Goal: Task Accomplishment & Management: Manage account settings

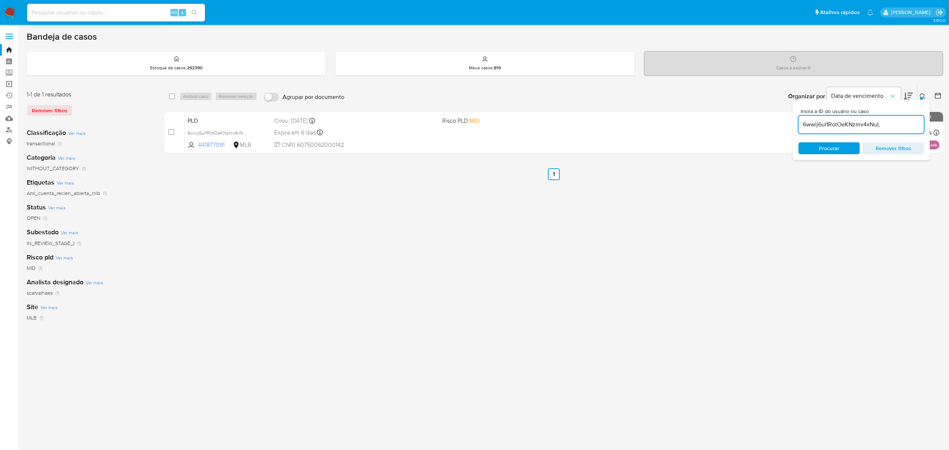
click at [11, 82] on link "Operações em massa" at bounding box center [44, 83] width 88 height 11
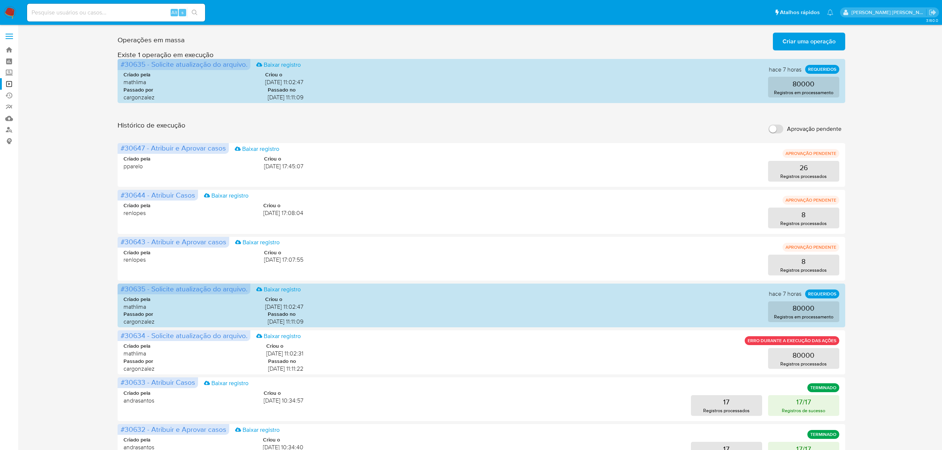
click at [822, 40] on span "Criar uma operação" at bounding box center [808, 41] width 53 height 16
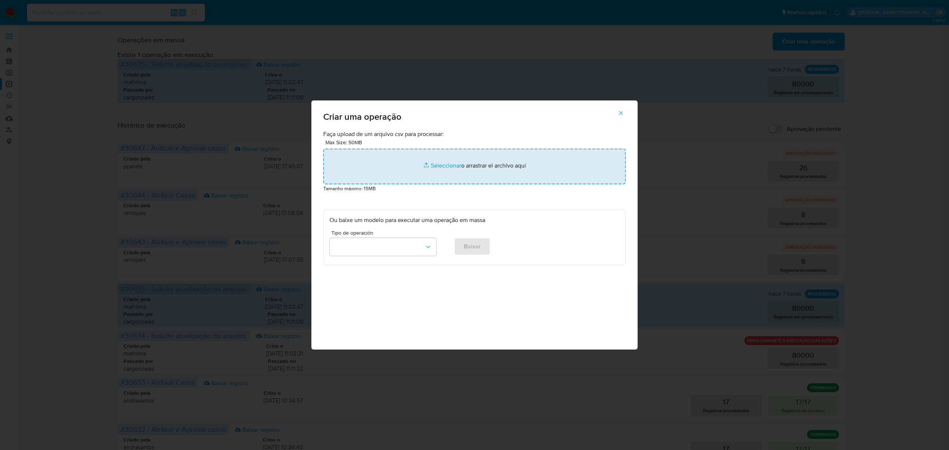
click at [449, 162] on input "file" at bounding box center [474, 167] width 303 height 36
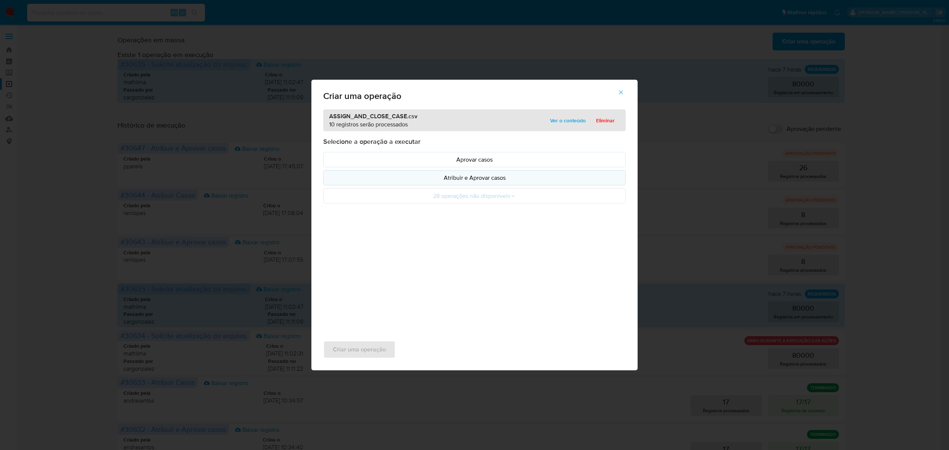
click at [463, 178] on p "Atribuir e Aprovar casos" at bounding box center [475, 178] width 290 height 9
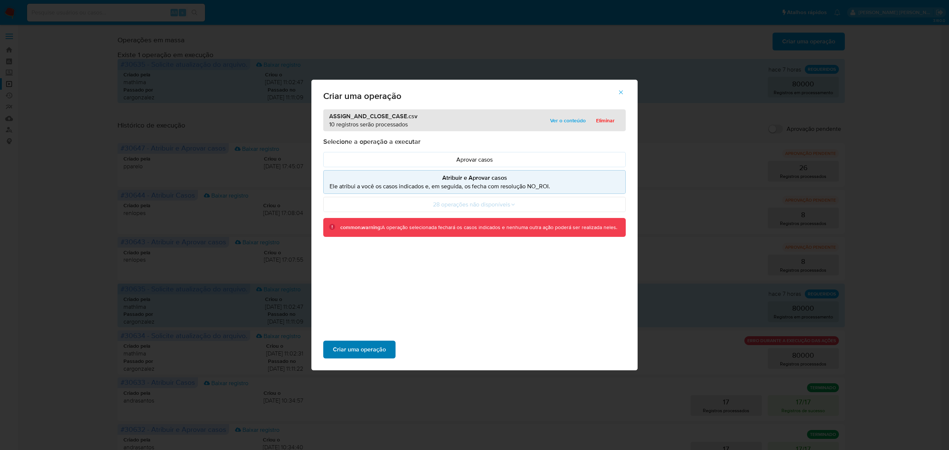
click at [356, 343] on span "Criar uma operação" at bounding box center [359, 350] width 53 height 16
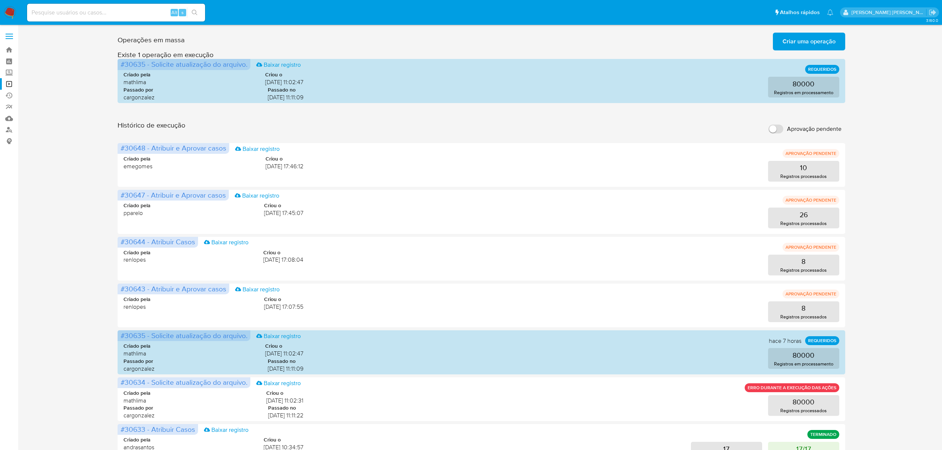
click at [812, 43] on span "Criar uma operação" at bounding box center [808, 41] width 53 height 16
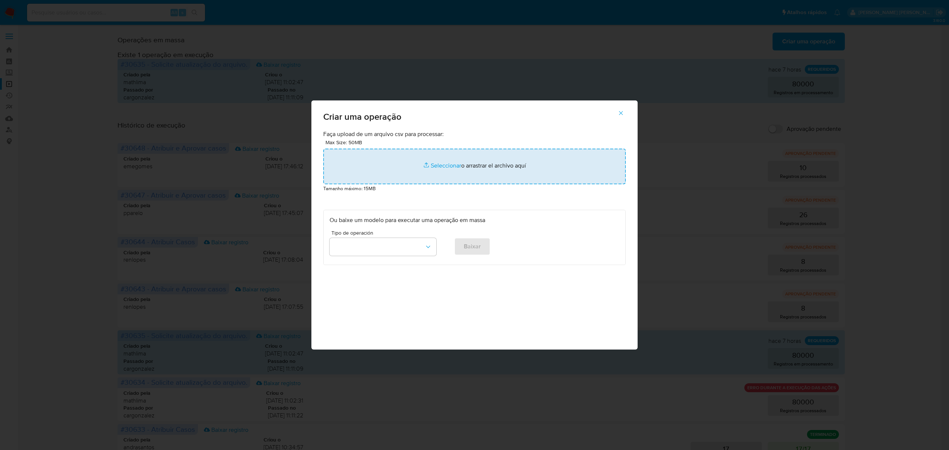
click at [436, 168] on input "file" at bounding box center [474, 167] width 303 height 36
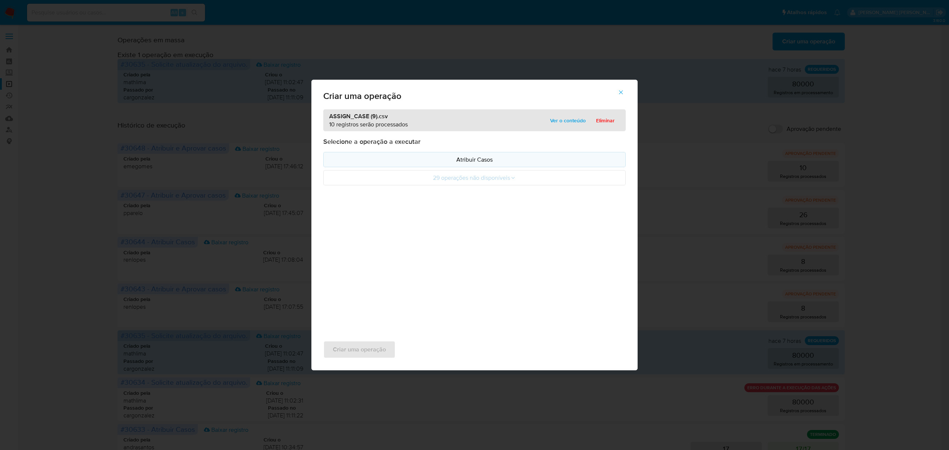
click at [462, 156] on p "Atribuir Casos" at bounding box center [475, 159] width 290 height 9
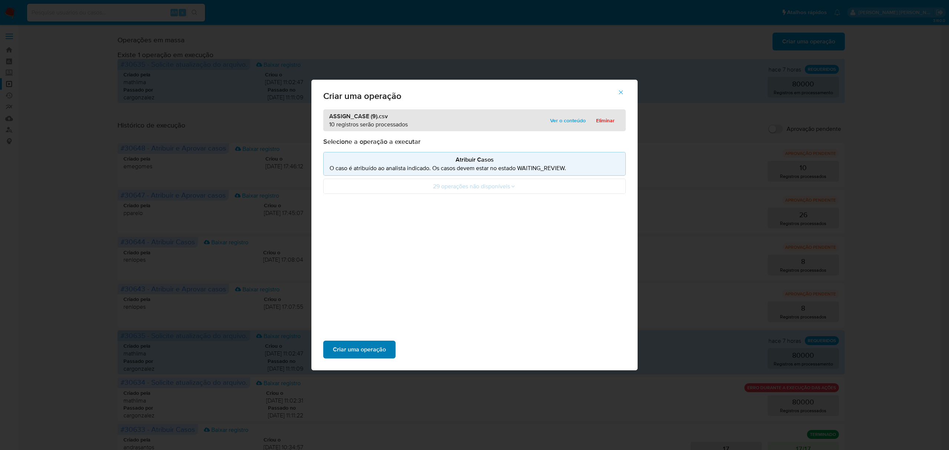
click at [348, 346] on span "Criar uma operação" at bounding box center [359, 350] width 53 height 16
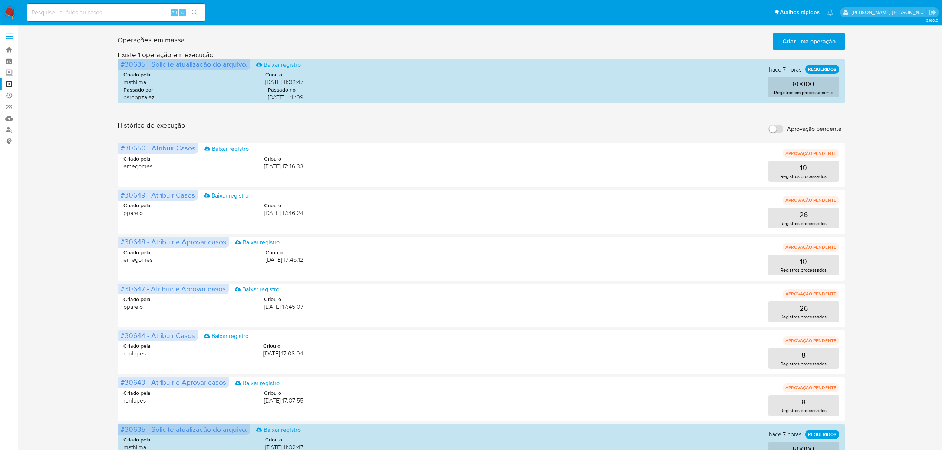
click at [801, 36] on span "Criar uma operação" at bounding box center [808, 41] width 53 height 16
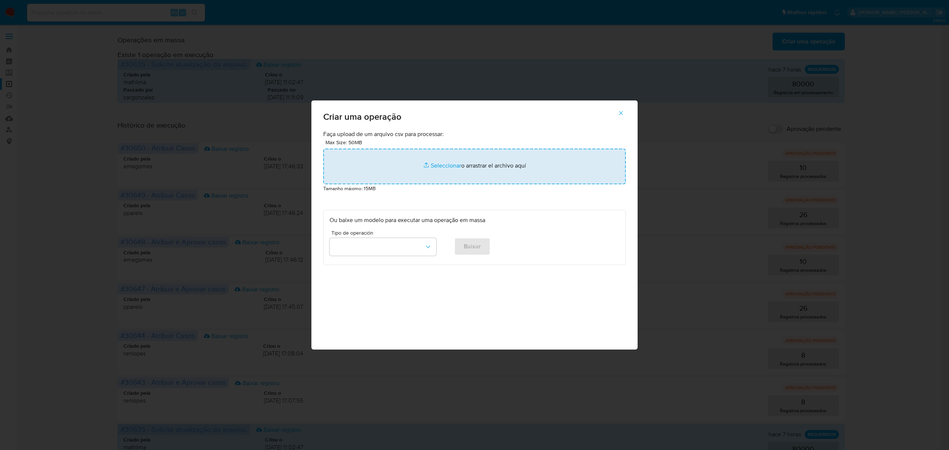
click at [444, 164] on input "file" at bounding box center [474, 167] width 303 height 36
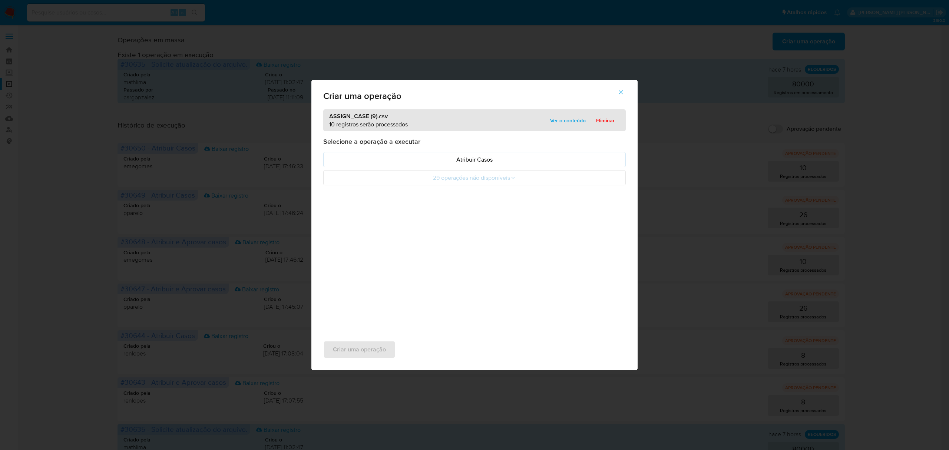
click at [472, 158] on p "Atribuir Casos" at bounding box center [475, 159] width 290 height 9
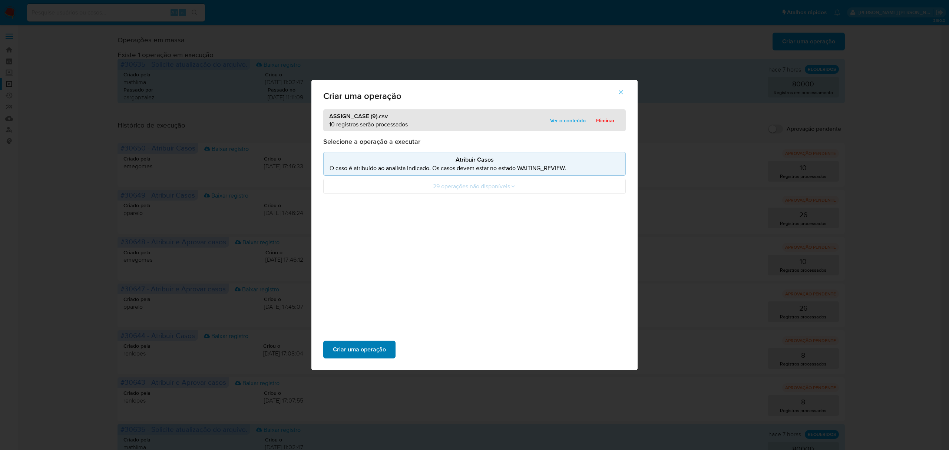
click at [332, 349] on button "Criar uma operação" at bounding box center [359, 350] width 72 height 18
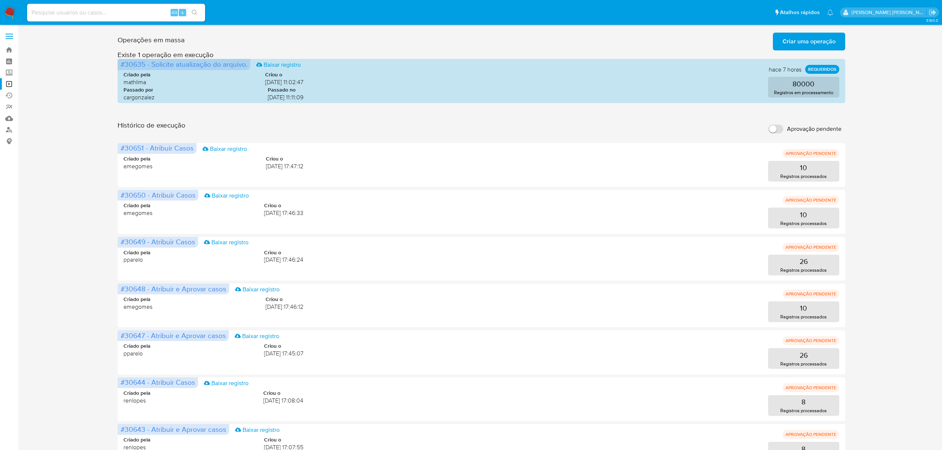
click at [11, 33] on span at bounding box center [9, 33] width 7 height 1
click at [0, 0] on input "checkbox" at bounding box center [0, 0] width 0 height 0
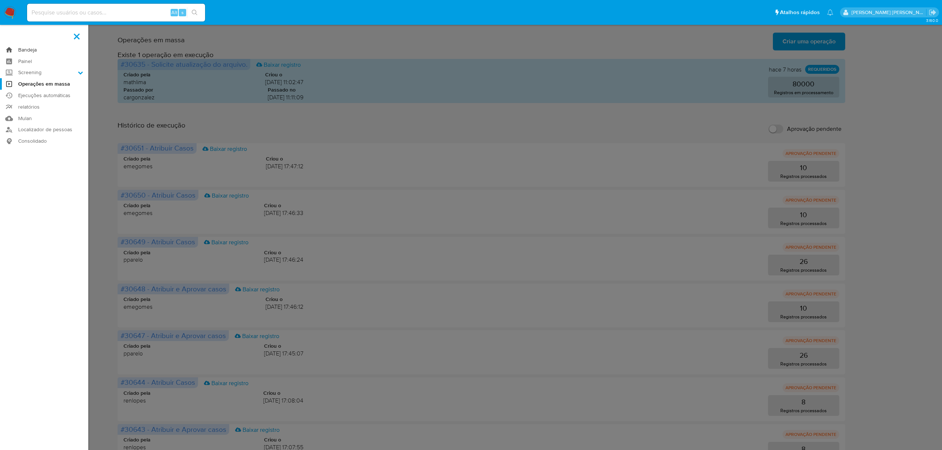
click at [26, 48] on link "Bandeja" at bounding box center [44, 49] width 88 height 11
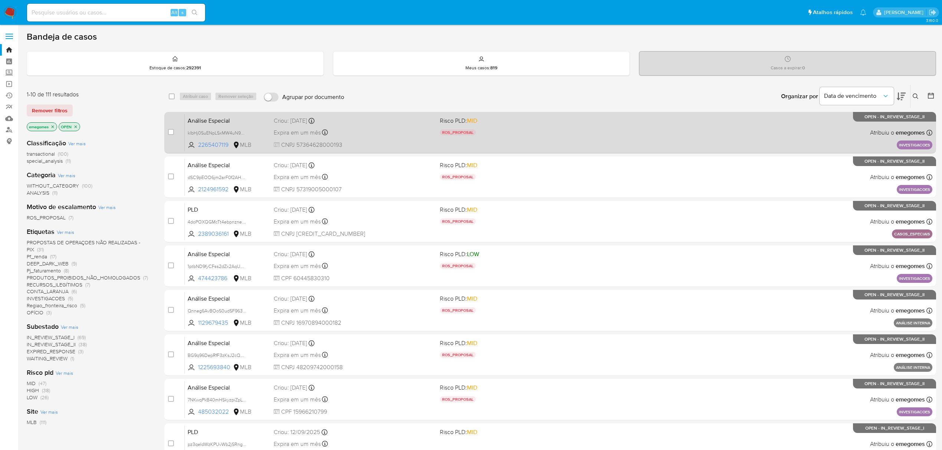
click at [384, 133] on div "Expira em um mês Expira em 02/11/2025 12:32:57" at bounding box center [354, 133] width 160 height 10
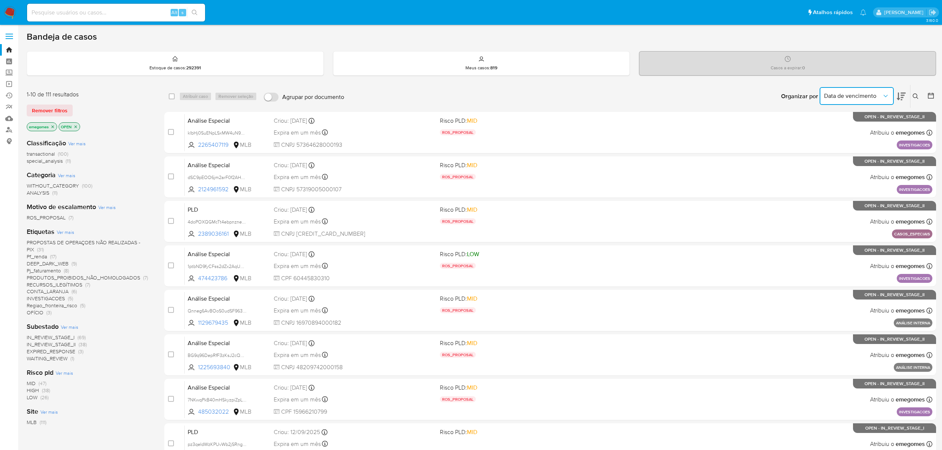
click at [889, 95] on button "Data de vencimento" at bounding box center [856, 96] width 74 height 18
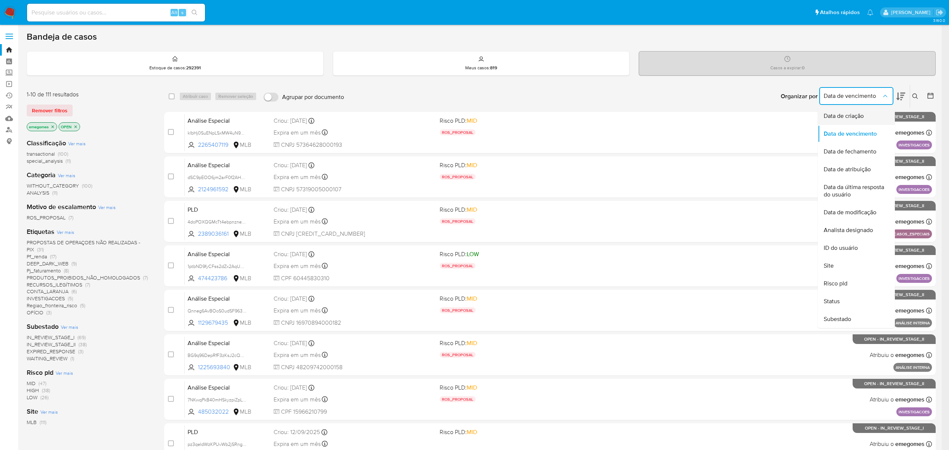
click at [851, 111] on div "Data de criação" at bounding box center [854, 116] width 61 height 18
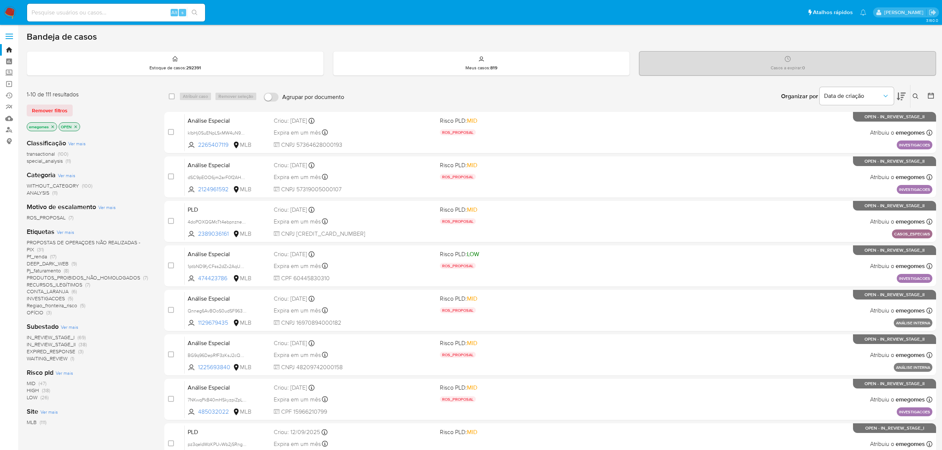
click at [903, 93] on icon at bounding box center [901, 97] width 9 height 8
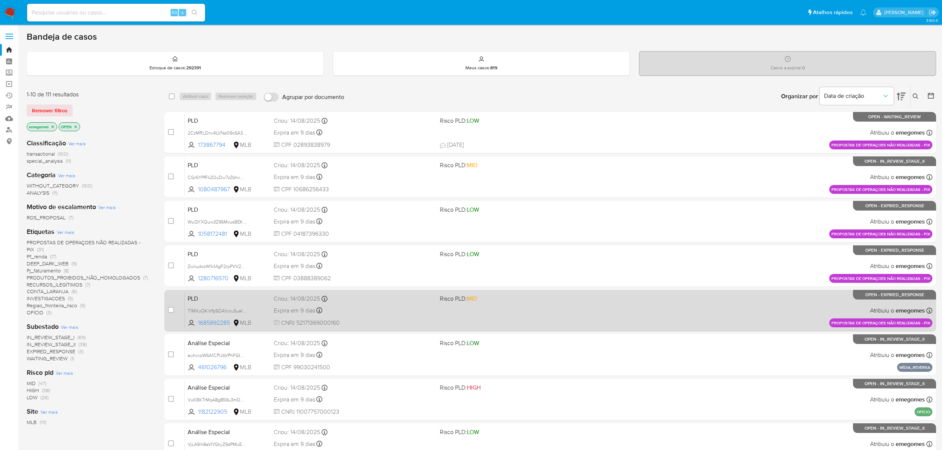
click at [392, 318] on div "PLD T1MXuQKiVfp5OA1cnuSueIw1 1685892285 MLB Risco PLD: MID Criou: 14/08/2025 Cr…" at bounding box center [559, 310] width 748 height 37
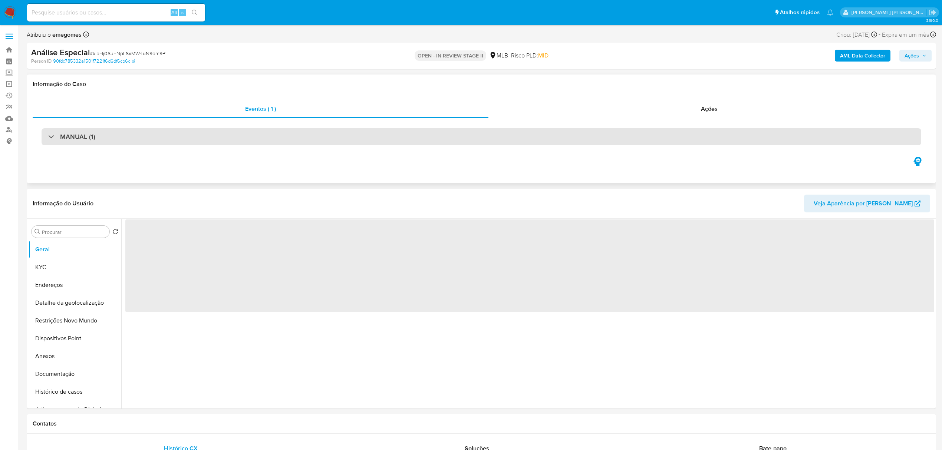
click at [211, 138] on div "MANUAL (1)" at bounding box center [482, 136] width 880 height 17
select select "10"
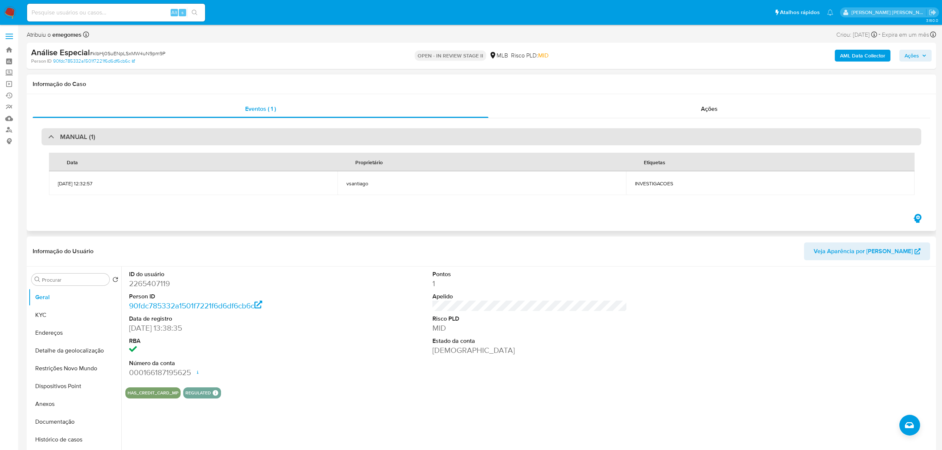
click at [195, 131] on div "MANUAL (1)" at bounding box center [482, 136] width 880 height 17
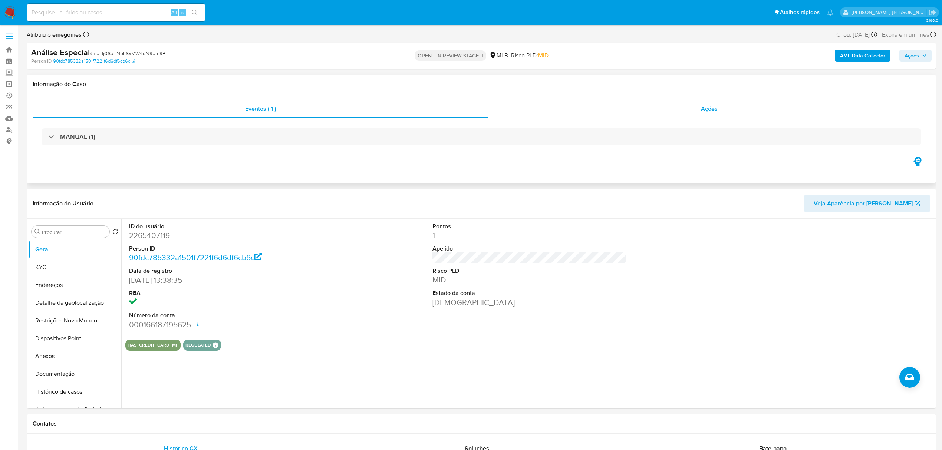
click at [718, 108] on div "Ações" at bounding box center [709, 109] width 442 height 18
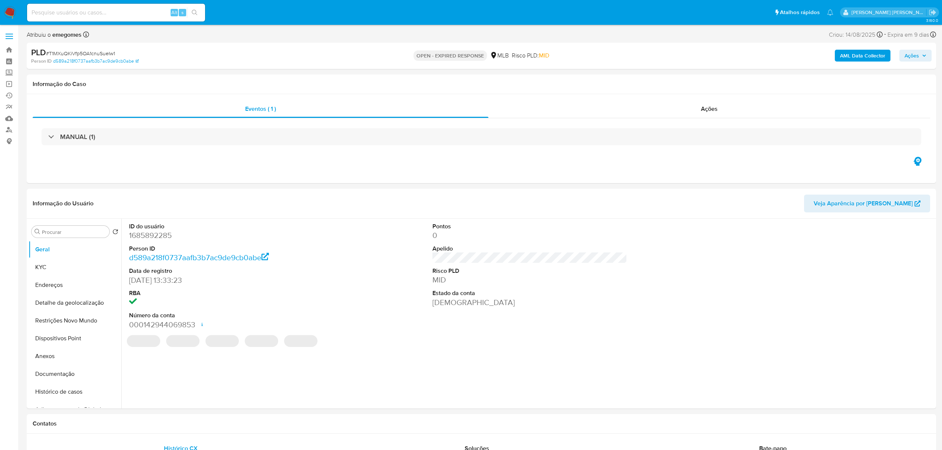
select select "10"
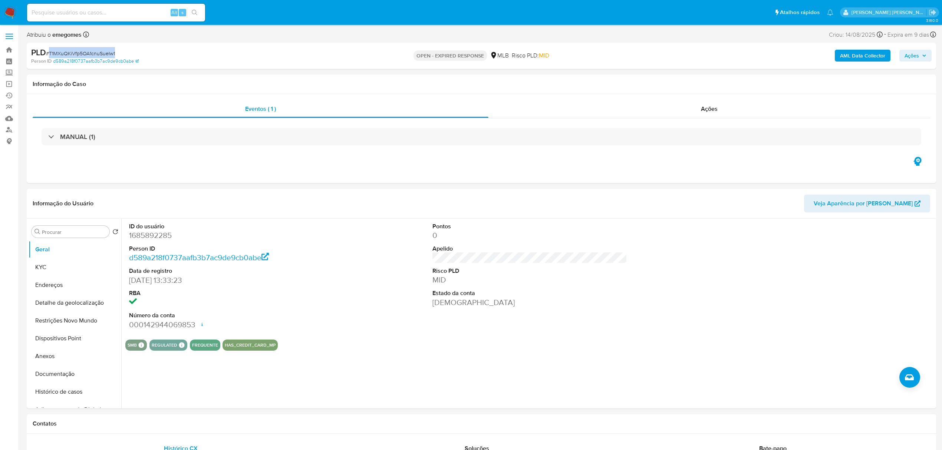
drag, startPoint x: 118, startPoint y: 52, endPoint x: 49, endPoint y: 53, distance: 68.6
click at [49, 53] on div "PLD # T1MXuQKiVfp5OA1cnuSueIw1" at bounding box center [179, 52] width 297 height 11
copy span "T1MXuQKiVfp5OA1cnuSueIw1"
click at [927, 54] on button "Ações" at bounding box center [915, 56] width 32 height 12
click at [718, 81] on span "Resolução do caso" at bounding box center [700, 79] width 50 height 9
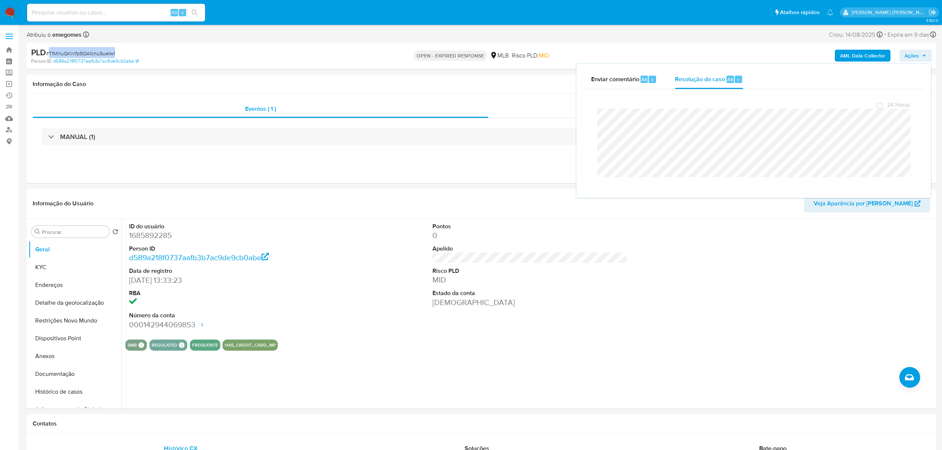
copy span "T1MXuQKiVfp5OA1cnuSueIw1"
click at [12, 35] on label at bounding box center [9, 37] width 19 height 16
click at [0, 0] on input "checkbox" at bounding box center [0, 0] width 0 height 0
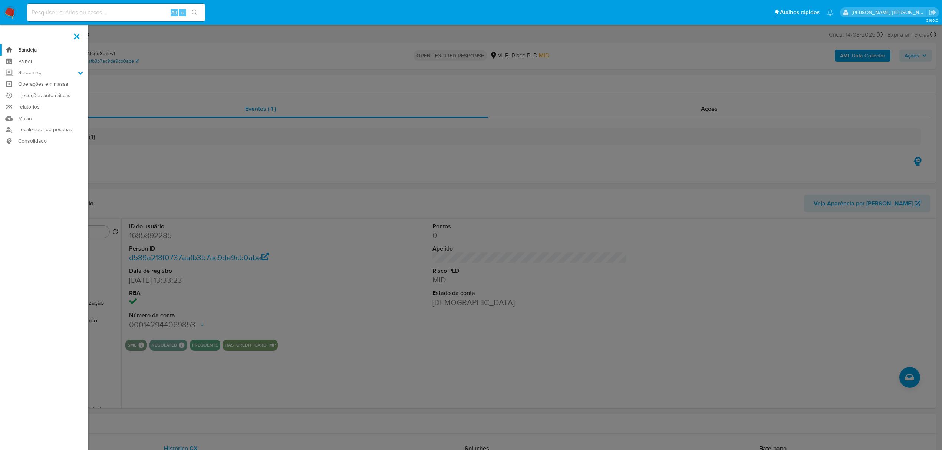
click at [24, 49] on link "Bandeja" at bounding box center [44, 49] width 88 height 11
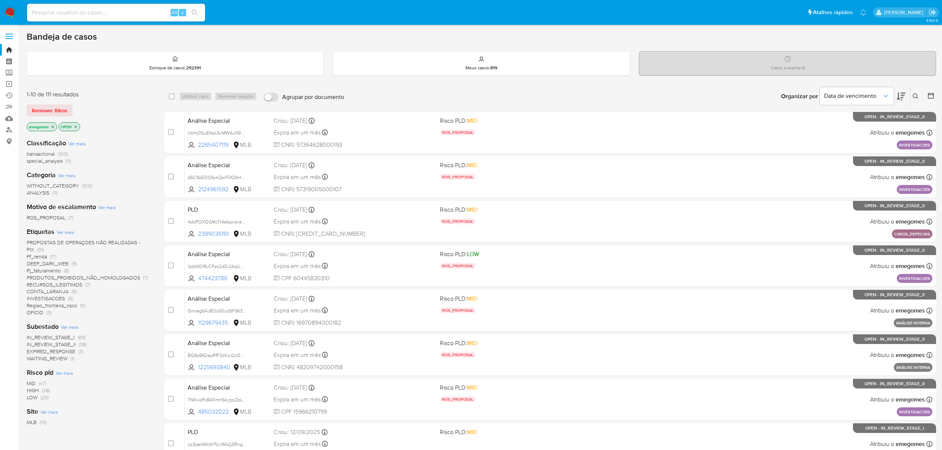
click at [914, 98] on icon at bounding box center [916, 96] width 6 height 6
click at [810, 124] on input at bounding box center [853, 125] width 125 height 10
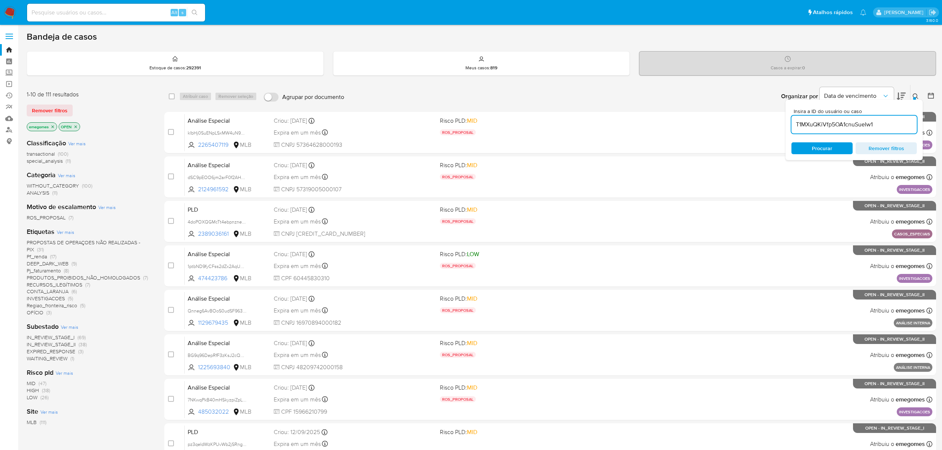
type input "T1MXuQKiVfp5OA1cnuSueIw1"
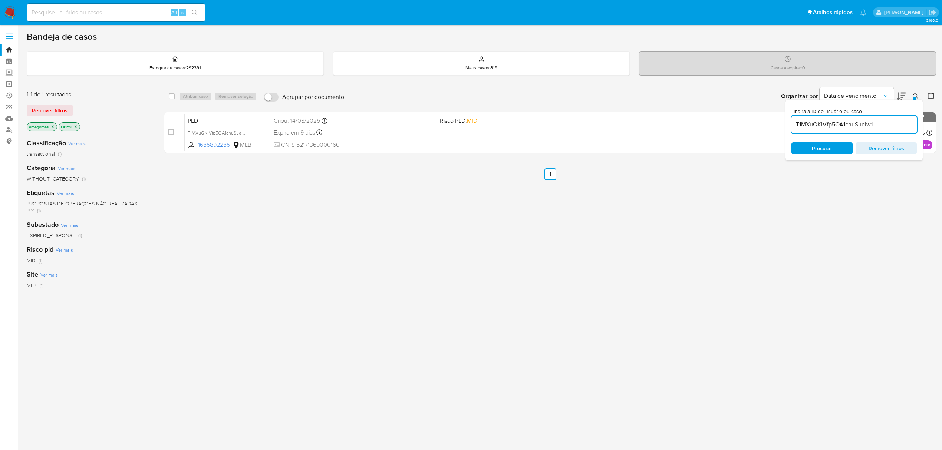
click at [52, 127] on icon "close-filter" at bounding box center [52, 127] width 4 height 4
click at [43, 125] on icon "close-filter" at bounding box center [44, 127] width 4 height 4
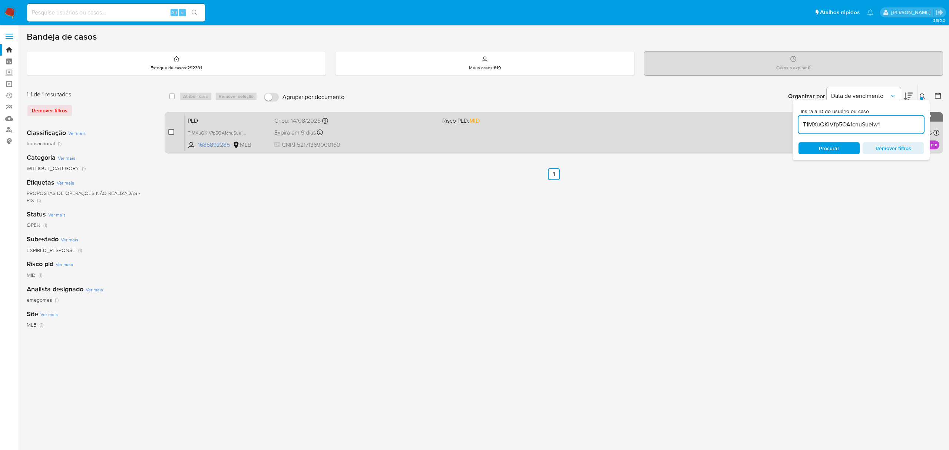
click at [174, 130] on input "checkbox" at bounding box center [171, 132] width 6 height 6
checkbox input "true"
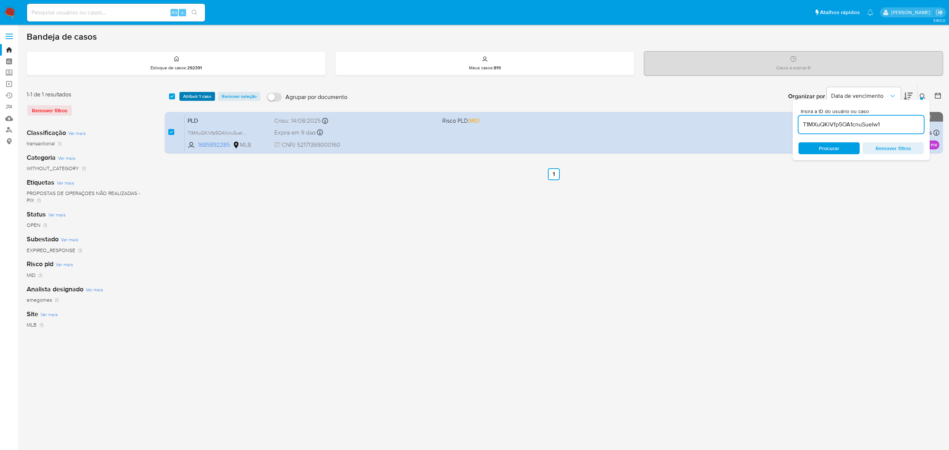
click at [205, 100] on span "Atribuir 1 caso" at bounding box center [197, 96] width 28 height 7
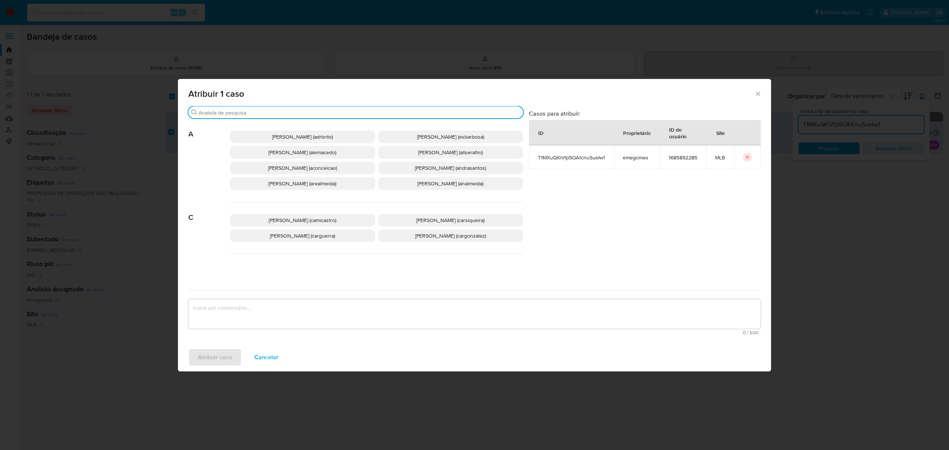
click at [263, 115] on input "Buscar" at bounding box center [359, 112] width 321 height 7
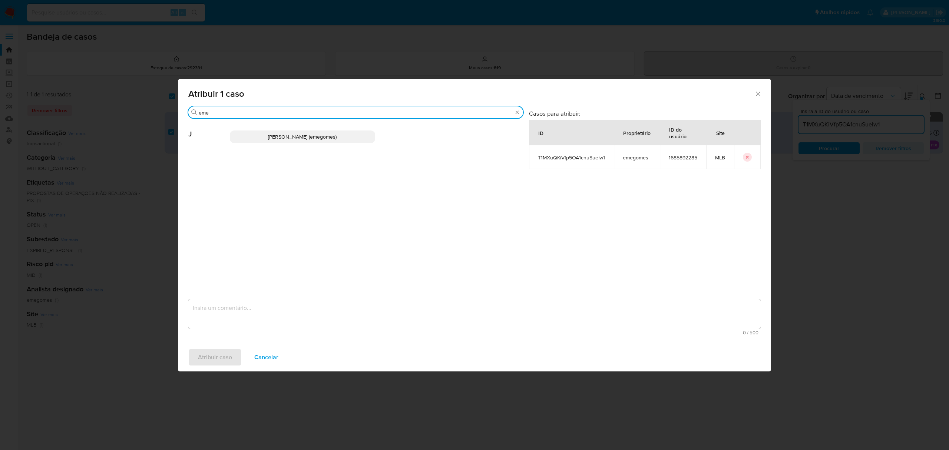
type input "eme"
click at [272, 138] on span "Jose Emerson Gomes Pereira (emegomes)" at bounding box center [302, 136] width 69 height 7
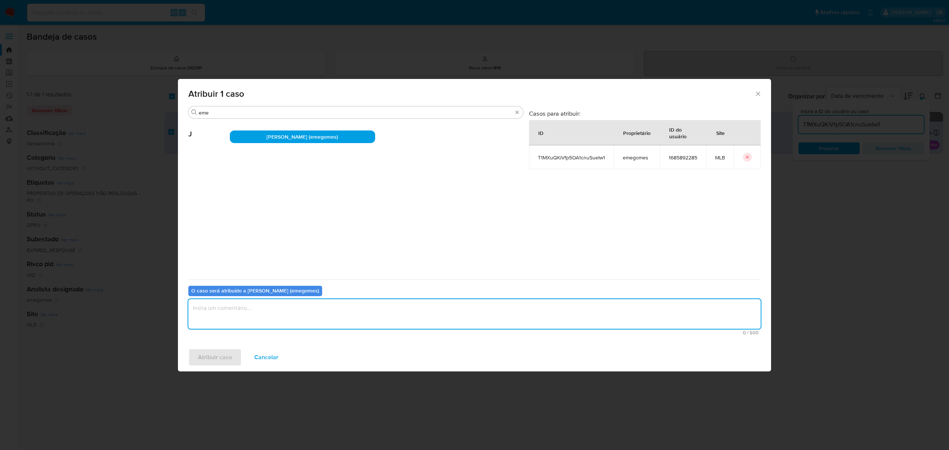
click at [261, 323] on textarea "assign-modal" at bounding box center [474, 314] width 573 height 30
type textarea "."
click at [222, 354] on span "Atribuir caso" at bounding box center [215, 357] width 34 height 16
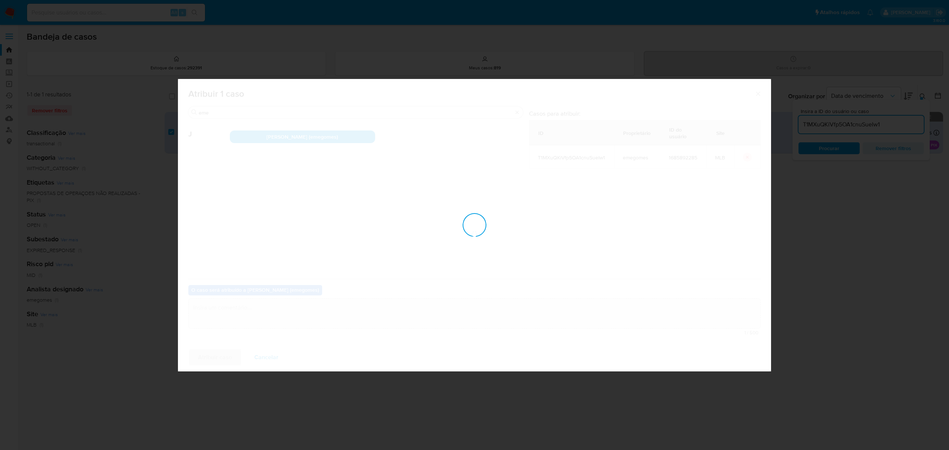
checkbox input "false"
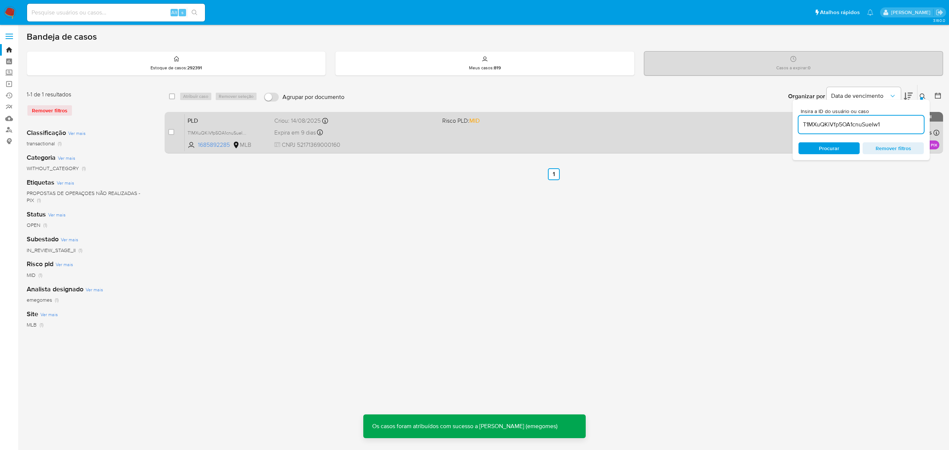
click at [358, 138] on div "PLD T1MXuQKiVfp5OA1cnuSueIw1 1685892285 MLB Risco PLD: MID Criou: 14/08/2025 Cr…" at bounding box center [562, 132] width 755 height 37
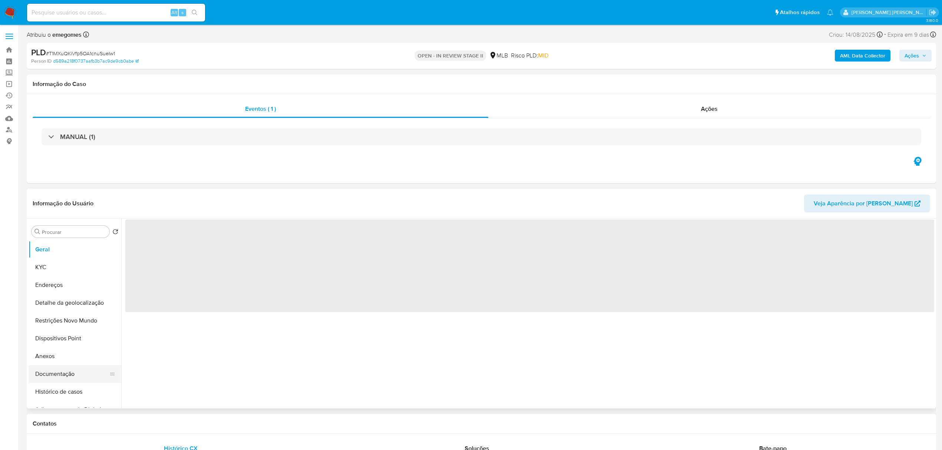
select select "10"
click at [49, 377] on button "Documentação" at bounding box center [72, 374] width 87 height 18
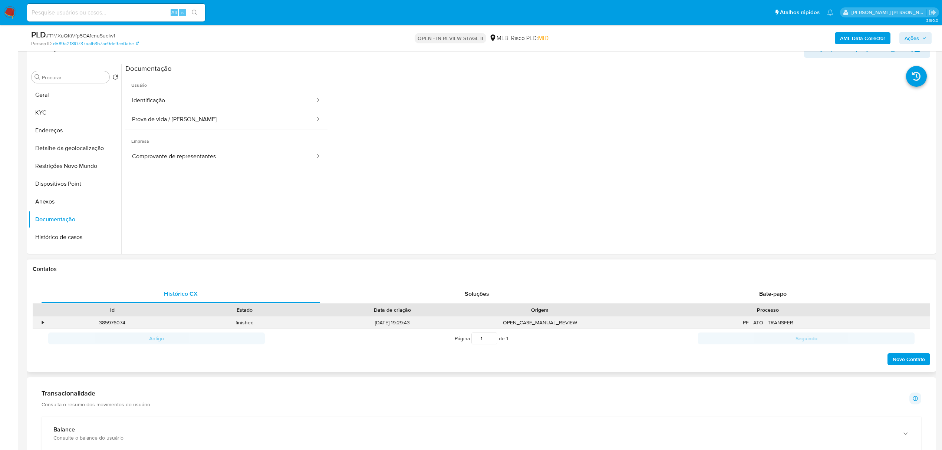
scroll to position [198, 0]
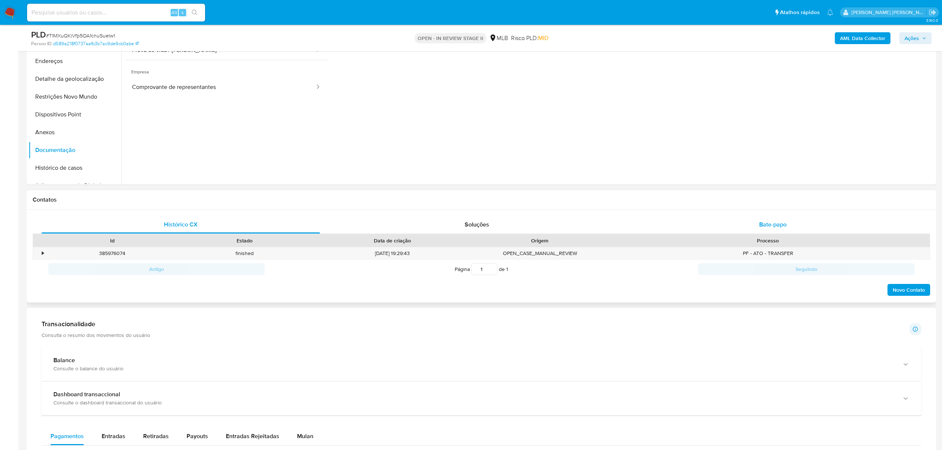
click at [783, 219] on div "Bate-papo" at bounding box center [773, 225] width 278 height 18
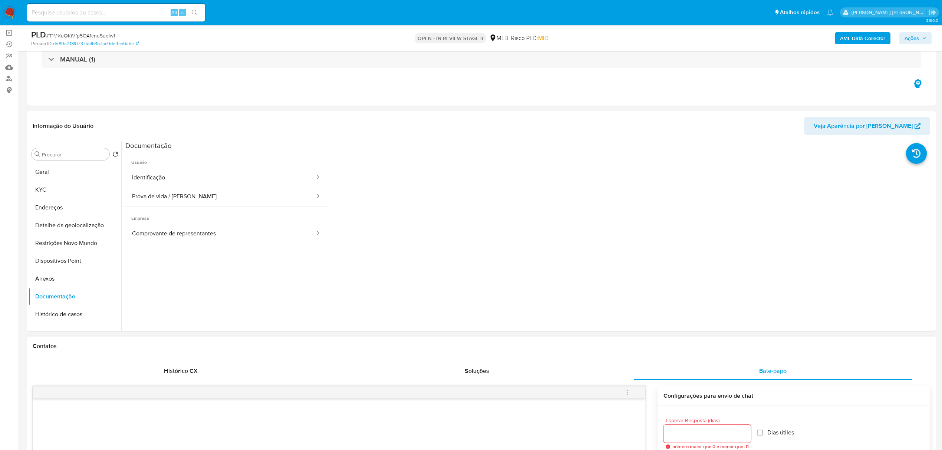
scroll to position [49, 0]
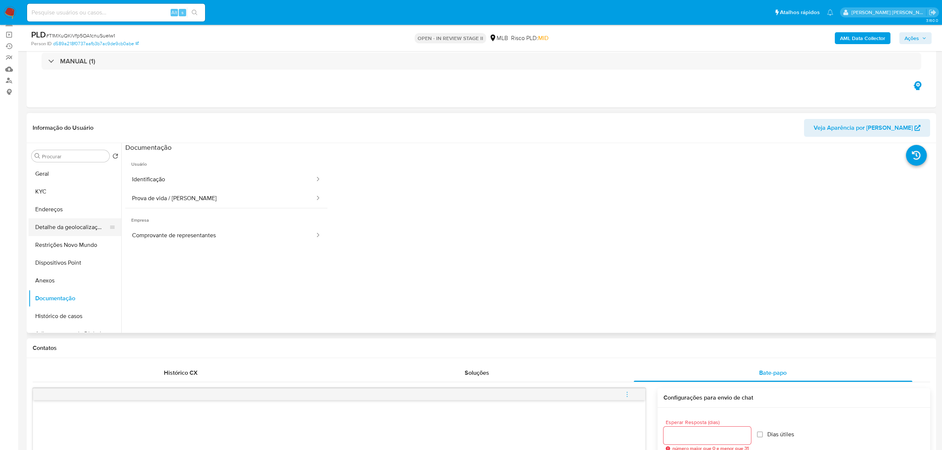
click at [70, 231] on button "Detalhe da geolocalização" at bounding box center [72, 227] width 87 height 18
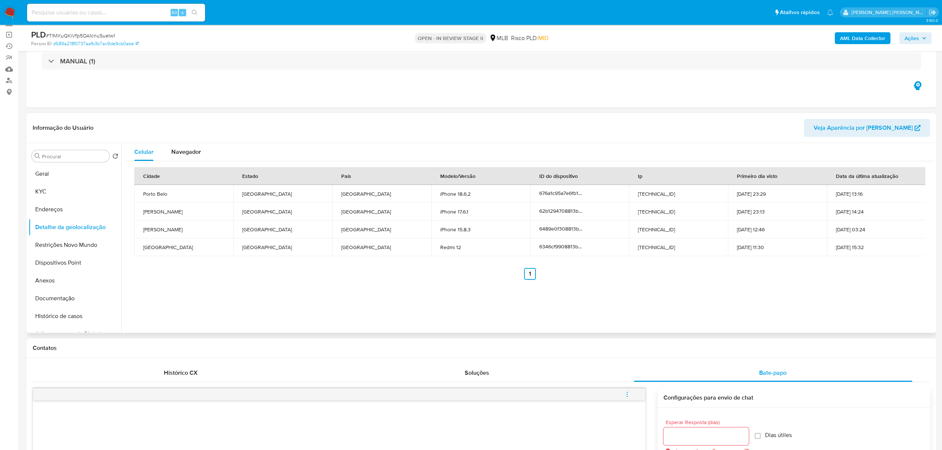
click at [317, 136] on header "Informação do Usuário Veja Aparência por Pessoa" at bounding box center [481, 128] width 897 height 18
click at [79, 247] on button "Restrições Novo Mundo" at bounding box center [72, 245] width 87 height 18
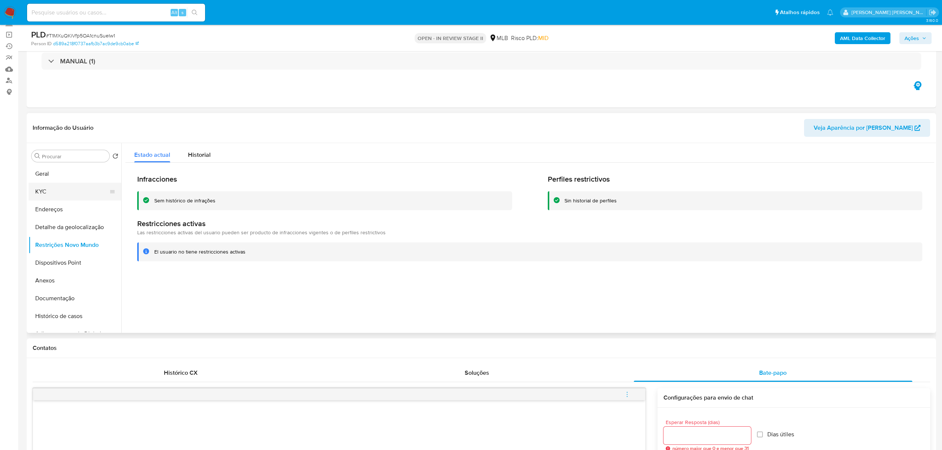
click at [61, 194] on button "KYC" at bounding box center [72, 192] width 87 height 18
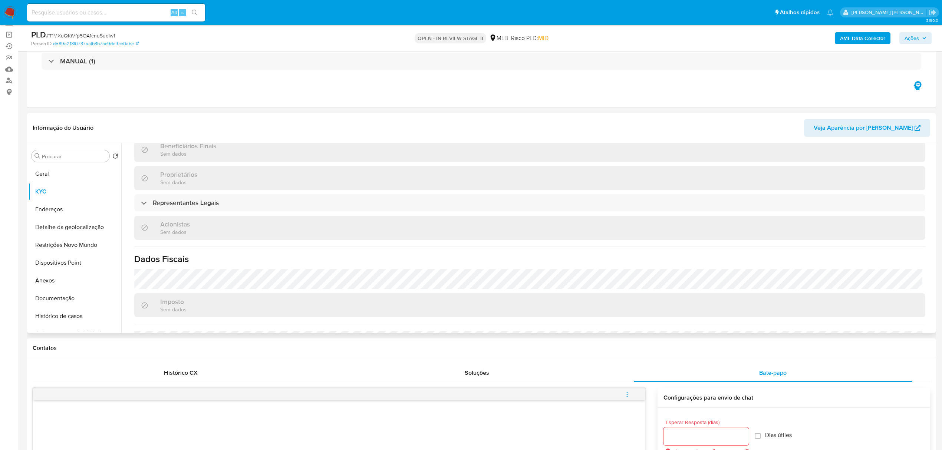
scroll to position [395, 0]
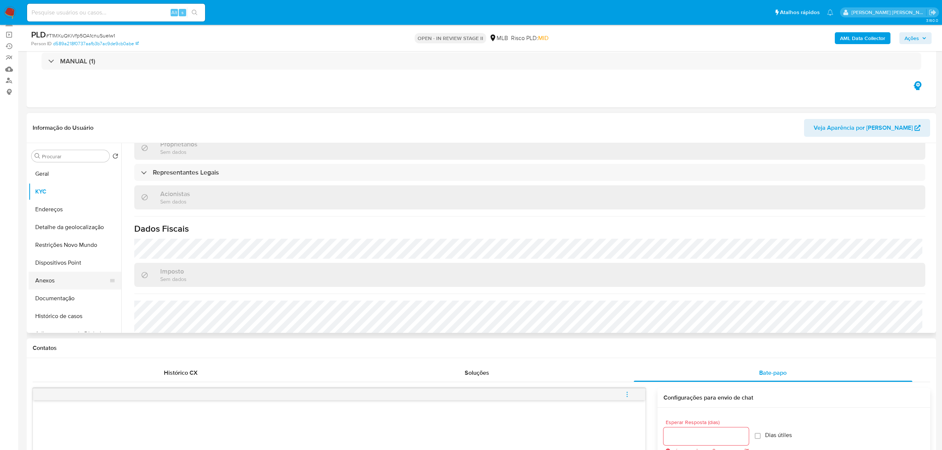
click at [47, 282] on button "Anexos" at bounding box center [72, 281] width 87 height 18
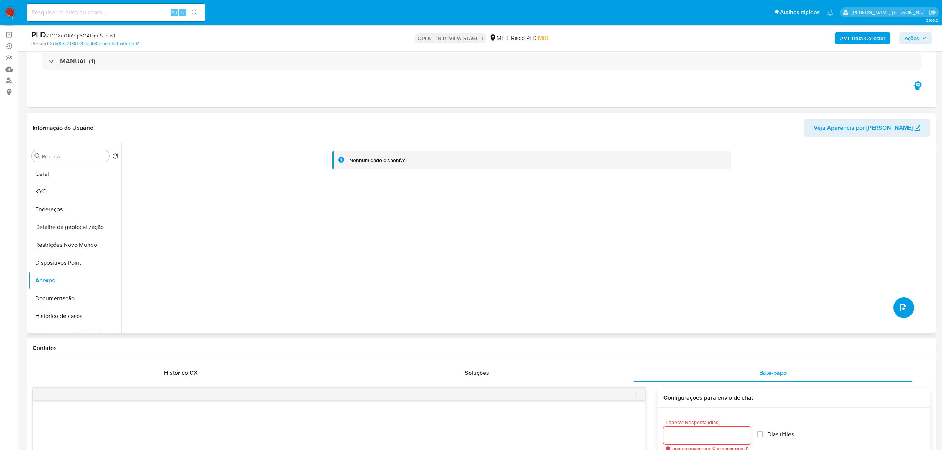
click at [899, 307] on icon "upload-file" at bounding box center [903, 307] width 9 height 9
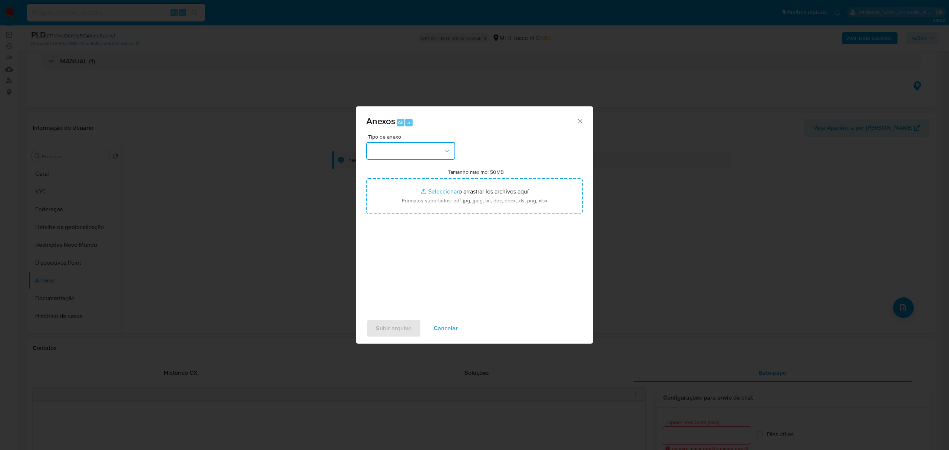
click at [454, 154] on button "button" at bounding box center [410, 151] width 89 height 18
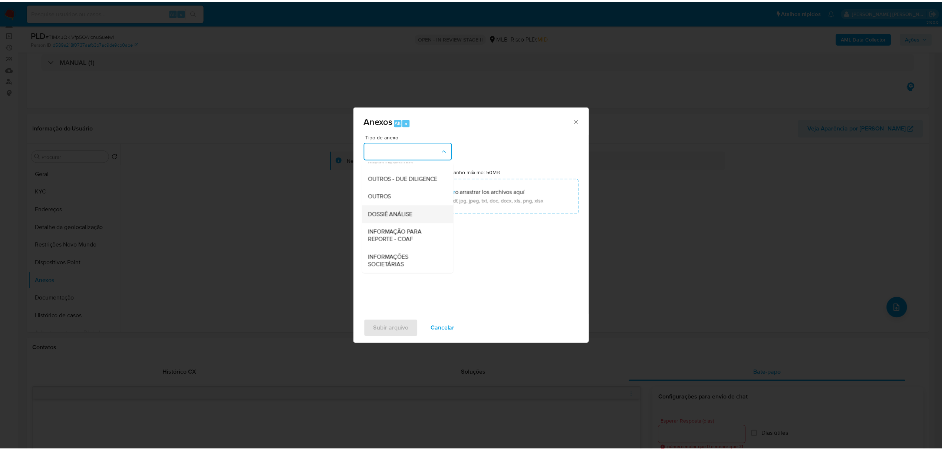
scroll to position [114, 0]
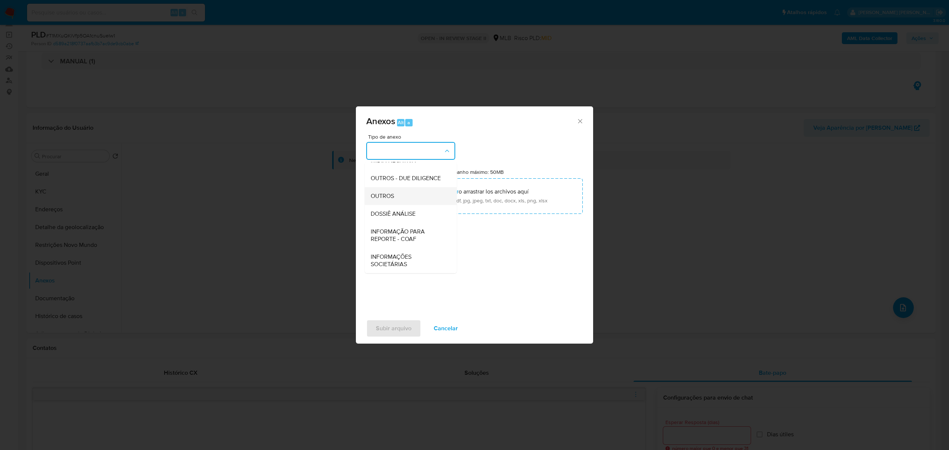
click at [402, 197] on div "OUTROS" at bounding box center [409, 196] width 76 height 18
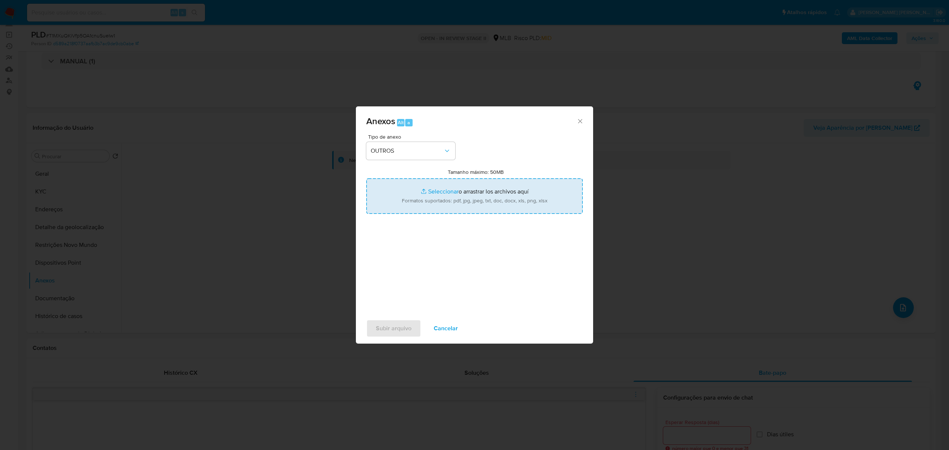
click at [435, 189] on input "Tamanho máximo: 50MB Seleccionar archivos" at bounding box center [474, 196] width 217 height 36
type input "C:\fakepath\SAR - T1MXuQKiVfp5OA1cnuSueIw1 - CNPJ 52171369000160 - STARKPAY SOL…"
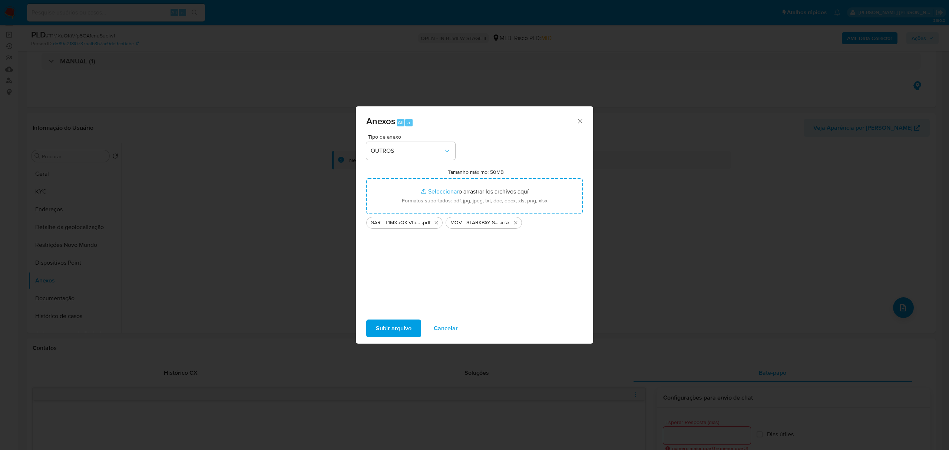
click at [396, 326] on span "Subir arquivo" at bounding box center [394, 328] width 36 height 16
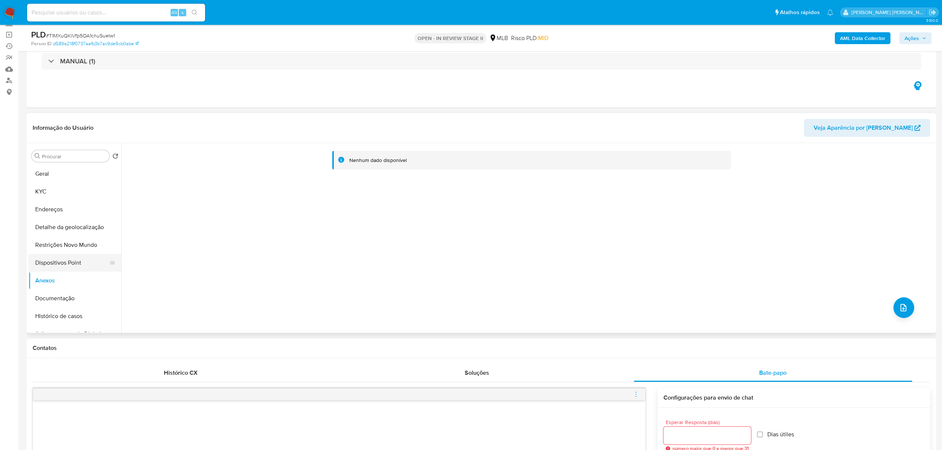
click at [74, 258] on button "Dispositivos Point" at bounding box center [72, 263] width 87 height 18
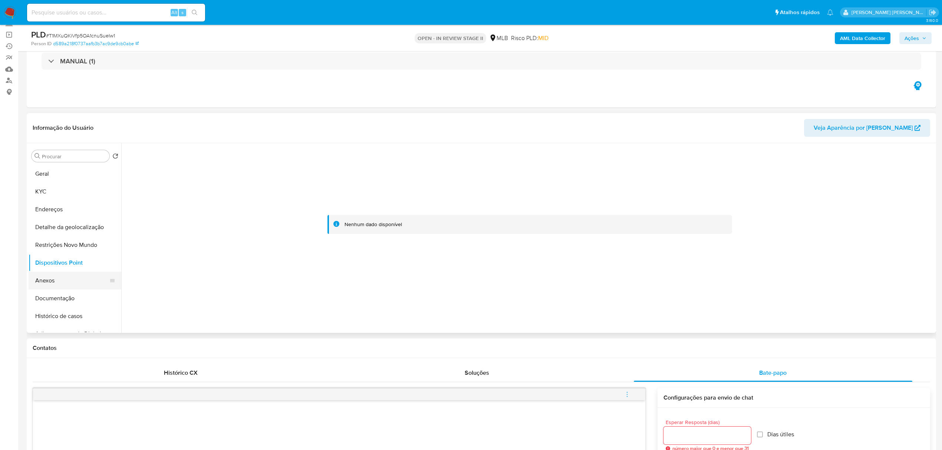
click at [45, 283] on button "Anexos" at bounding box center [72, 281] width 87 height 18
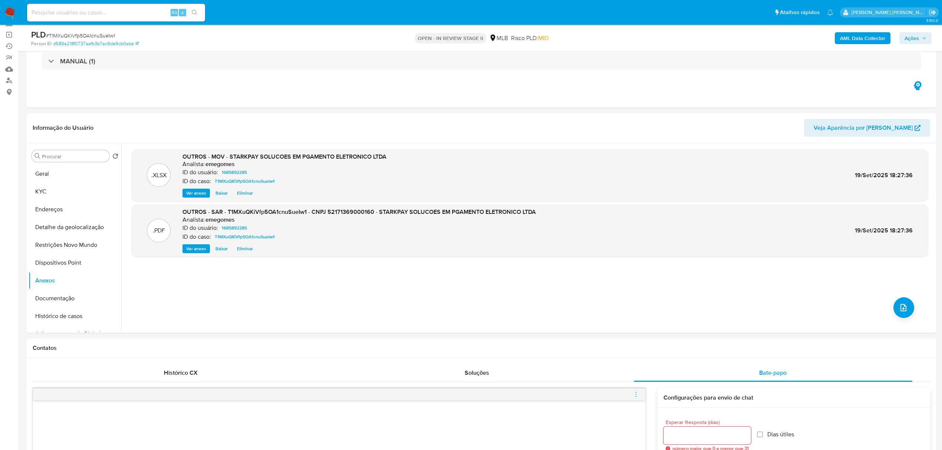
click at [923, 41] on span "Ações" at bounding box center [915, 38] width 22 height 10
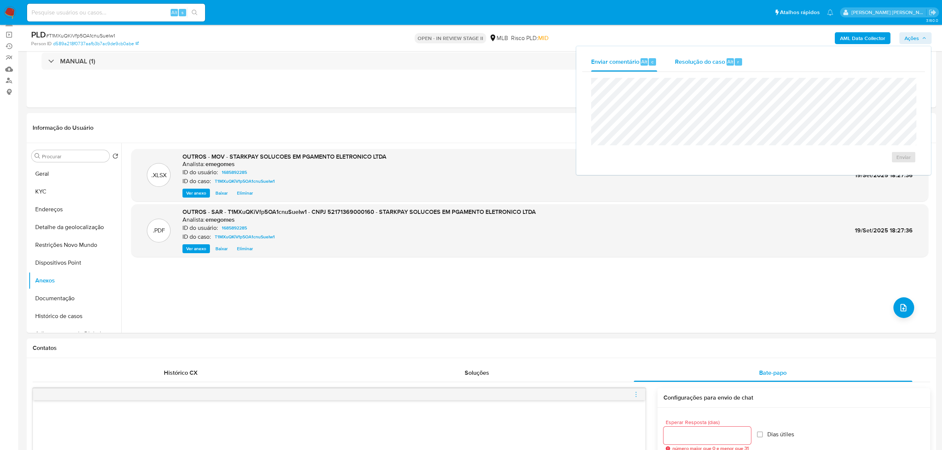
click at [681, 60] on span "Resolução do caso" at bounding box center [700, 61] width 50 height 9
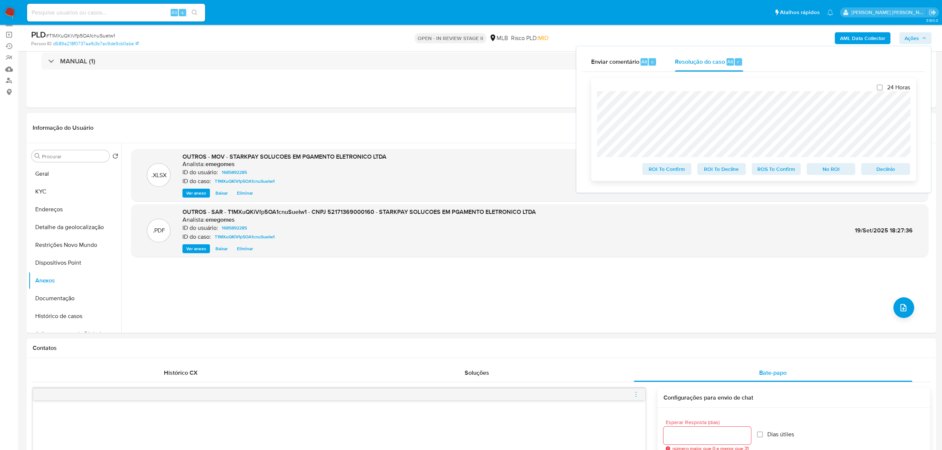
click at [776, 171] on span "ROS To Confirm" at bounding box center [776, 169] width 39 height 10
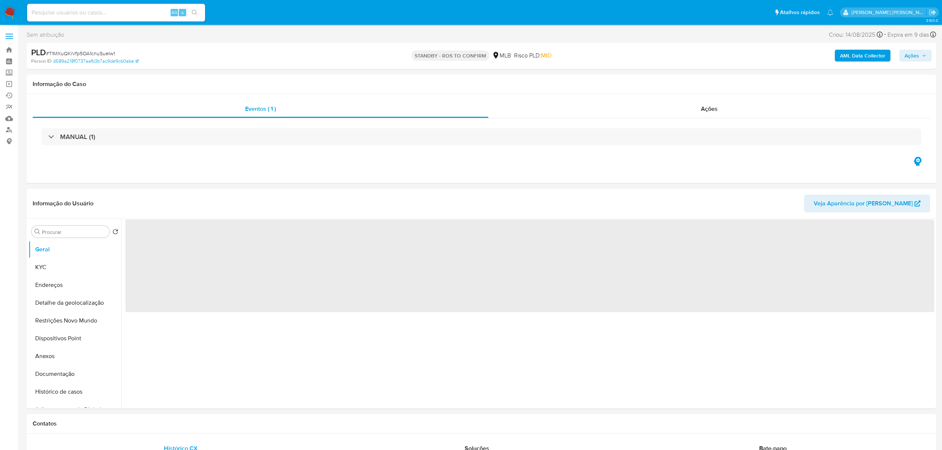
select select "10"
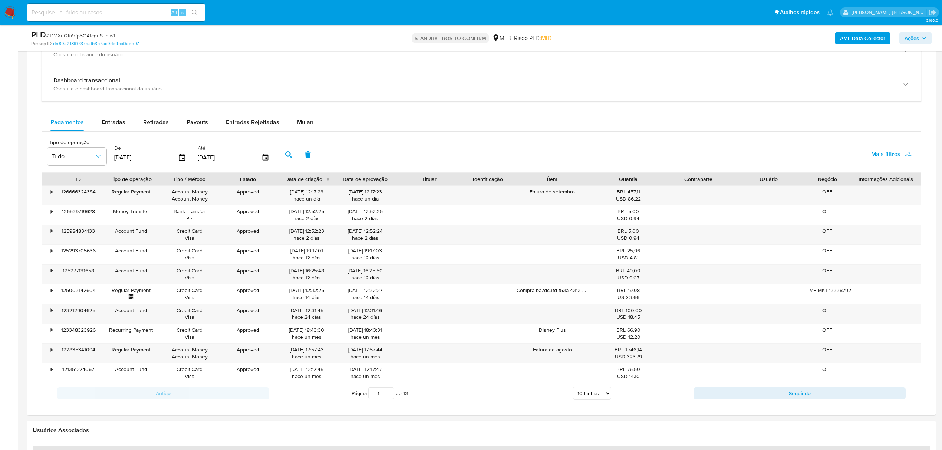
scroll to position [494, 0]
click at [261, 123] on span "Entradas Rejeitadas" at bounding box center [252, 122] width 53 height 9
select select "10"
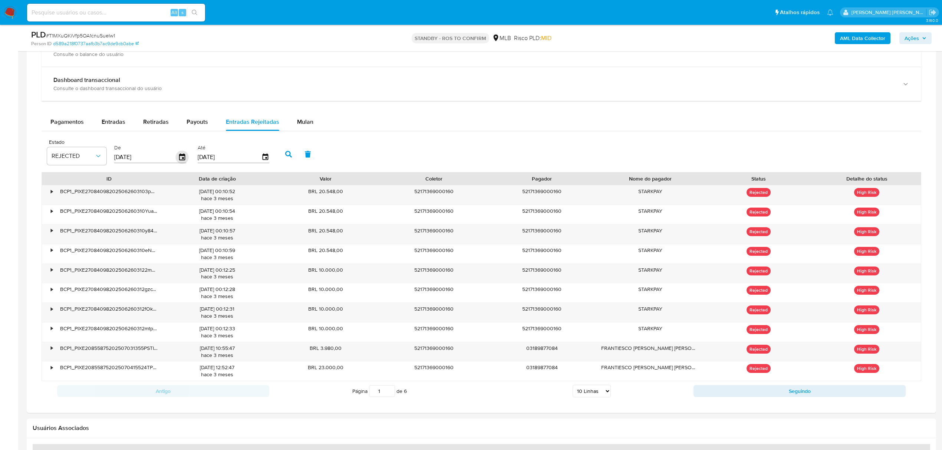
click at [183, 156] on icon "button" at bounding box center [182, 157] width 6 height 7
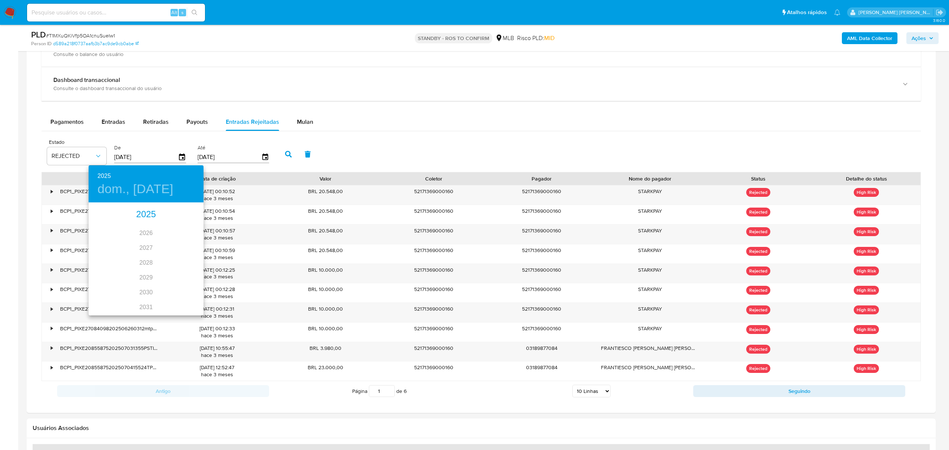
click at [140, 212] on div "2025" at bounding box center [146, 214] width 115 height 15
click at [105, 270] on div "[DATE]." at bounding box center [108, 273] width 38 height 28
click at [119, 241] on span "1" at bounding box center [116, 241] width 13 height 7
type input "01/07/2025"
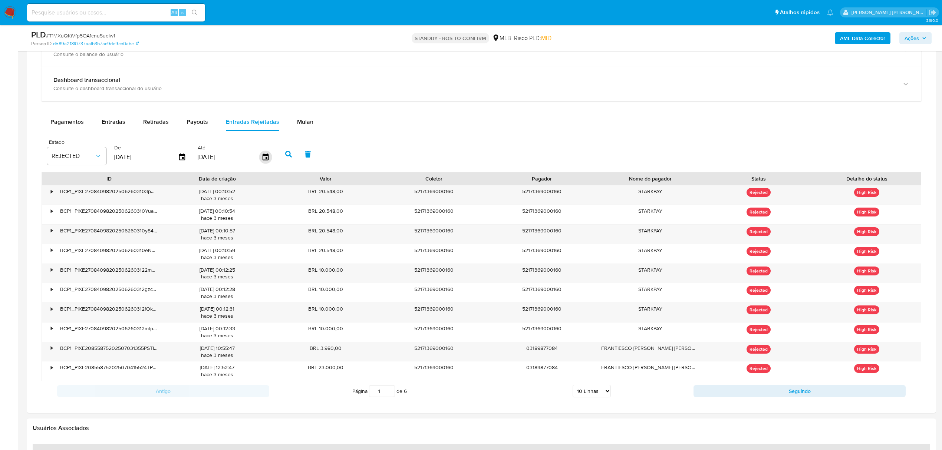
click at [262, 158] on icon "button" at bounding box center [265, 157] width 6 height 7
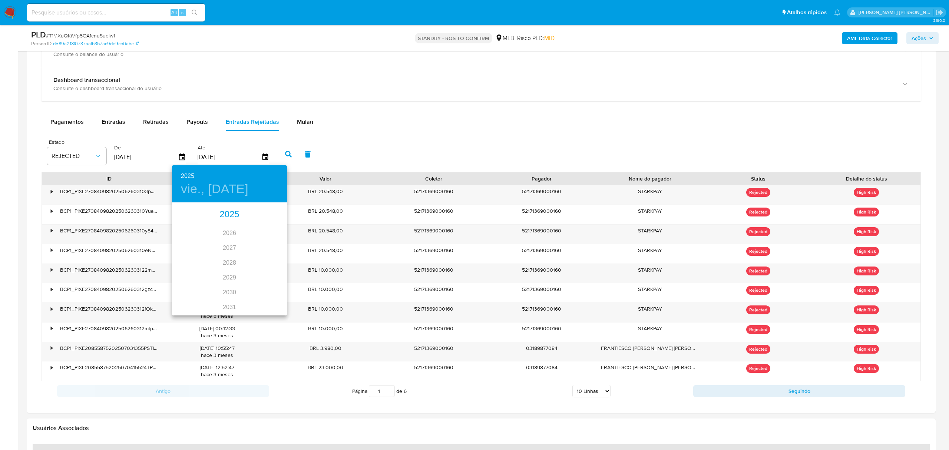
click at [228, 216] on div "2025" at bounding box center [229, 214] width 115 height 15
click at [196, 274] on div "jul." at bounding box center [191, 273] width 38 height 28
click at [231, 293] on p "31" at bounding box center [230, 294] width 6 height 7
type input "31/07/2025"
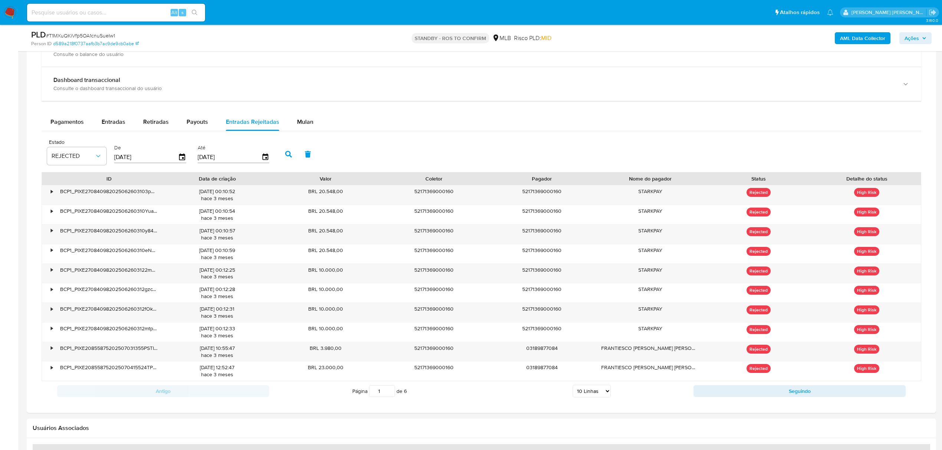
click at [291, 157] on icon "button" at bounding box center [288, 154] width 7 height 7
click at [604, 390] on select "5 Linhas 10 Linhas 20 Linhas 25 Linhas 50 Linhas 100 Linhas" at bounding box center [592, 391] width 38 height 13
select select "50"
click at [573, 389] on select "5 Linhas 10 Linhas 20 Linhas 25 Linhas 50 Linhas 100 Linhas" at bounding box center [592, 391] width 38 height 13
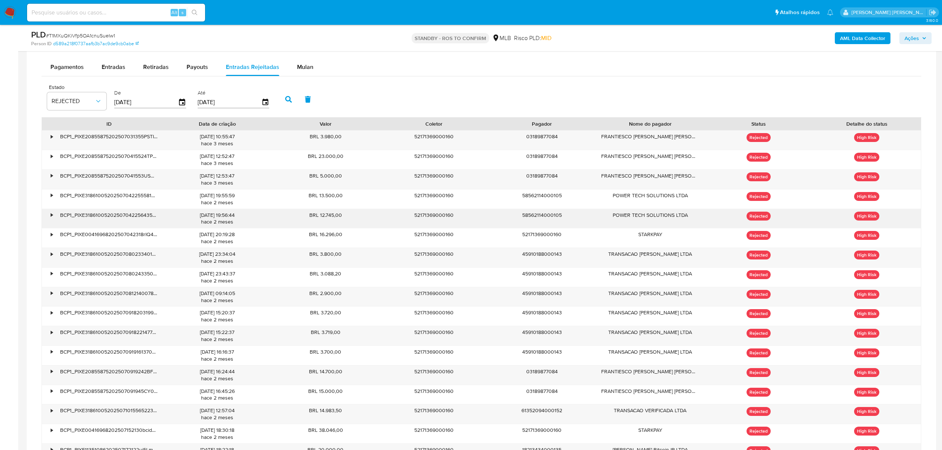
scroll to position [544, 0]
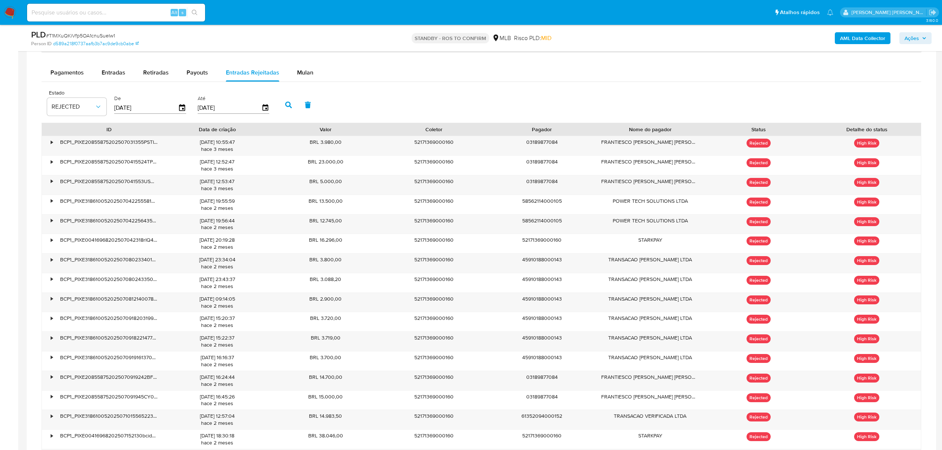
click at [529, 98] on div "Estado REJECTED De 01/07/2025 Até 31/07/2025" at bounding box center [482, 104] width 880 height 37
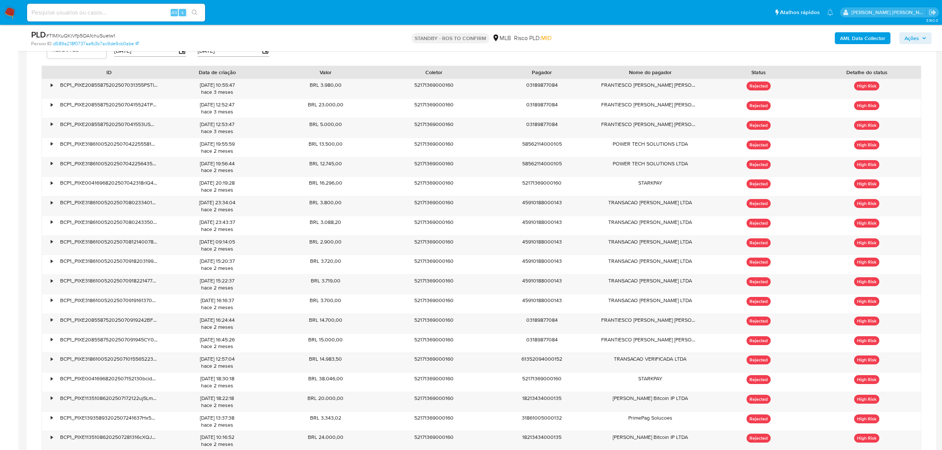
scroll to position [604, 0]
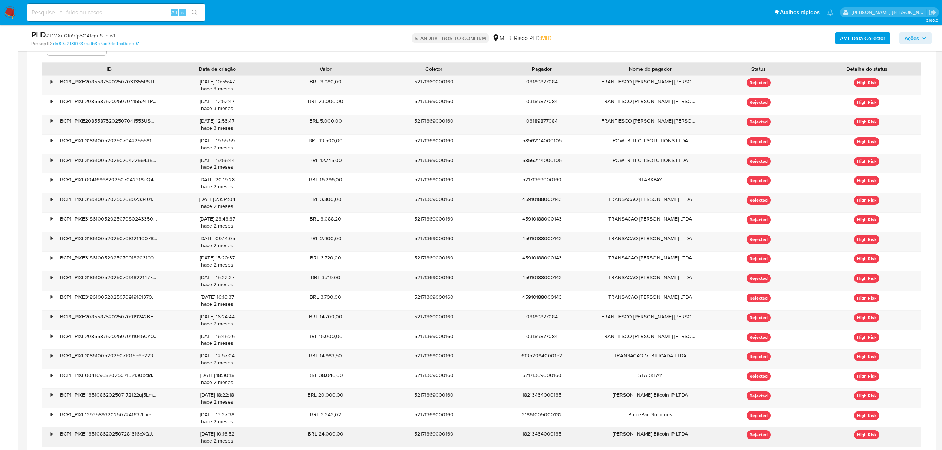
drag, startPoint x: 90, startPoint y: 440, endPoint x: 139, endPoint y: 440, distance: 48.9
click at [139, 440] on div "BCP1_PIXE11351086202507281316cXQJwkWs9uy" at bounding box center [109, 437] width 108 height 19
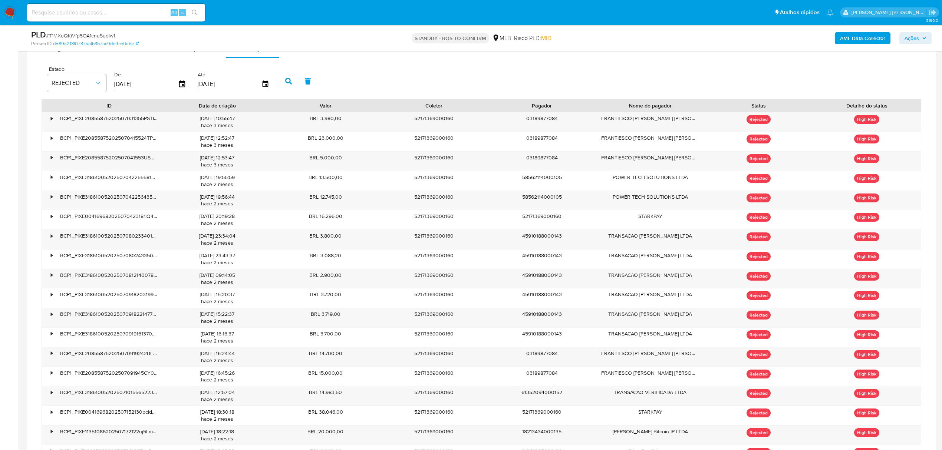
scroll to position [547, 0]
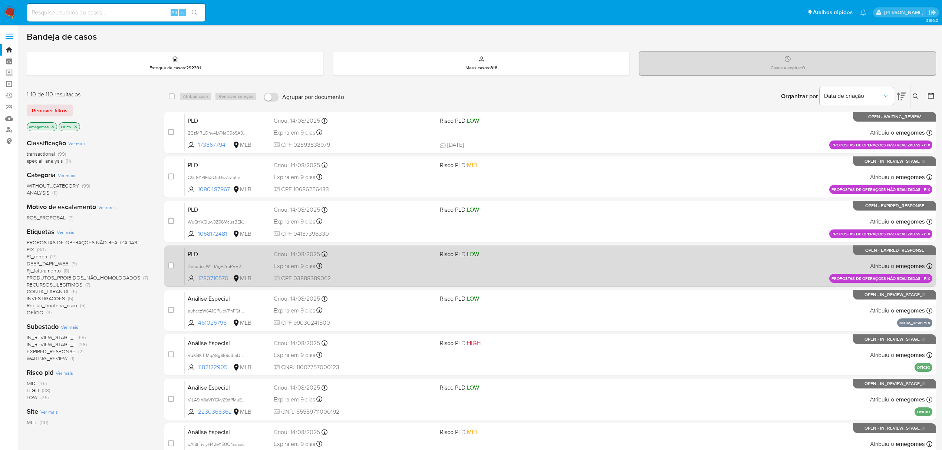
click at [381, 268] on div "Expira em 9 dias Expira em 28/09/2025 11:56:58" at bounding box center [354, 266] width 160 height 10
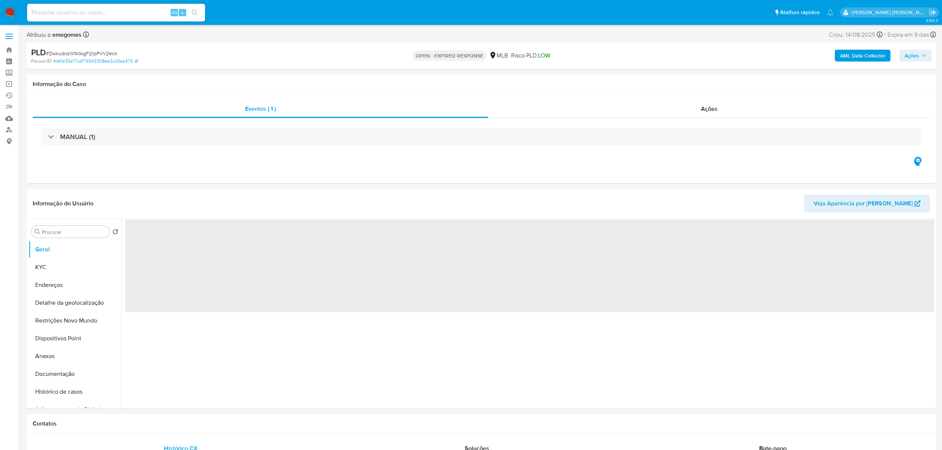
select select "10"
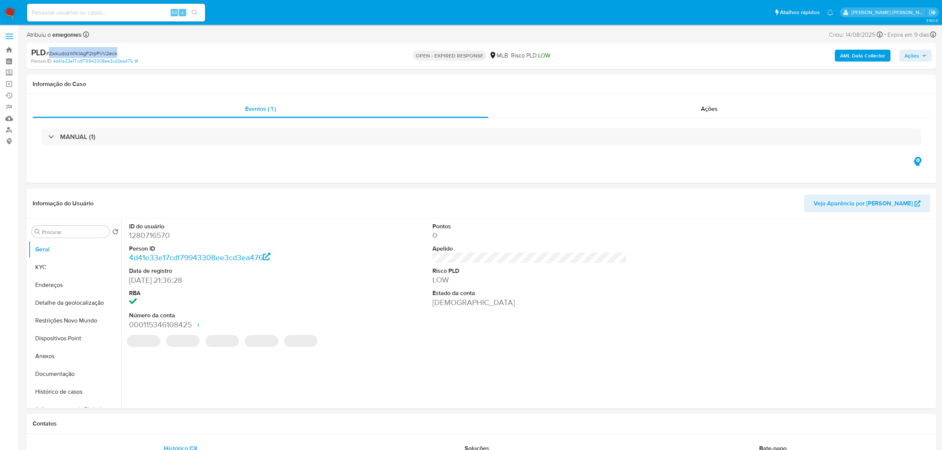
drag, startPoint x: 109, startPoint y: 53, endPoint x: 49, endPoint y: 54, distance: 59.3
click at [49, 54] on div "PLD # ZwkudozW1k1AgF2rpPVV2eck" at bounding box center [179, 52] width 297 height 11
copy span "ZwkudozW1k1AgF2rpPVV2eck"
click at [66, 390] on button "Histórico de casos" at bounding box center [72, 392] width 87 height 18
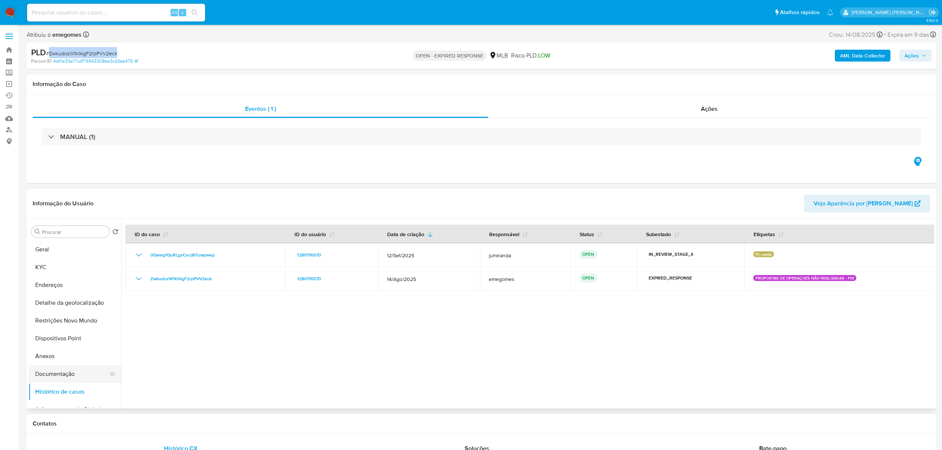
click at [48, 370] on button "Documentação" at bounding box center [72, 374] width 87 height 18
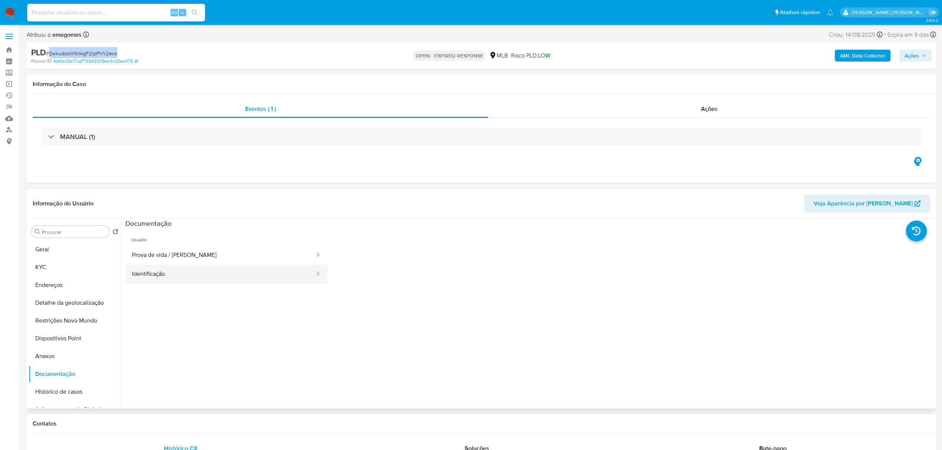
click at [165, 281] on button "Identificação" at bounding box center [220, 274] width 190 height 19
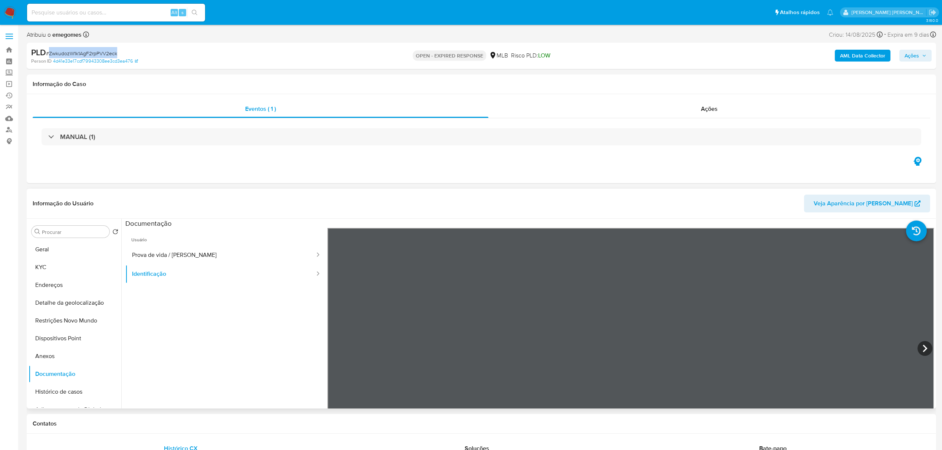
scroll to position [49, 0]
click at [183, 261] on button "Prova de vida / Selfie" at bounding box center [220, 255] width 190 height 19
click at [62, 271] on button "KYC" at bounding box center [72, 267] width 87 height 18
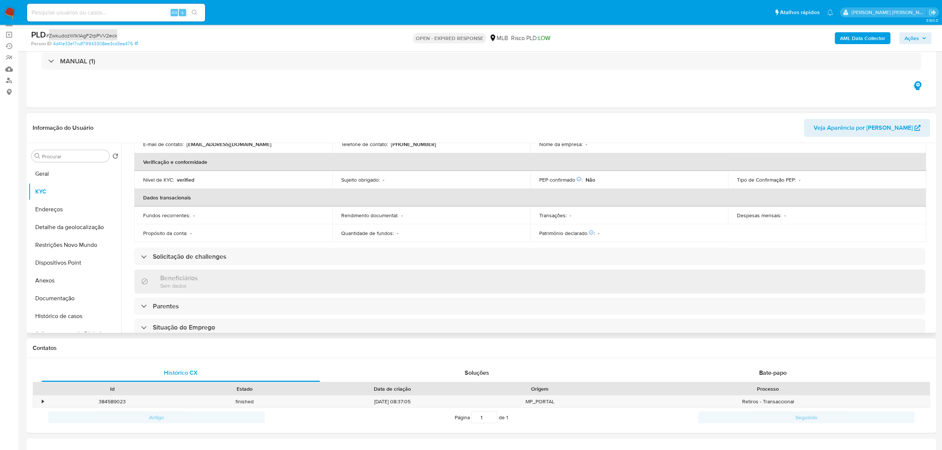
scroll to position [198, 0]
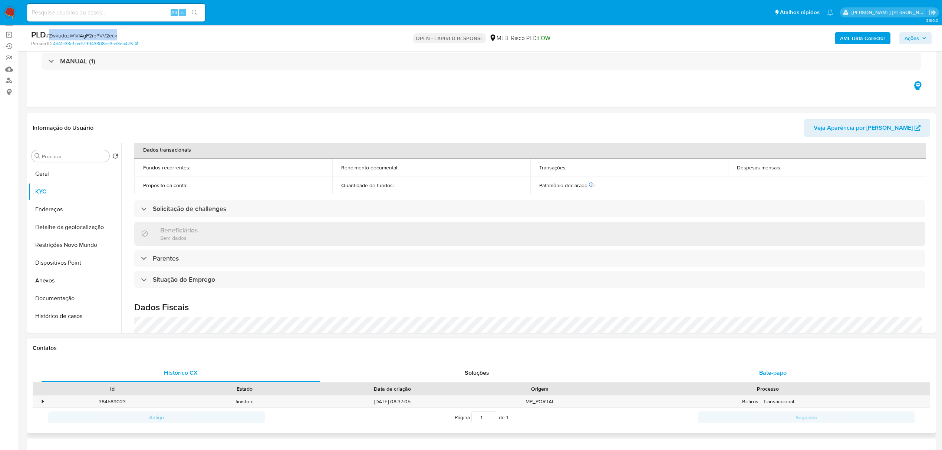
drag, startPoint x: 767, startPoint y: 369, endPoint x: 763, endPoint y: 369, distance: 4.1
click at [767, 369] on span "Bate-papo" at bounding box center [772, 373] width 27 height 9
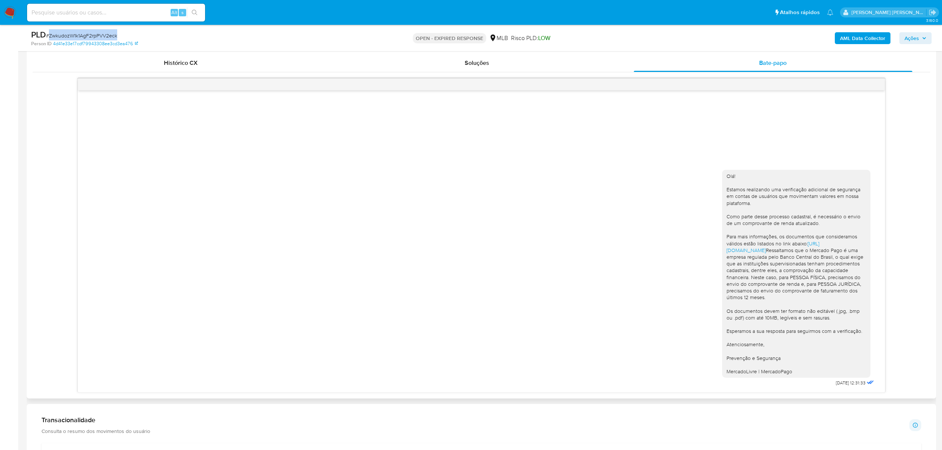
scroll to position [346, 0]
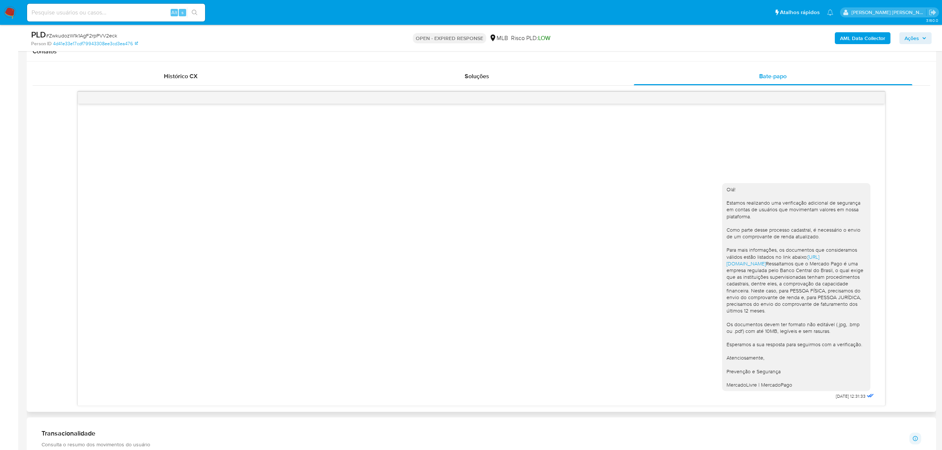
click at [193, 261] on div "Olá! Estamos realizando uma verificação adicional de segurança em contas de usu…" at bounding box center [481, 290] width 788 height 224
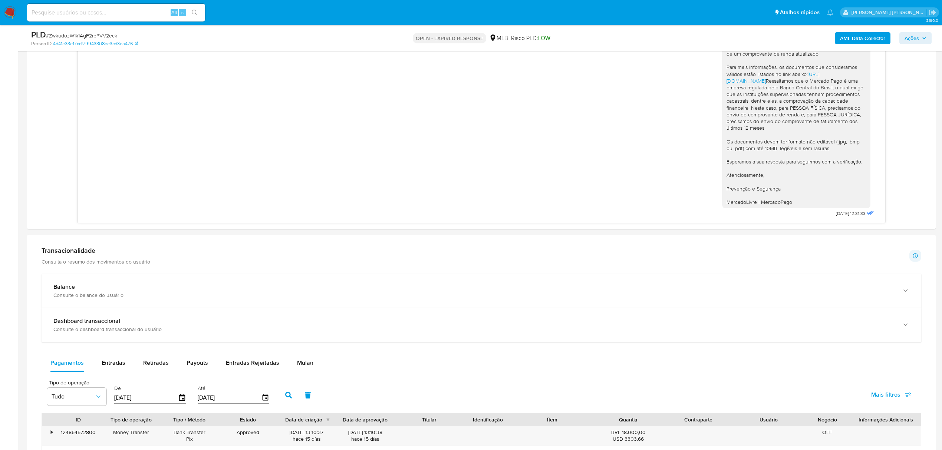
scroll to position [544, 0]
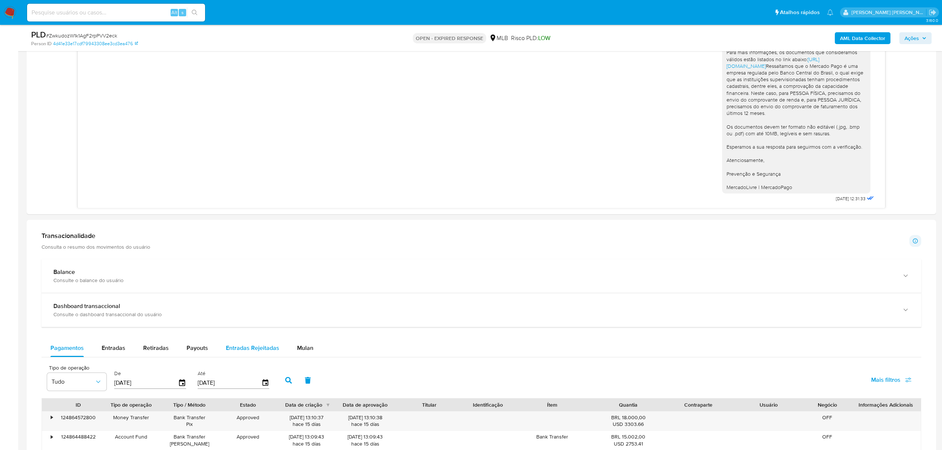
click at [241, 350] on span "Entradas Rejeitadas" at bounding box center [252, 348] width 53 height 9
select select "10"
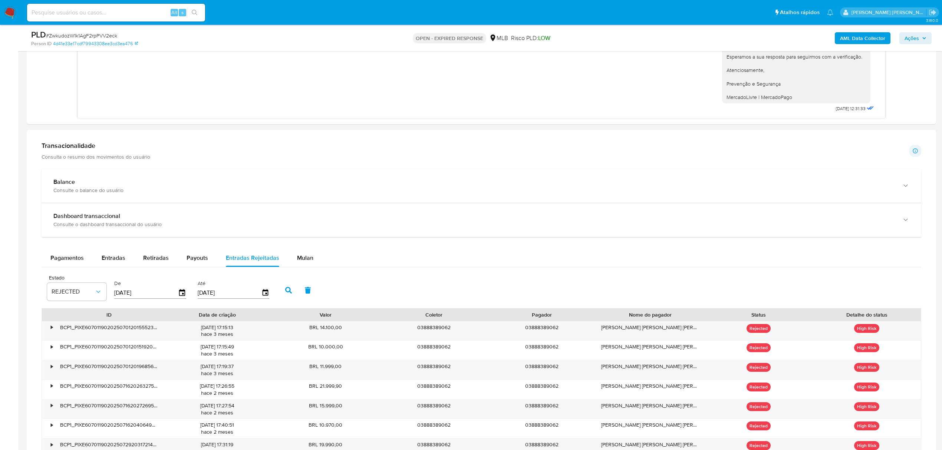
scroll to position [643, 0]
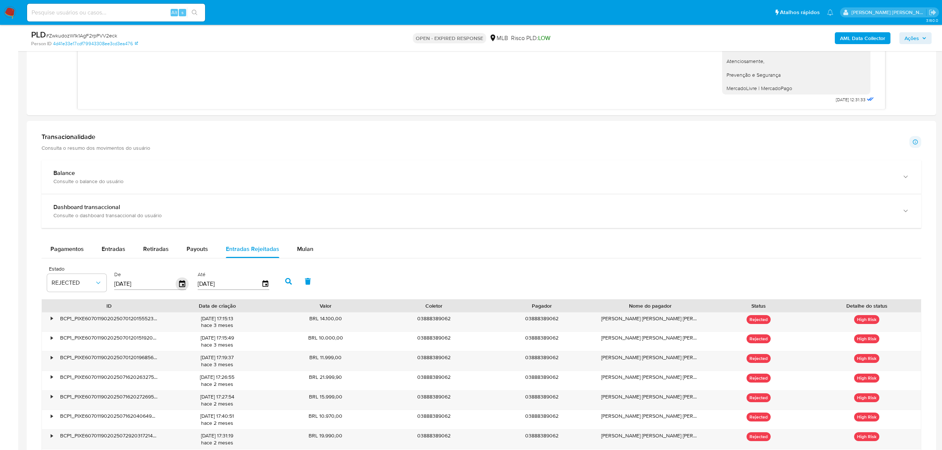
click at [179, 287] on icon "button" at bounding box center [182, 283] width 6 height 7
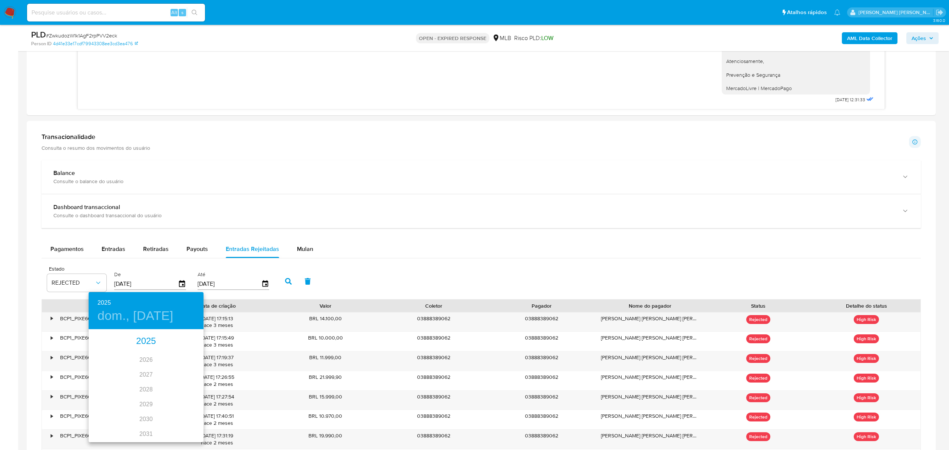
click at [140, 342] on div "2025" at bounding box center [146, 341] width 115 height 15
click at [103, 398] on div "jul." at bounding box center [108, 400] width 38 height 28
click at [116, 366] on p "1" at bounding box center [116, 368] width 3 height 7
type input "01/07/2025"
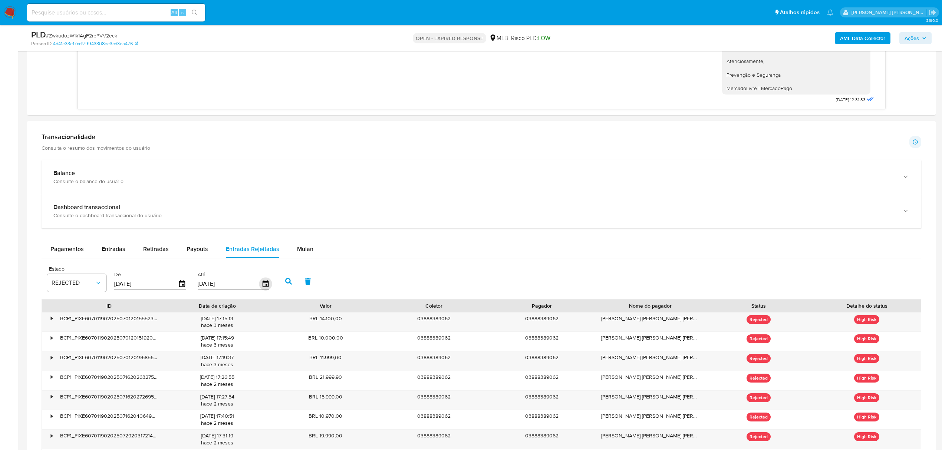
click at [263, 284] on icon "button" at bounding box center [265, 283] width 6 height 7
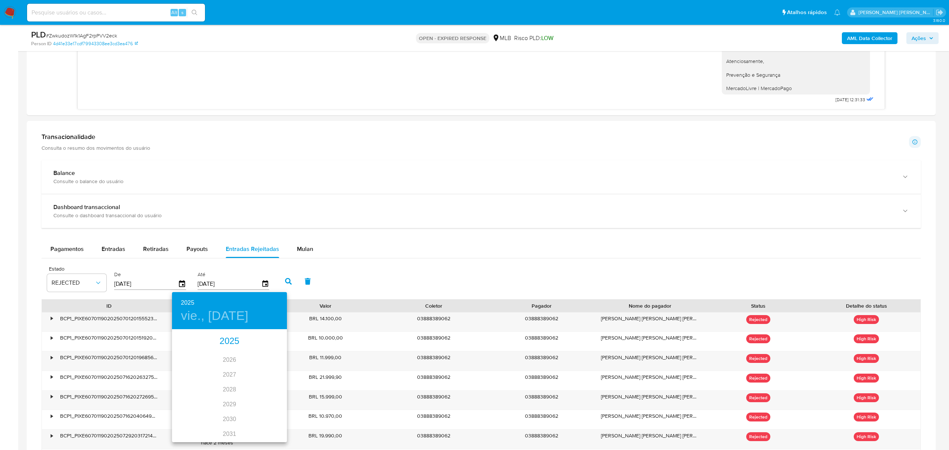
click at [231, 337] on div "2025" at bounding box center [229, 341] width 115 height 15
click at [193, 399] on div "[DATE]." at bounding box center [191, 400] width 38 height 28
click at [353, 229] on div at bounding box center [474, 225] width 949 height 450
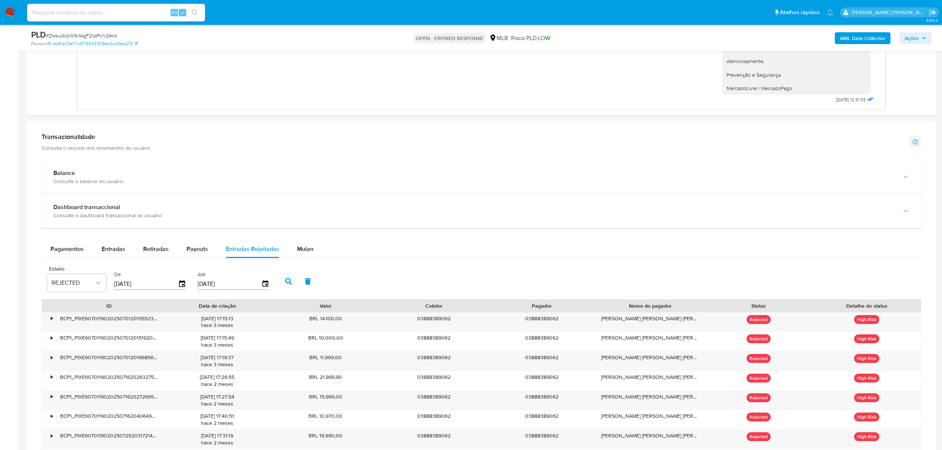
click at [214, 287] on input "[DATE]" at bounding box center [230, 284] width 64 height 12
click at [266, 285] on icon "button" at bounding box center [265, 283] width 6 height 7
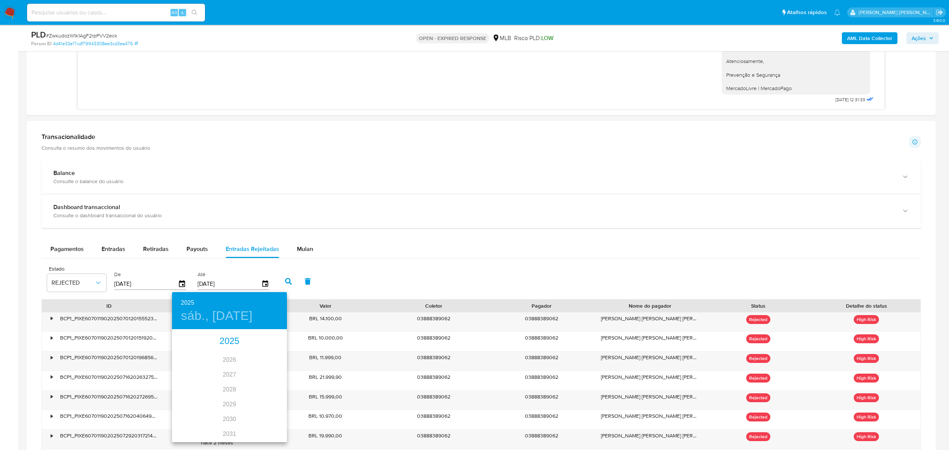
click at [229, 343] on div "2025" at bounding box center [229, 341] width 115 height 15
click at [187, 398] on div "[DATE]." at bounding box center [191, 400] width 38 height 28
click at [227, 421] on p "31" at bounding box center [230, 421] width 6 height 7
type input "[DATE]"
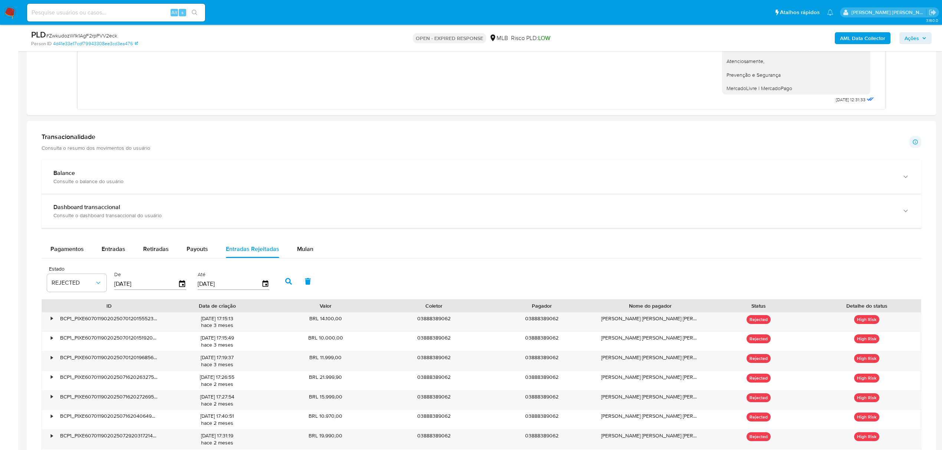
click at [289, 282] on icon "button" at bounding box center [288, 281] width 7 height 7
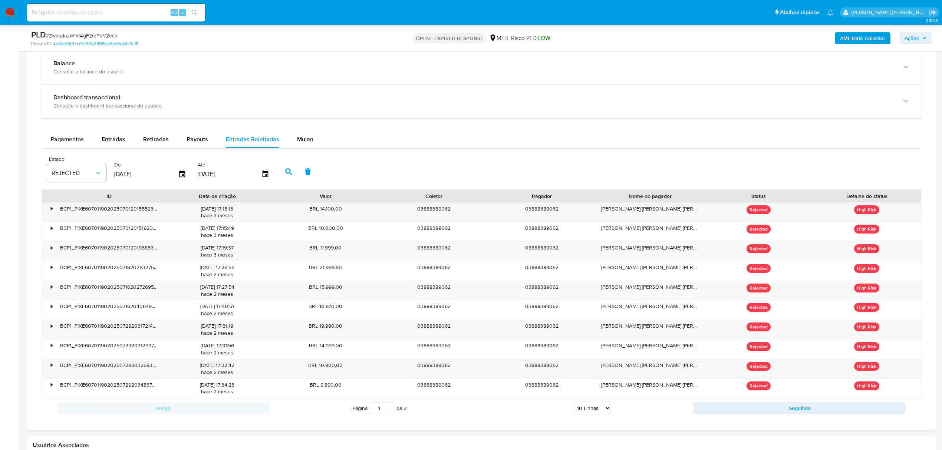
scroll to position [791, 0]
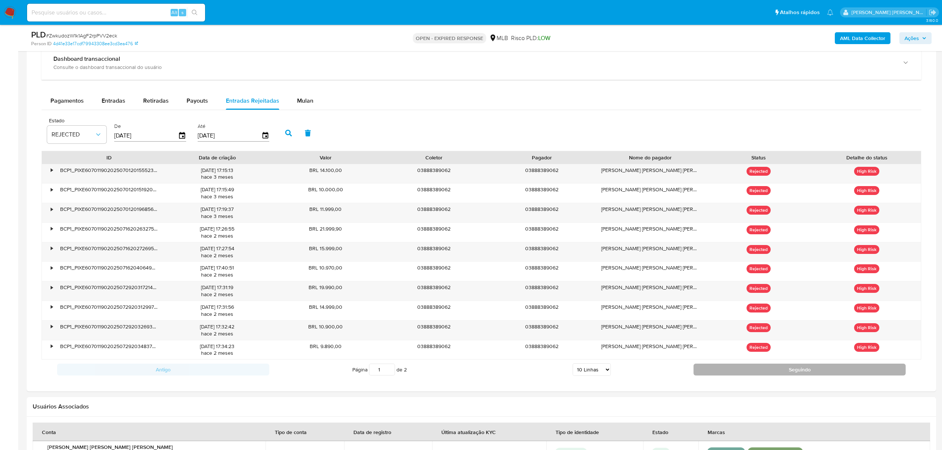
click at [766, 375] on button "Seguindo" at bounding box center [799, 370] width 212 height 12
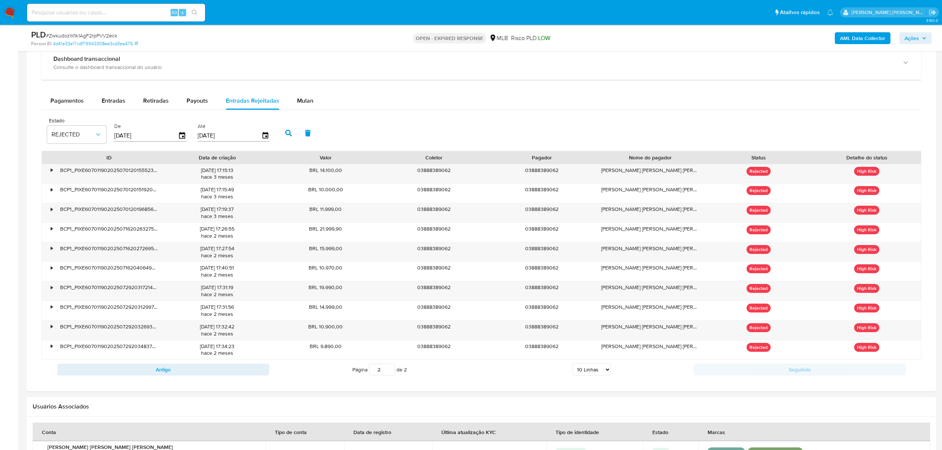
scroll to position [757, 0]
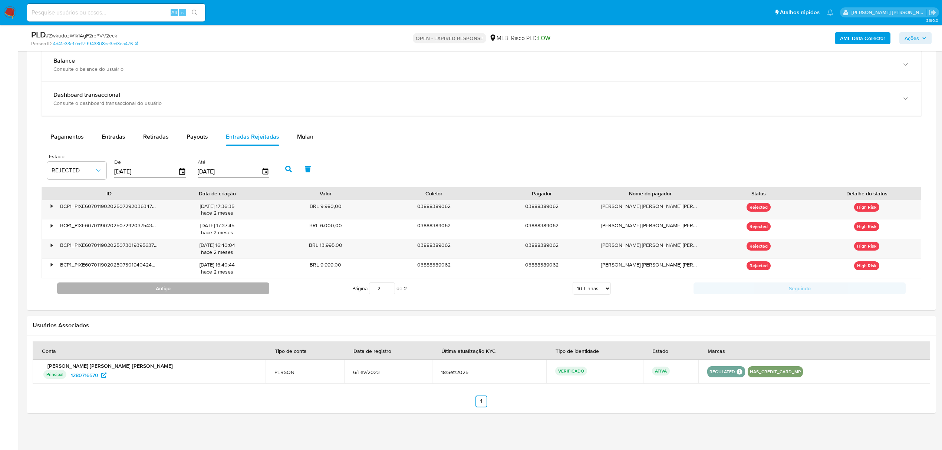
click at [222, 289] on button "Antigo" at bounding box center [163, 289] width 212 height 12
type input "1"
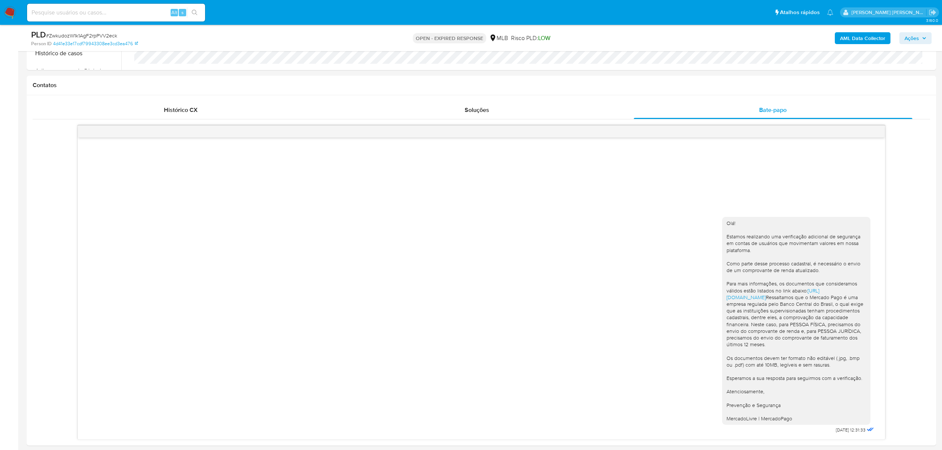
scroll to position [164, 0]
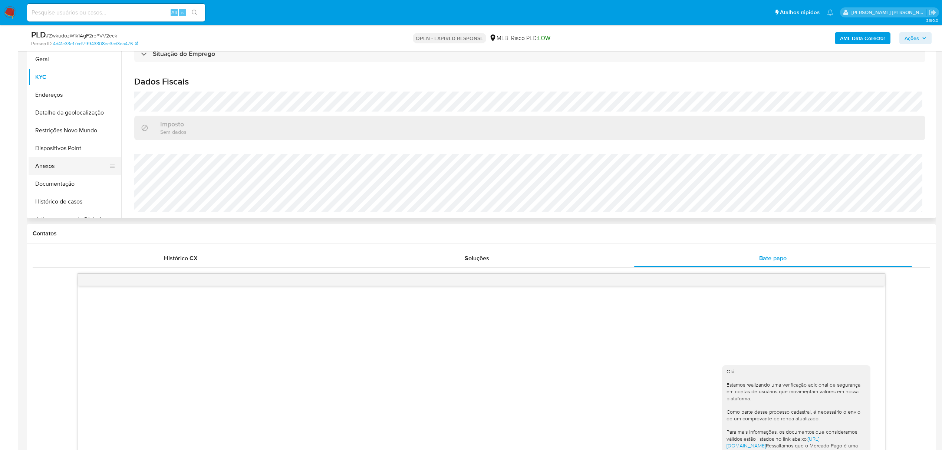
click at [61, 167] on button "Anexos" at bounding box center [72, 166] width 87 height 18
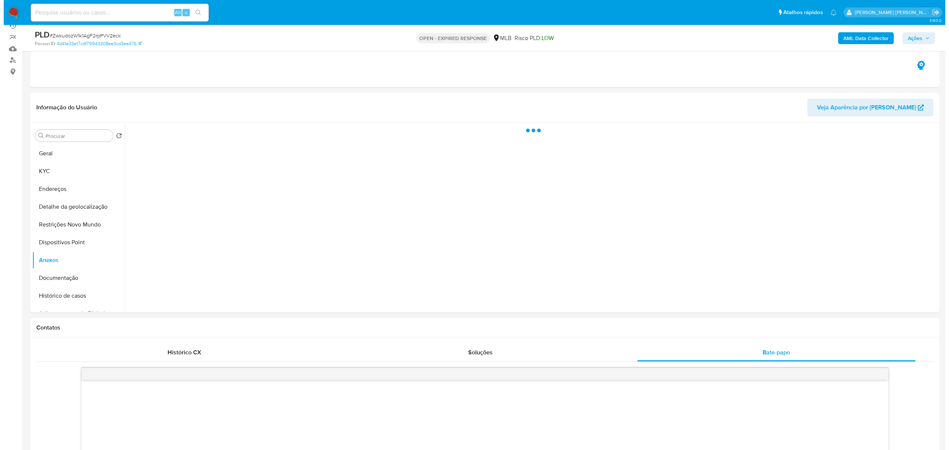
scroll to position [65, 0]
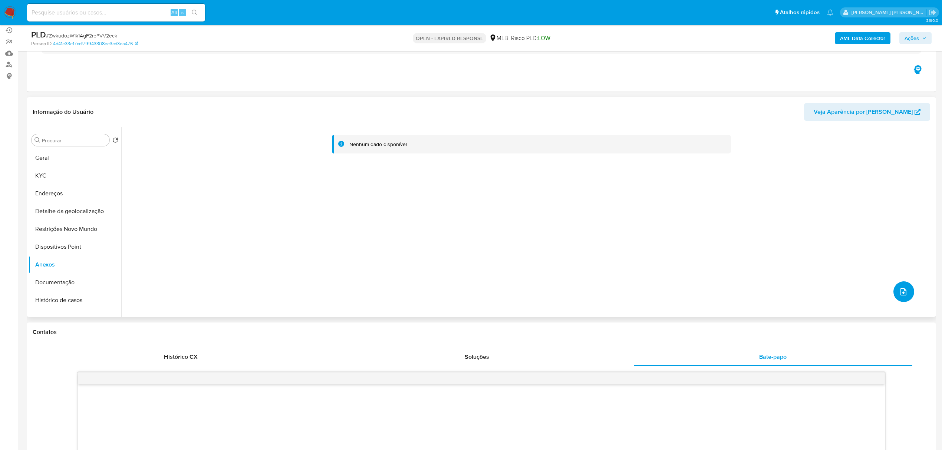
click at [907, 286] on button "upload-file" at bounding box center [903, 291] width 21 height 21
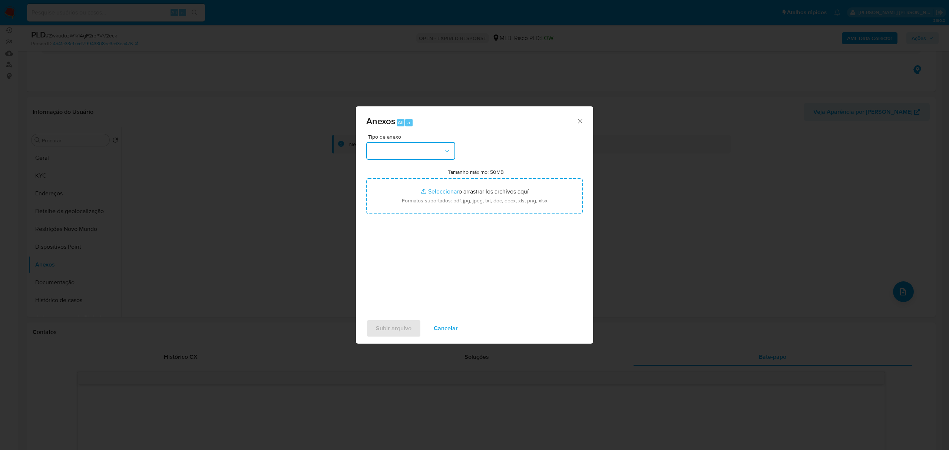
click at [446, 150] on icon "button" at bounding box center [446, 150] width 7 height 7
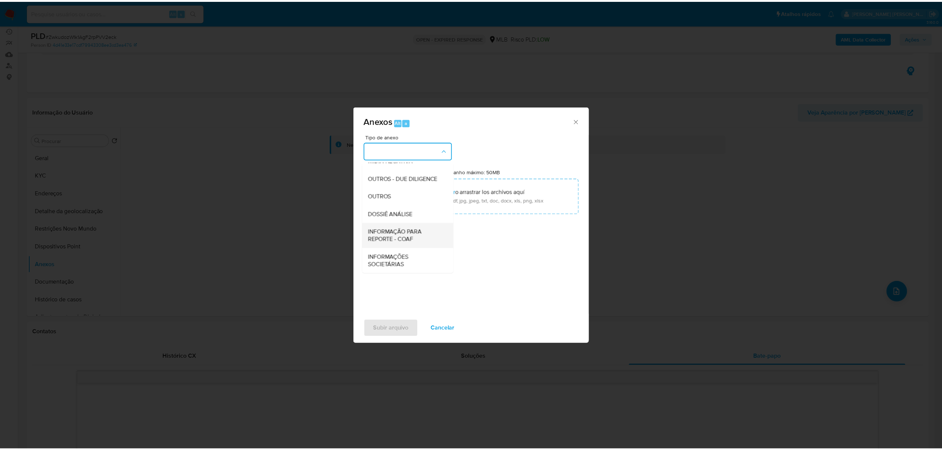
scroll to position [114, 0]
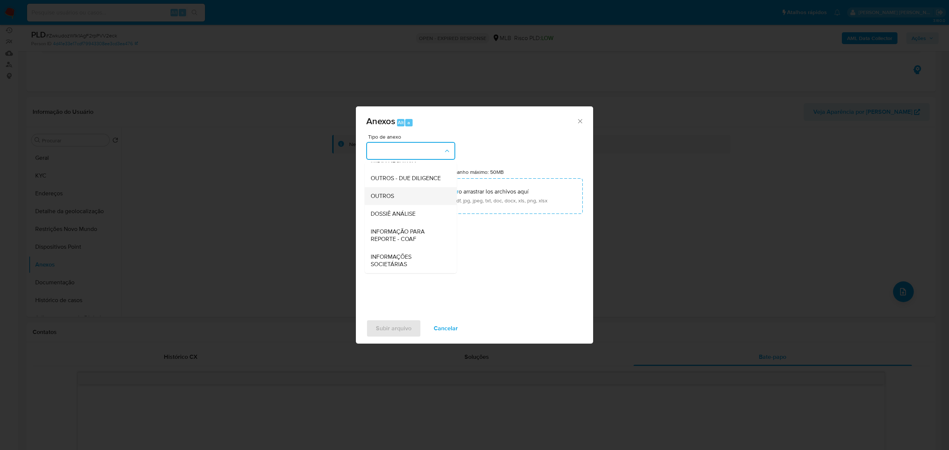
click at [400, 200] on div "OUTROS" at bounding box center [409, 196] width 76 height 18
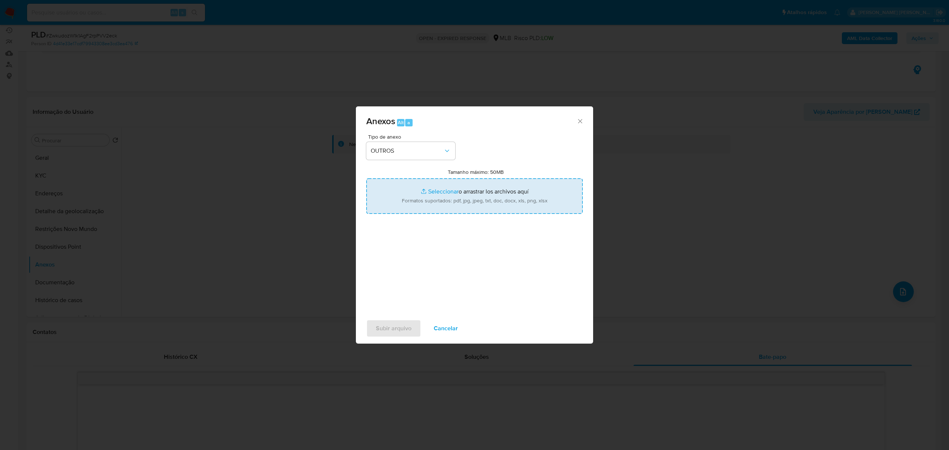
click at [439, 191] on input "Tamanho máximo: 50MB Seleccionar archivos" at bounding box center [474, 196] width 217 height 36
type input "C:\fakepath\MOV - Jorge Lucas Nunes de Avila .xlsx"
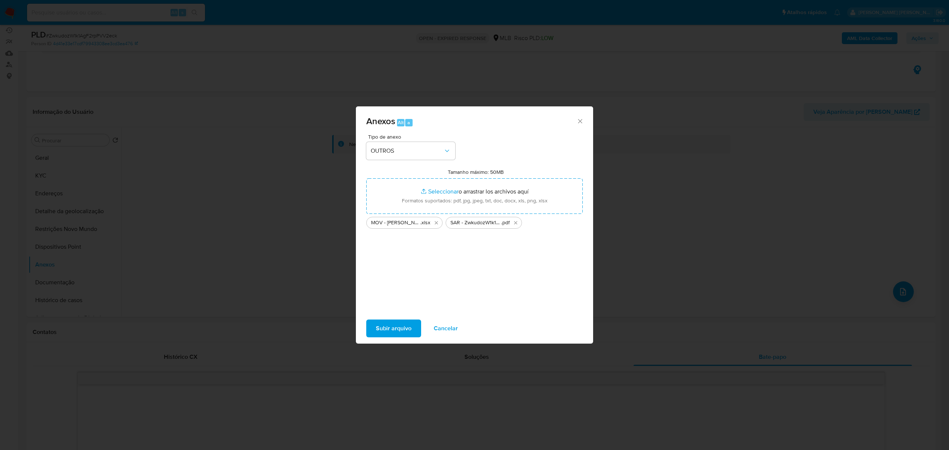
click at [386, 331] on span "Subir arquivo" at bounding box center [394, 328] width 36 height 16
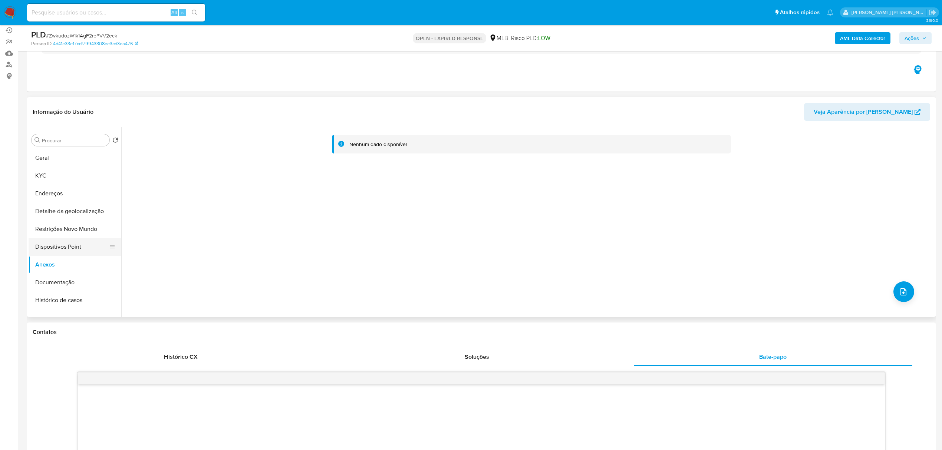
click at [57, 242] on button "Dispositivos Point" at bounding box center [72, 247] width 87 height 18
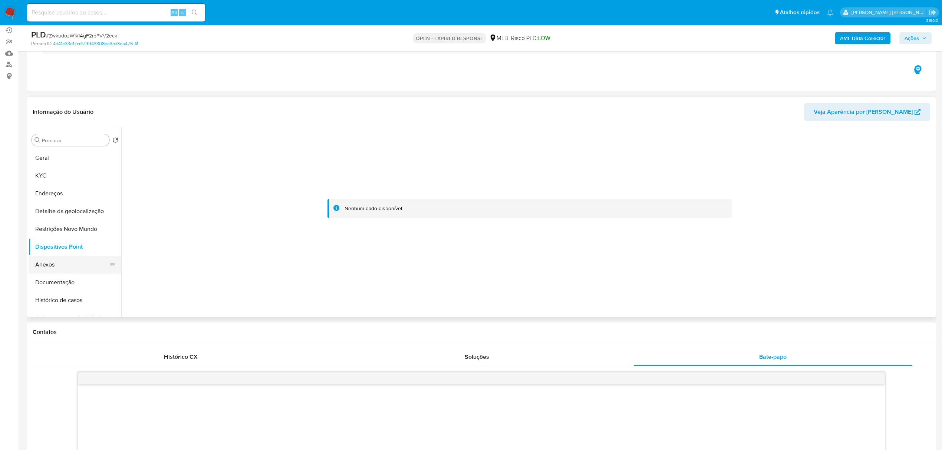
click at [51, 260] on button "Anexos" at bounding box center [72, 265] width 87 height 18
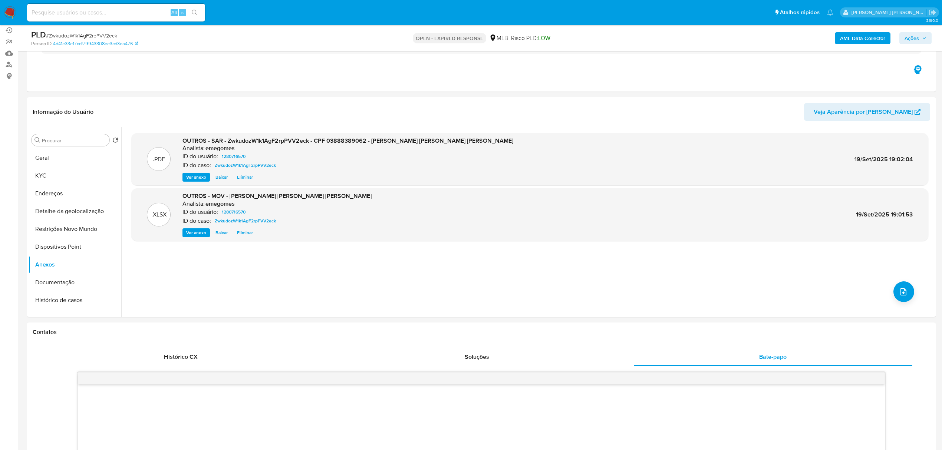
click at [926, 39] on icon "button" at bounding box center [924, 38] width 4 height 4
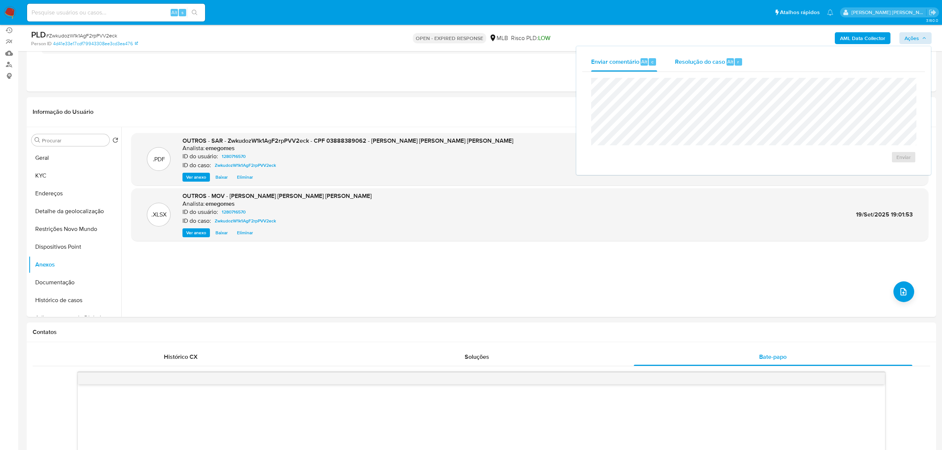
click at [684, 63] on span "Resolução do caso" at bounding box center [700, 61] width 50 height 9
drag, startPoint x: 121, startPoint y: 35, endPoint x: 51, endPoint y: 36, distance: 70.1
click at [51, 36] on div "PLD # ZwkudozW1k1AgF2rpPVV2eck" at bounding box center [179, 34] width 297 height 11
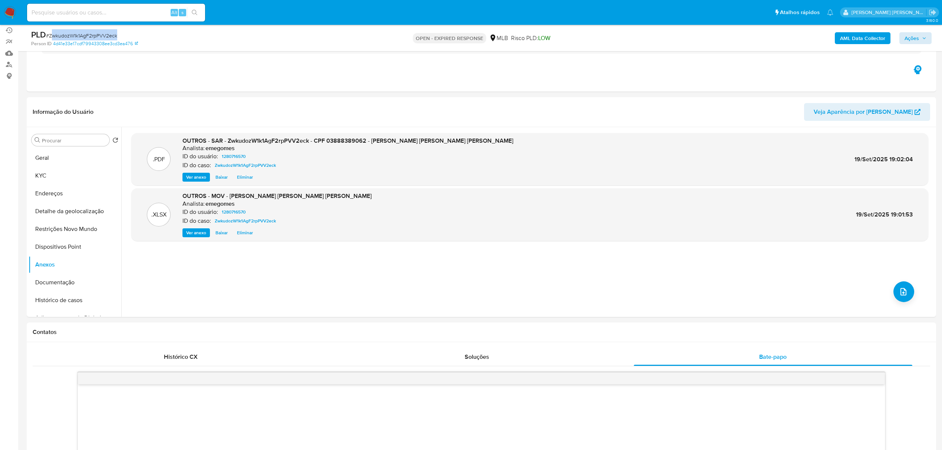
click at [69, 36] on span "# ZwkudozW1k1AgF2rpPVV2eck" at bounding box center [81, 35] width 71 height 7
drag, startPoint x: 119, startPoint y: 36, endPoint x: 49, endPoint y: 36, distance: 69.7
click at [49, 36] on div "PLD # ZwkudozW1k1AgF2rpPVV2eck" at bounding box center [179, 34] width 297 height 11
copy span "ZwkudozW1k1AgF2rpPVV2eck"
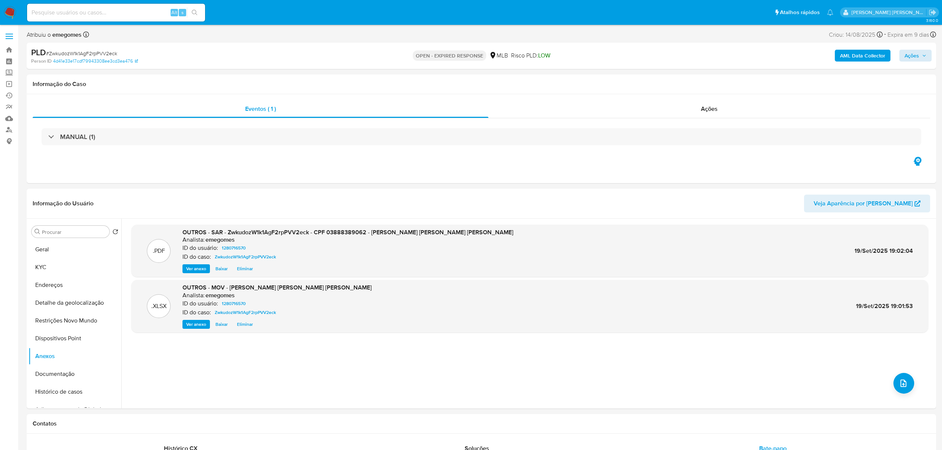
click at [7, 38] on span at bounding box center [9, 38] width 7 height 1
click at [0, 0] on input "checkbox" at bounding box center [0, 0] width 0 height 0
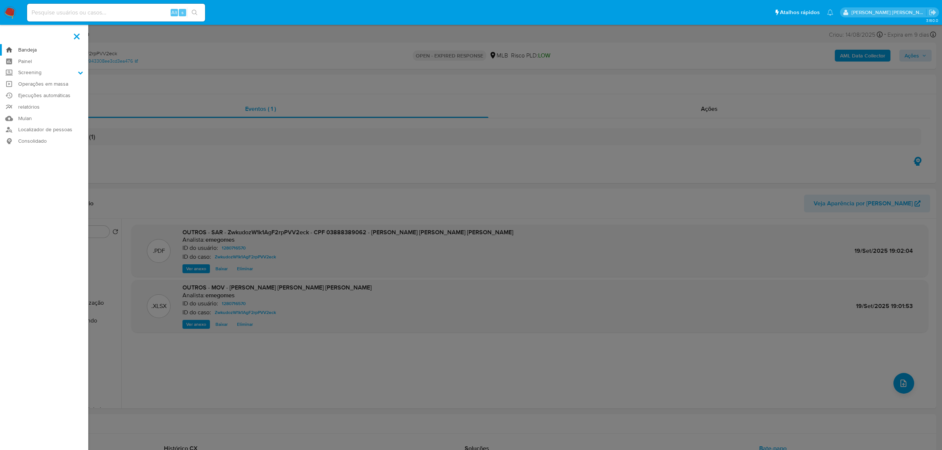
click at [33, 50] on link "Bandeja" at bounding box center [44, 49] width 88 height 11
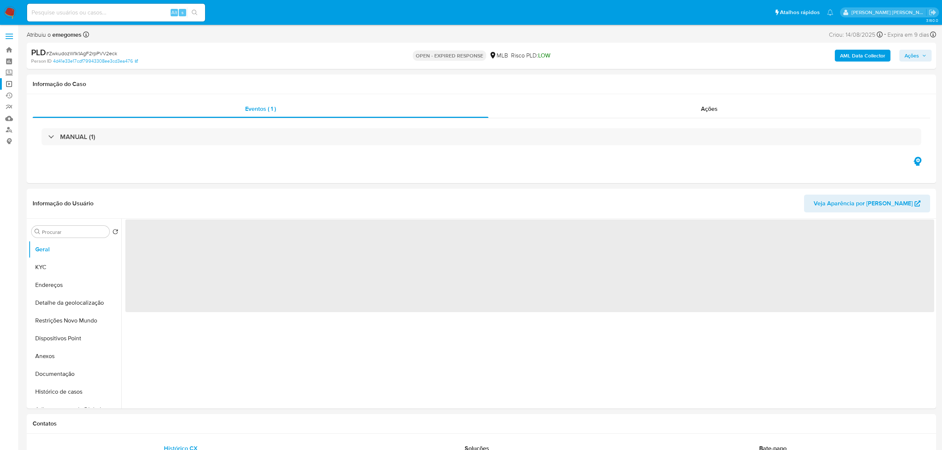
select select "10"
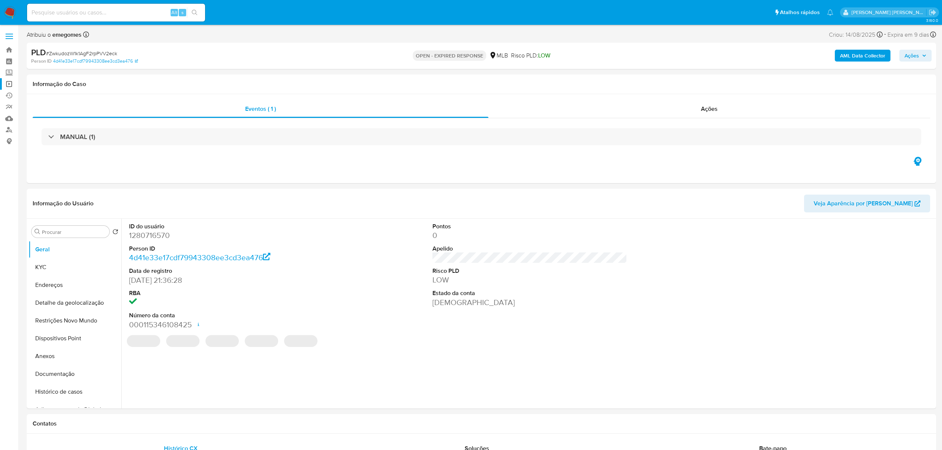
click at [9, 85] on link "Operações em massa" at bounding box center [44, 83] width 88 height 11
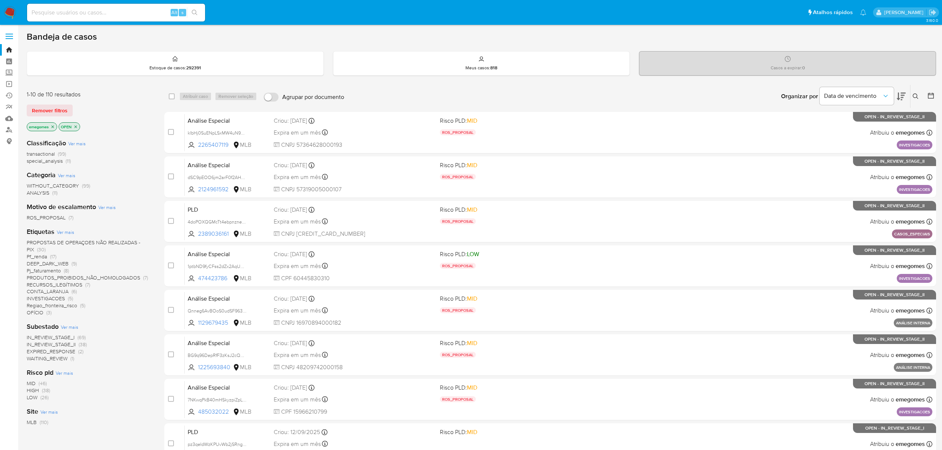
click at [916, 98] on icon at bounding box center [916, 96] width 6 height 6
click at [822, 125] on input at bounding box center [853, 125] width 125 height 10
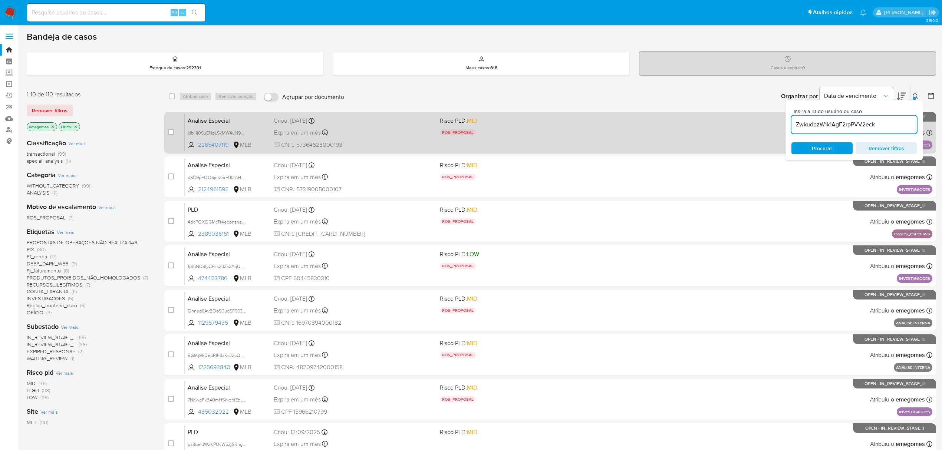
type input "ZwkudozW1k1AgF2rpPVV2eck"
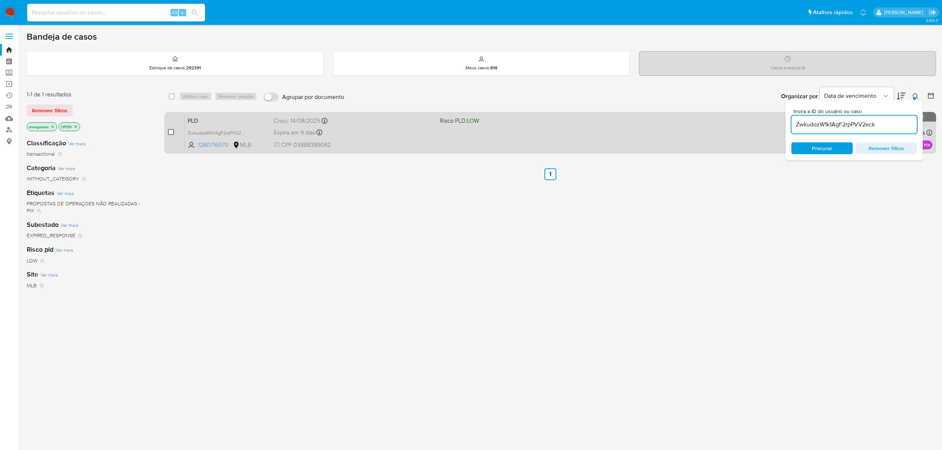
click at [172, 129] on input "checkbox" at bounding box center [171, 132] width 6 height 6
checkbox input "true"
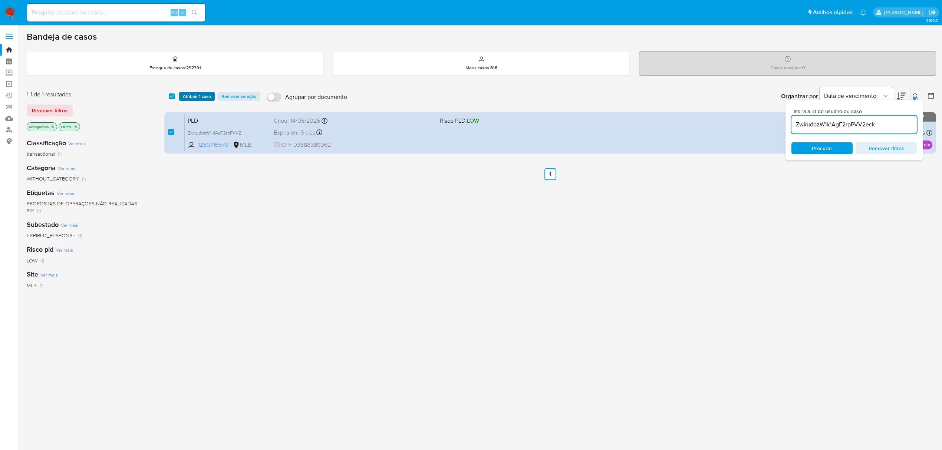
click at [194, 97] on span "Atribuir 1 caso" at bounding box center [197, 96] width 28 height 7
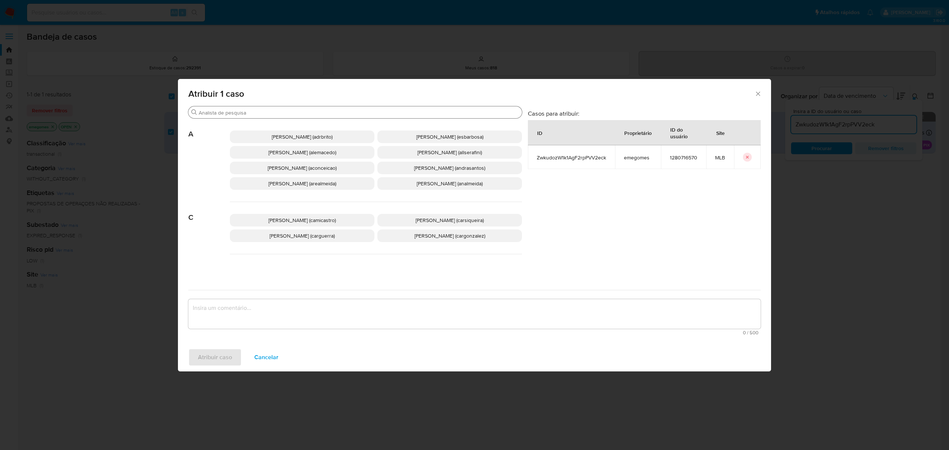
click at [279, 115] on input "Buscar" at bounding box center [359, 112] width 320 height 7
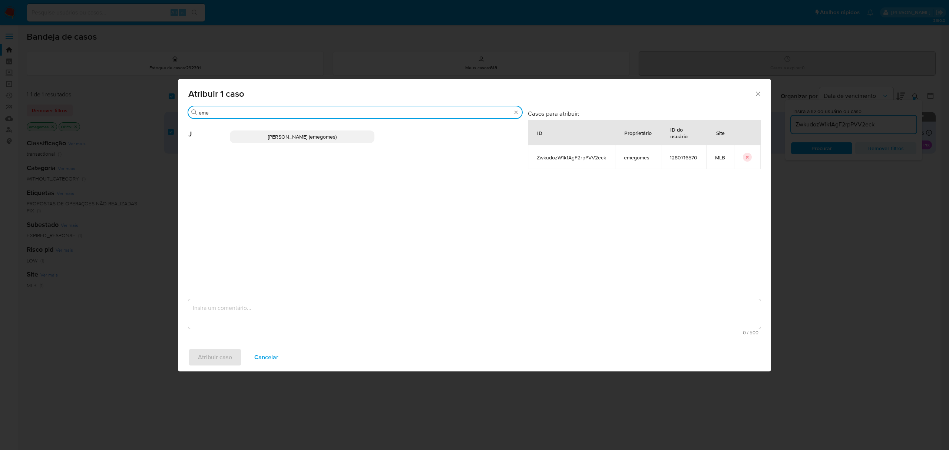
type input "eme"
click at [281, 140] on span "Jose Emerson Gomes Pereira (emegomes)" at bounding box center [302, 136] width 69 height 7
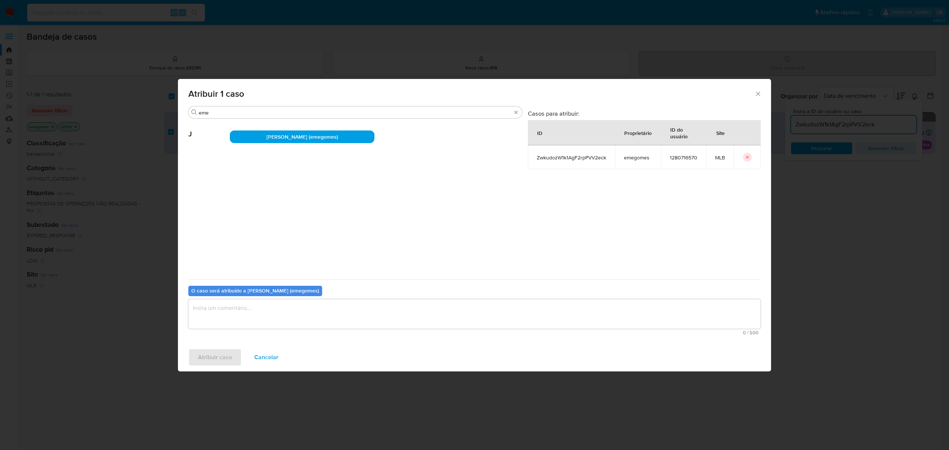
click at [271, 309] on textarea "assign-modal" at bounding box center [474, 314] width 573 height 30
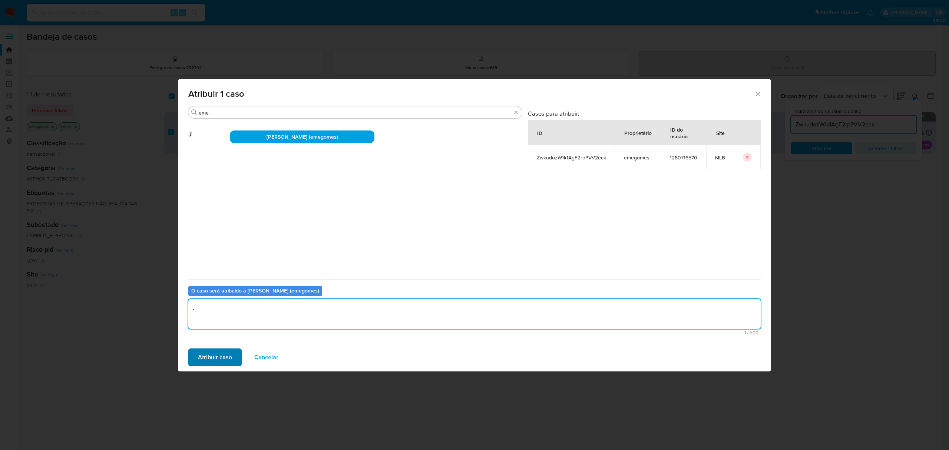
type textarea "."
click at [212, 359] on span "Atribuir caso" at bounding box center [215, 357] width 34 height 16
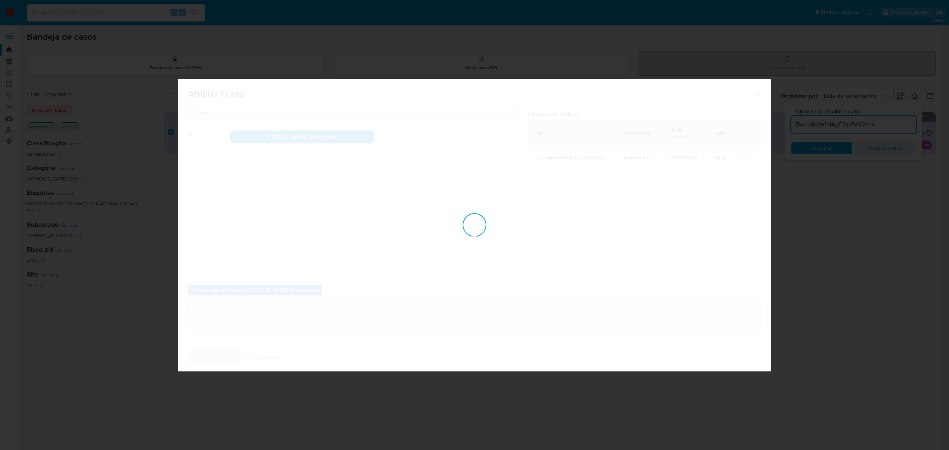
checkbox input "false"
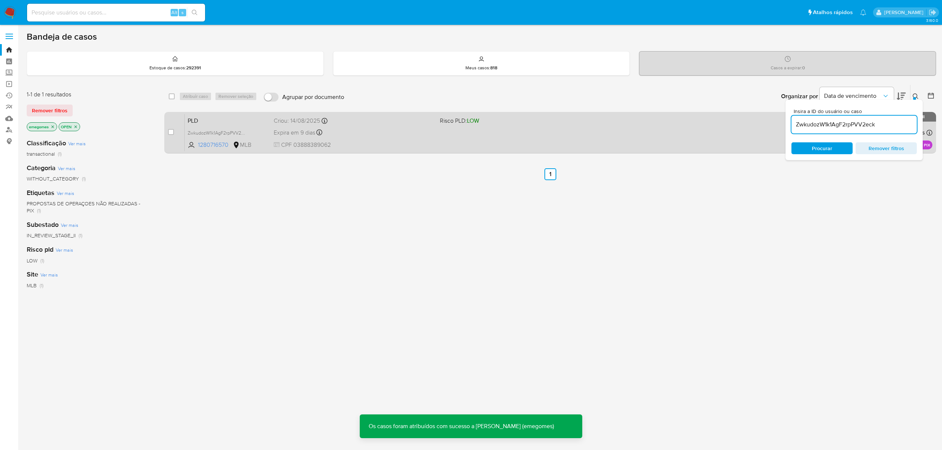
click at [378, 122] on div "Criou: 14/08/2025 Criou: 14/08/2025 11:56:57" at bounding box center [354, 121] width 160 height 8
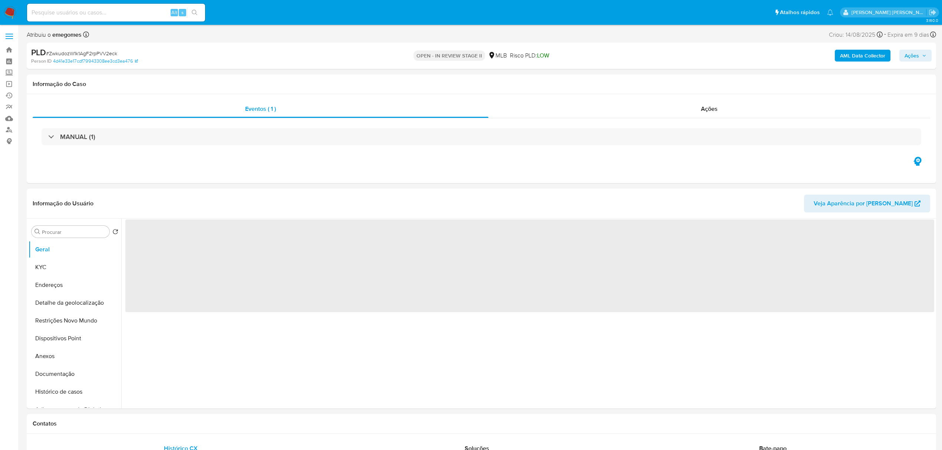
select select "10"
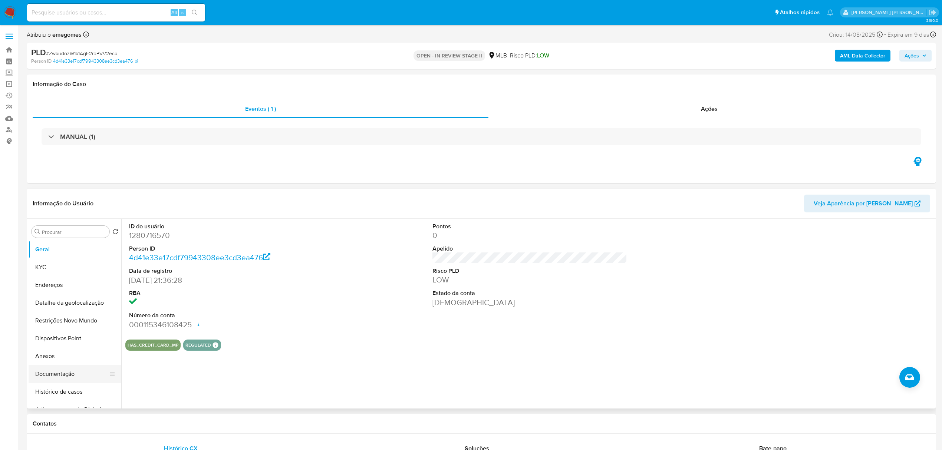
click at [45, 374] on button "Documentação" at bounding box center [72, 374] width 87 height 18
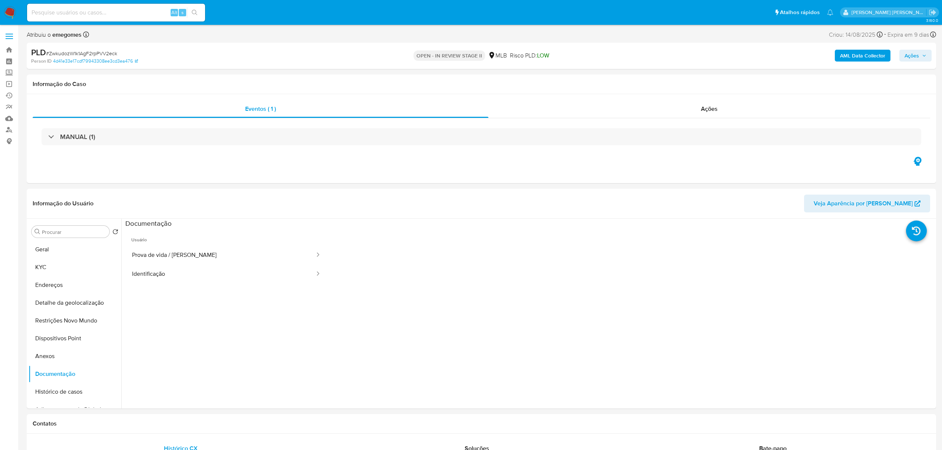
click at [923, 55] on icon "button" at bounding box center [924, 56] width 3 height 2
click at [708, 75] on span "Resolução do caso" at bounding box center [700, 79] width 50 height 9
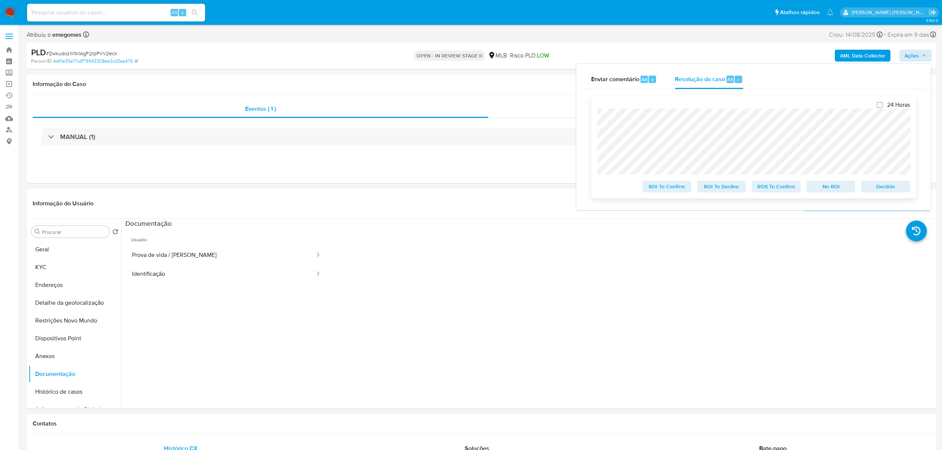
click at [785, 190] on span "ROS To Confirm" at bounding box center [776, 186] width 39 height 10
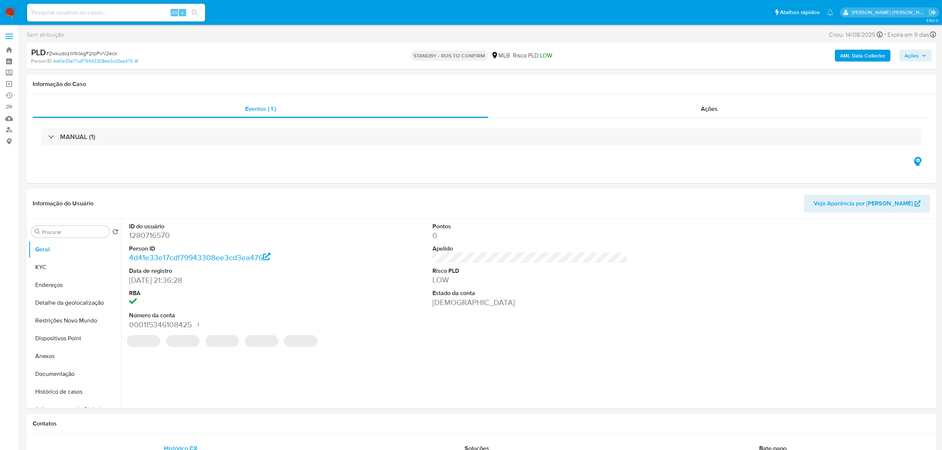
select select "10"
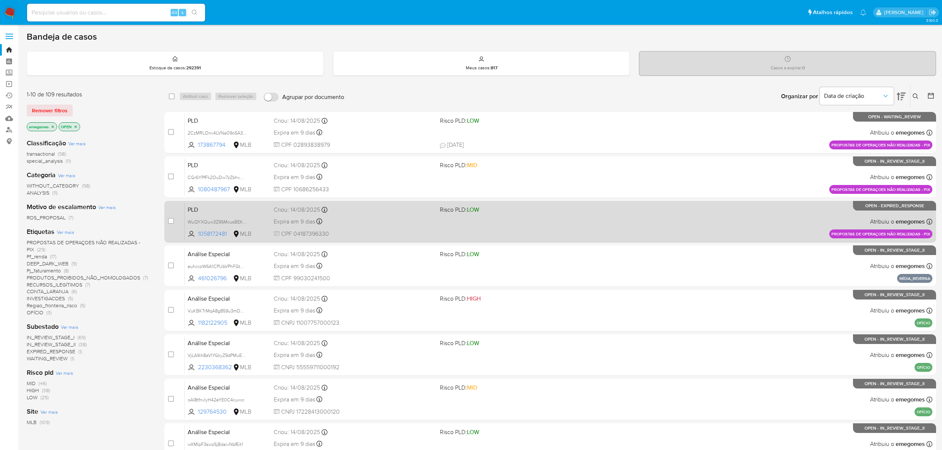
click at [361, 212] on div "Criou: 14/08/2025 Criou: 14/08/2025 11:56:40" at bounding box center [354, 210] width 160 height 8
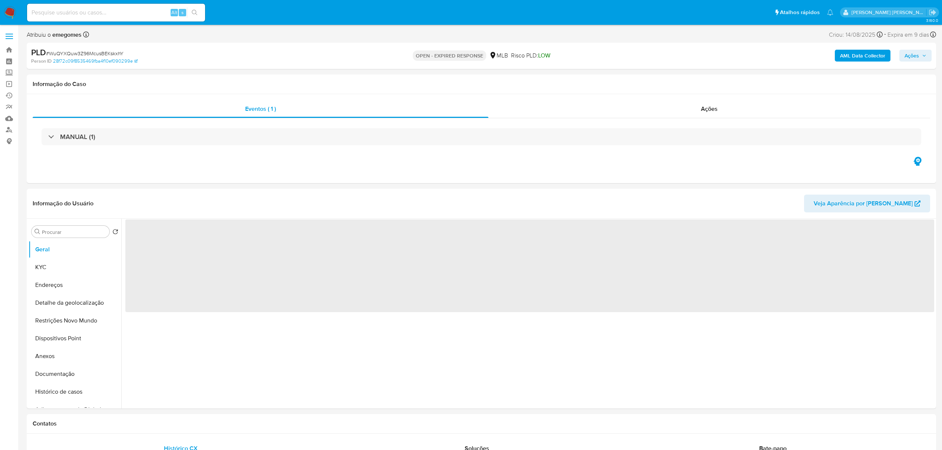
select select "10"
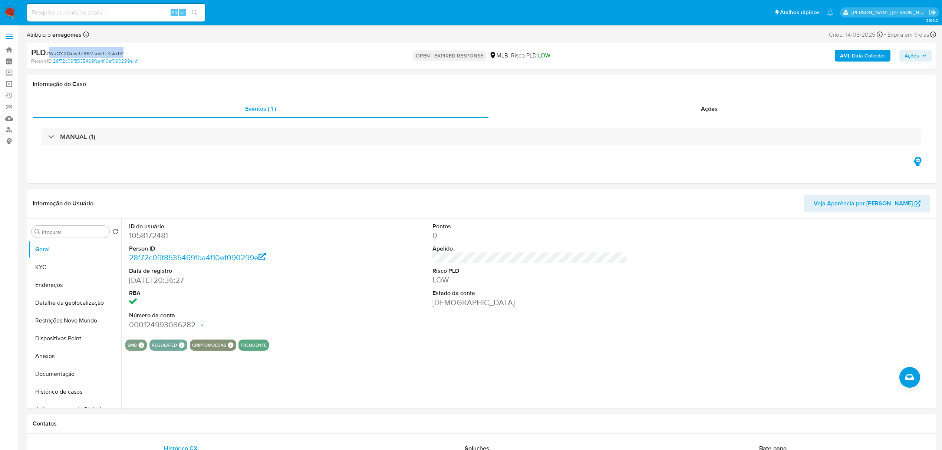
drag, startPoint x: 130, startPoint y: 53, endPoint x: 49, endPoint y: 54, distance: 80.5
click at [49, 54] on div "PLD # WuQYXQuw3Z96McusBEKskxhY" at bounding box center [179, 52] width 297 height 11
copy span "WuQYXQuw3Z96McusBEKskxhY"
click at [11, 38] on span at bounding box center [9, 38] width 7 height 1
click at [0, 0] on input "checkbox" at bounding box center [0, 0] width 0 height 0
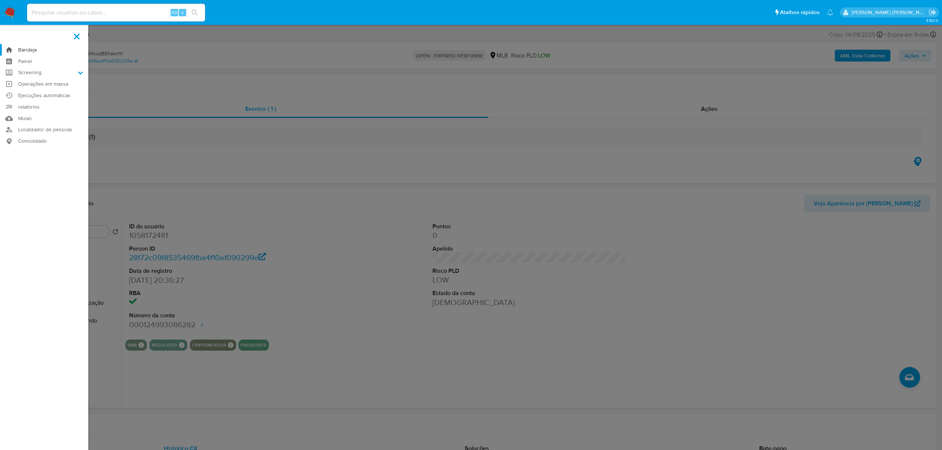
click at [27, 49] on link "Bandeja" at bounding box center [44, 49] width 88 height 11
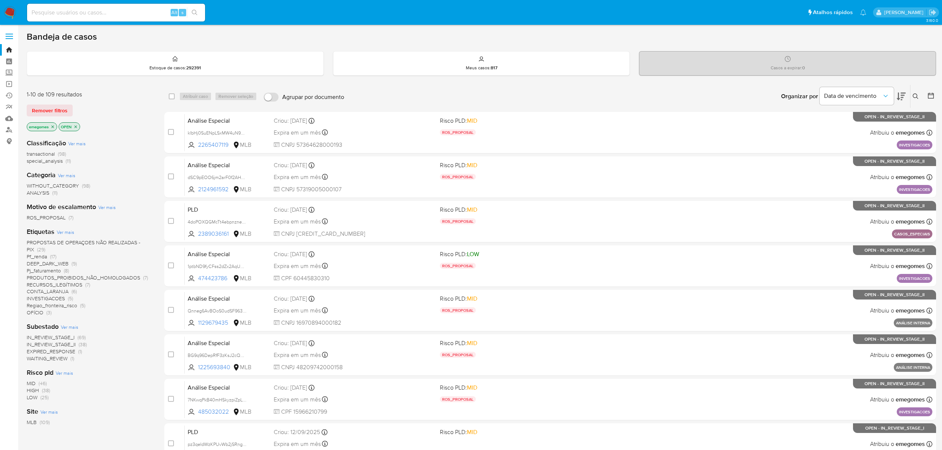
click at [915, 98] on icon at bounding box center [916, 96] width 6 height 6
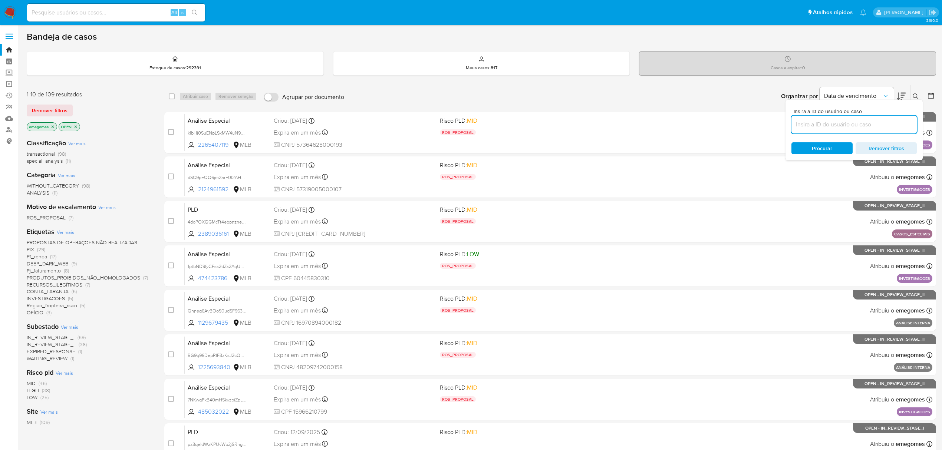
click at [835, 122] on input at bounding box center [853, 125] width 125 height 10
type input "WuQYXQuw3Z96McusBEKskxhY"
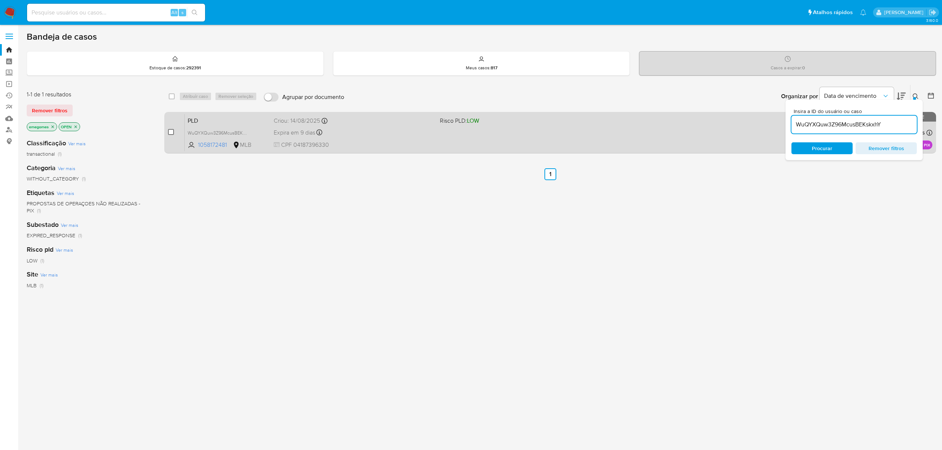
click at [173, 132] on input "checkbox" at bounding box center [171, 132] width 6 height 6
checkbox input "true"
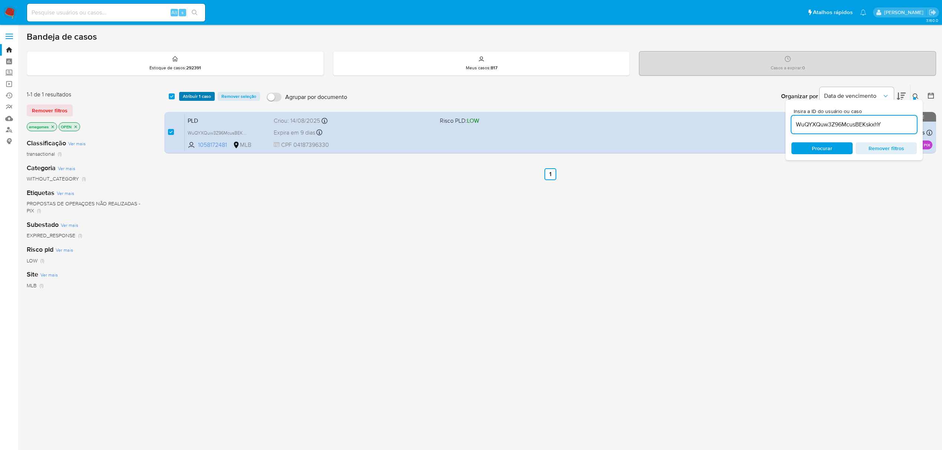
click at [191, 97] on span "Atribuir 1 caso" at bounding box center [197, 96] width 28 height 7
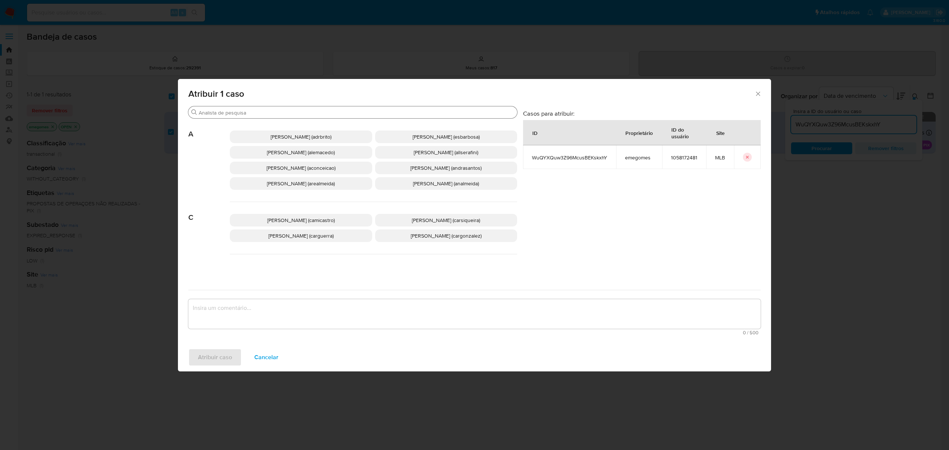
click at [235, 108] on div "Buscar" at bounding box center [352, 112] width 329 height 12
click at [228, 113] on input "Buscar" at bounding box center [357, 112] width 316 height 7
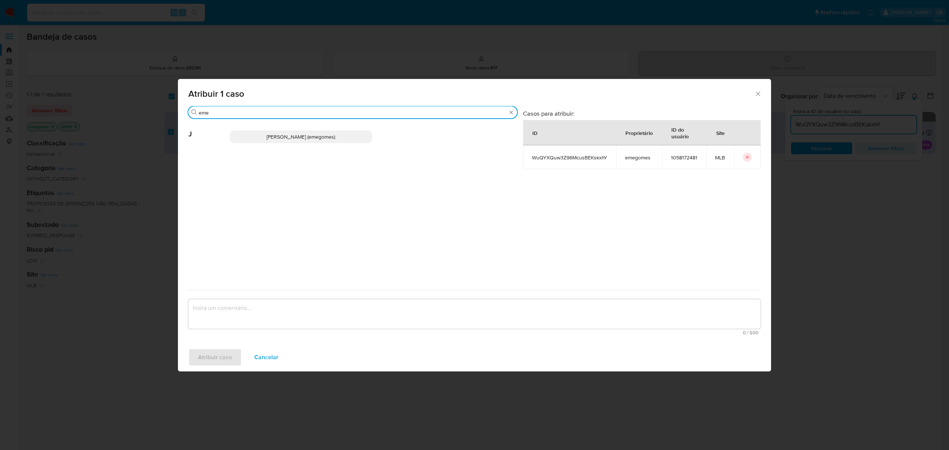
type input "eme"
click at [267, 138] on span "Jose Emerson Gomes Pereira (emegomes)" at bounding box center [301, 136] width 69 height 7
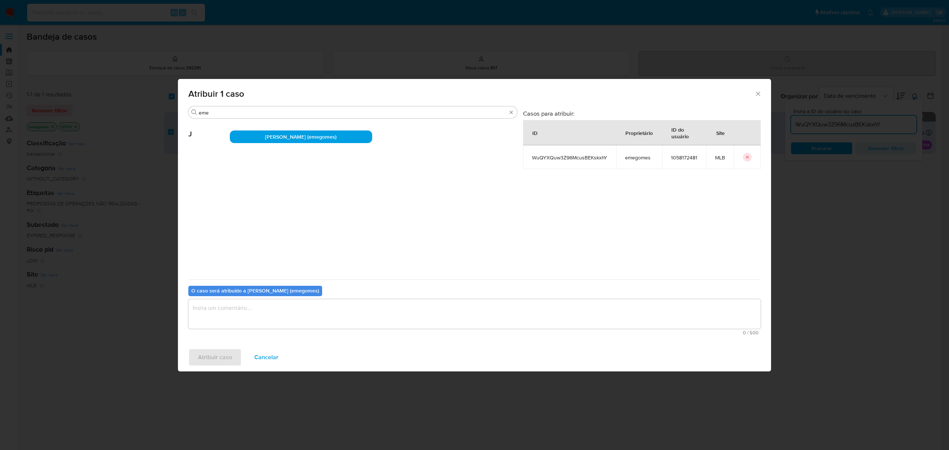
click at [229, 306] on textarea "assign-modal" at bounding box center [474, 314] width 573 height 30
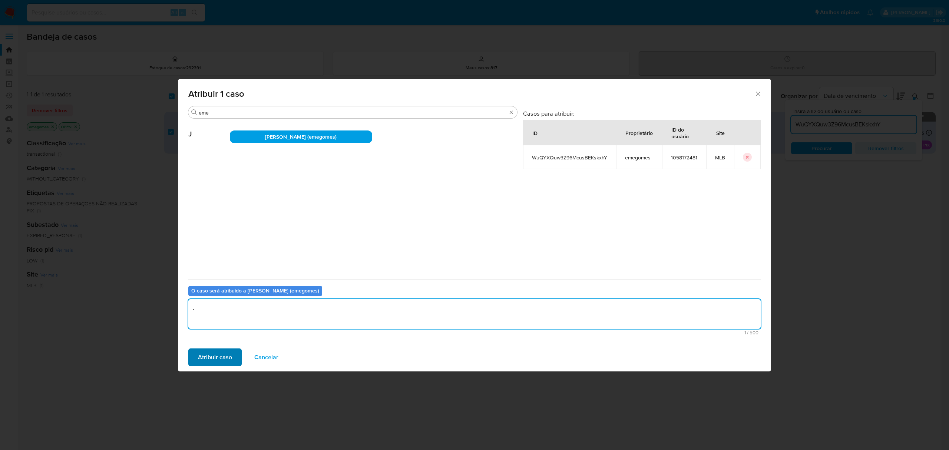
type textarea "."
click at [198, 357] on span "Atribuir caso" at bounding box center [215, 357] width 34 height 16
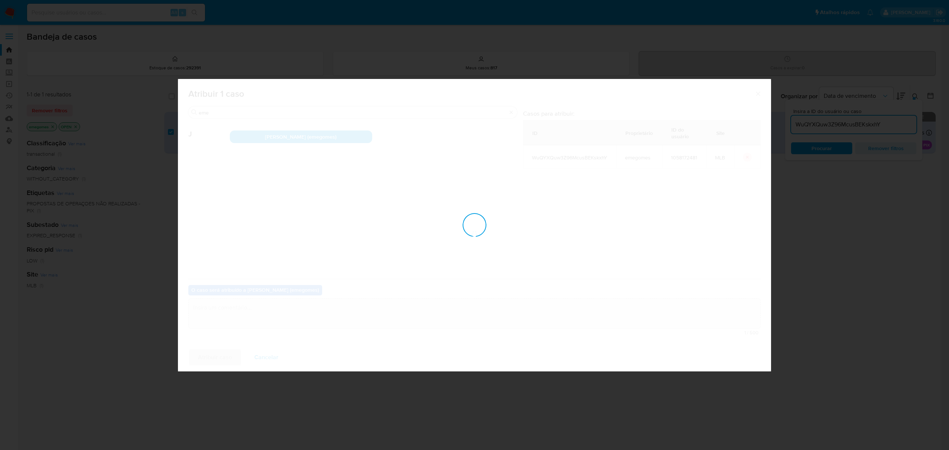
checkbox input "false"
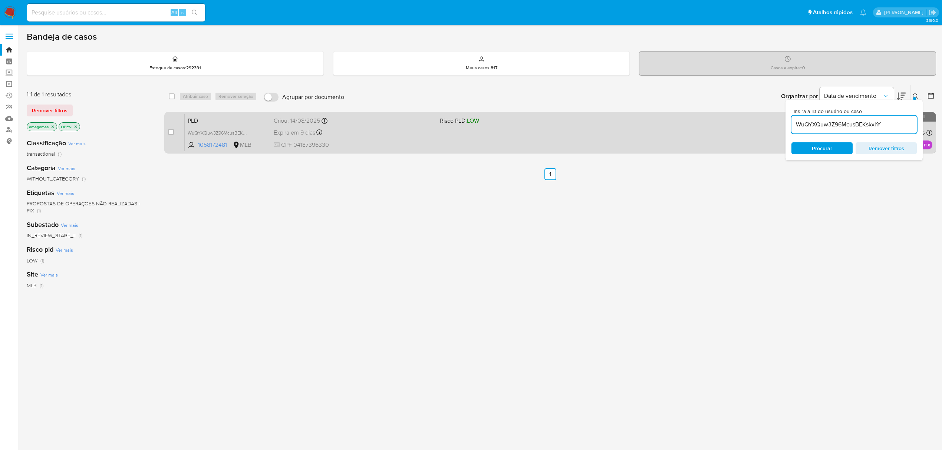
click at [356, 128] on div "Expira em 9 dias Expira em 28/09/2025 11:56:40" at bounding box center [354, 133] width 160 height 10
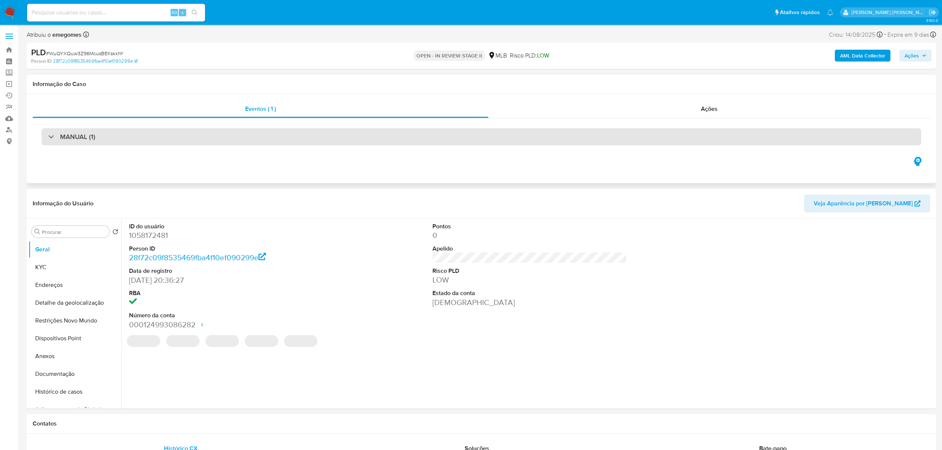
select select "10"
click at [190, 136] on div "MANUAL (1)" at bounding box center [482, 136] width 880 height 17
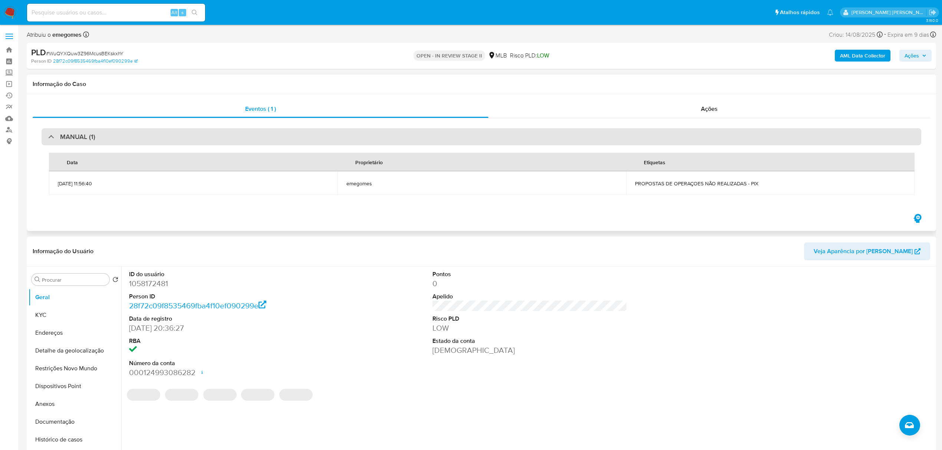
click at [190, 136] on div "MANUAL (1)" at bounding box center [482, 136] width 880 height 17
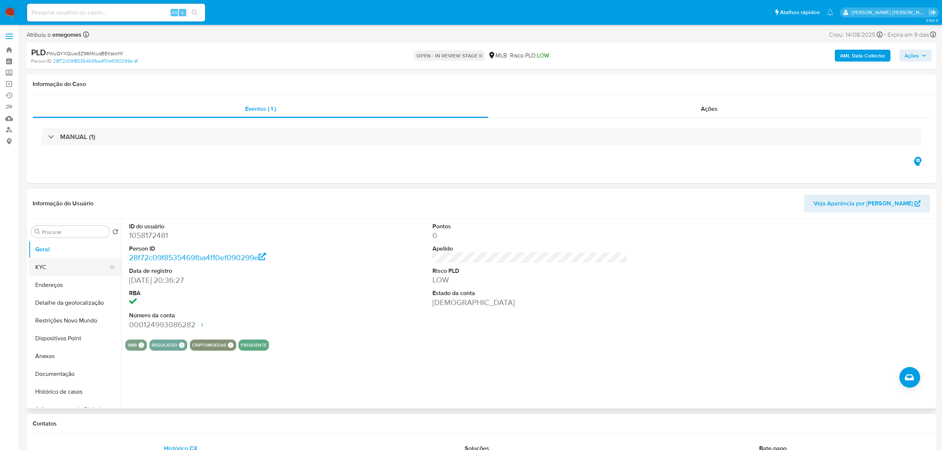
click at [42, 266] on button "KYC" at bounding box center [72, 267] width 87 height 18
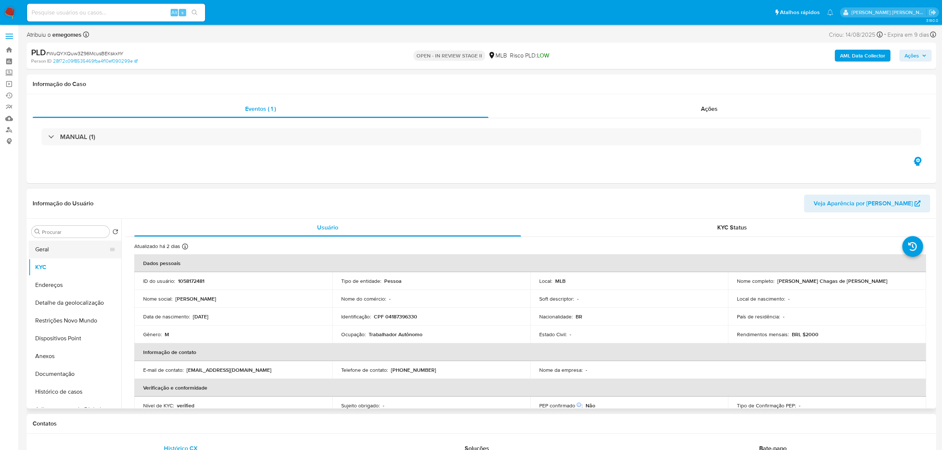
click at [74, 248] on button "Geral" at bounding box center [72, 250] width 87 height 18
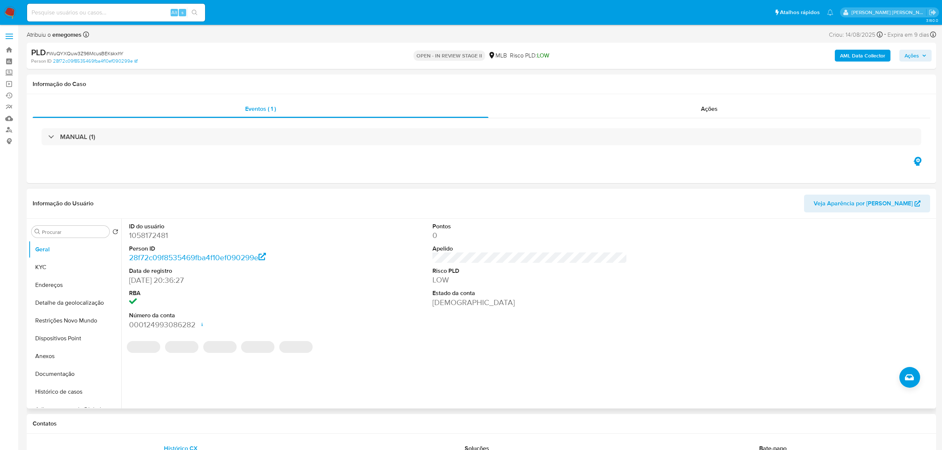
click at [220, 190] on div "Informação do Usuário Veja Aparência por Pessoa" at bounding box center [481, 204] width 909 height 30
click at [60, 263] on button "KYC" at bounding box center [72, 267] width 87 height 18
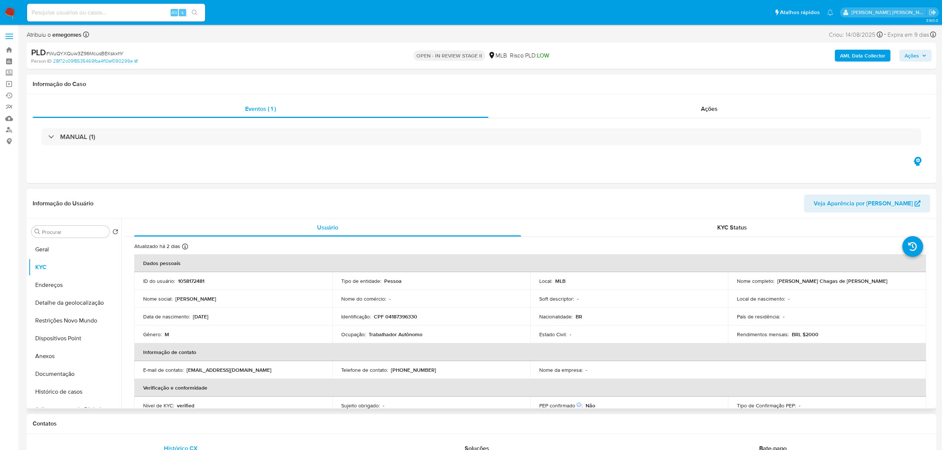
click at [198, 201] on header "Informação do Usuário Veja Aparência por Pessoa" at bounding box center [481, 204] width 897 height 18
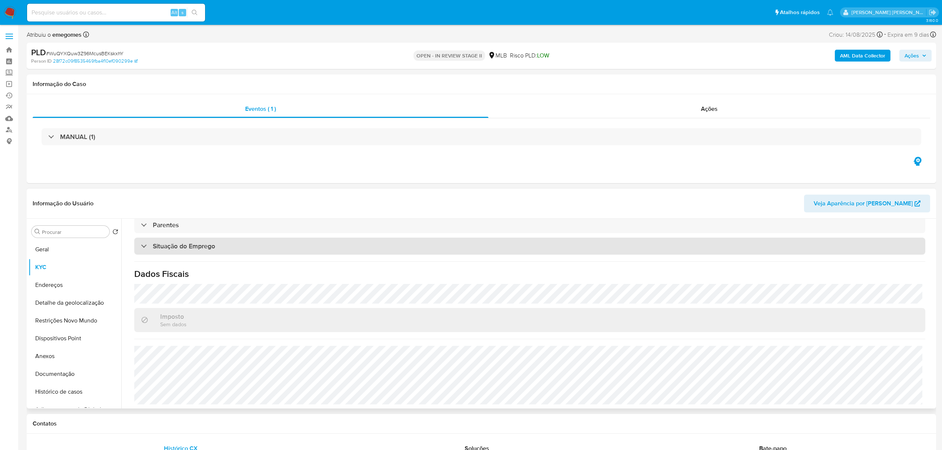
scroll to position [309, 0]
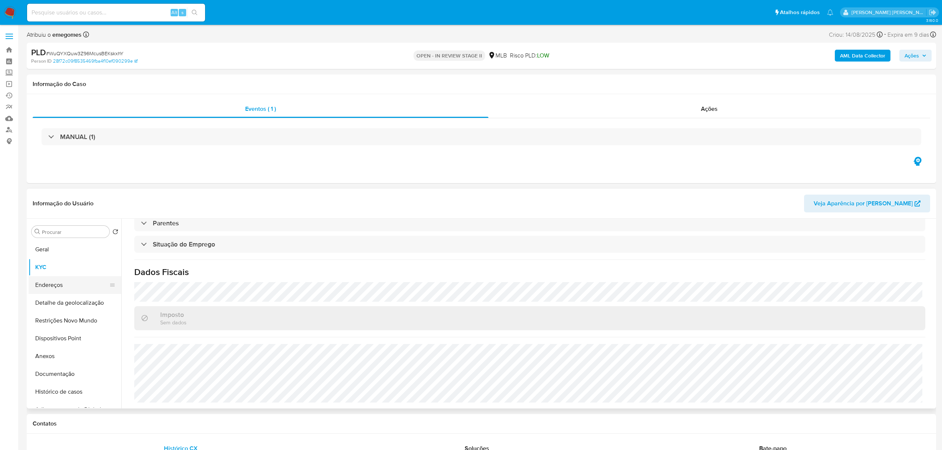
click at [61, 285] on button "Endereços" at bounding box center [72, 285] width 87 height 18
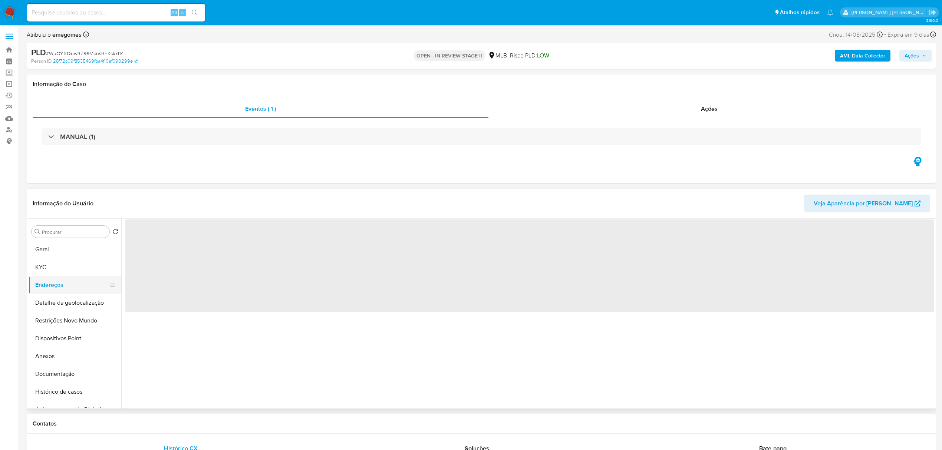
scroll to position [0, 0]
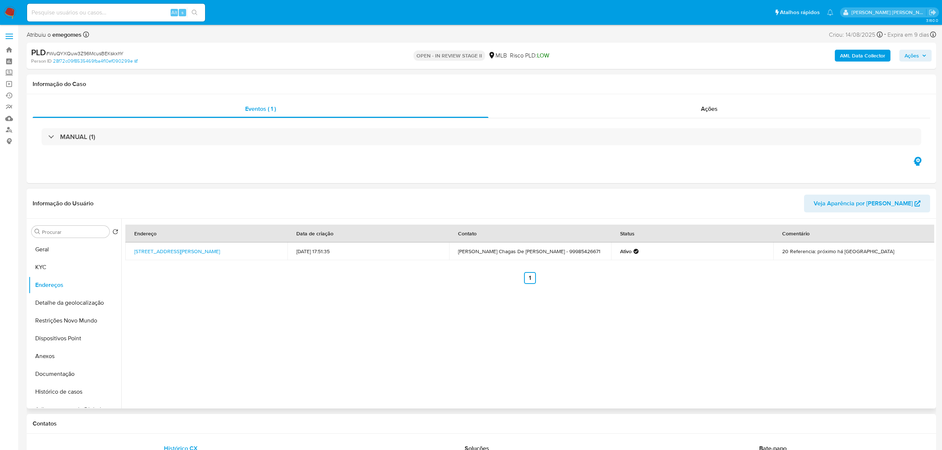
click at [180, 191] on div "Informação do Usuário Veja Aparência por Pessoa" at bounding box center [481, 204] width 909 height 30
click at [66, 305] on button "Detalhe da geolocalização" at bounding box center [72, 303] width 87 height 18
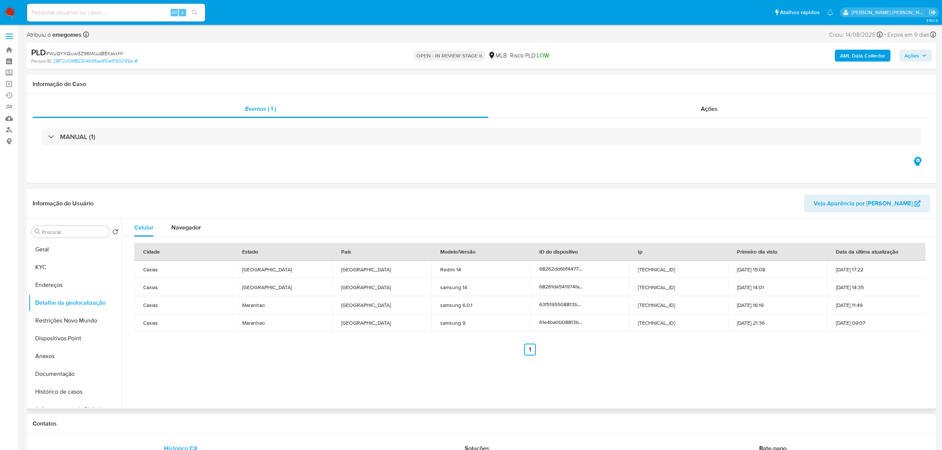
click at [190, 196] on header "Informação do Usuário Veja Aparência por Pessoa" at bounding box center [481, 204] width 897 height 18
click at [67, 320] on button "Restrições Novo Mundo" at bounding box center [72, 321] width 87 height 18
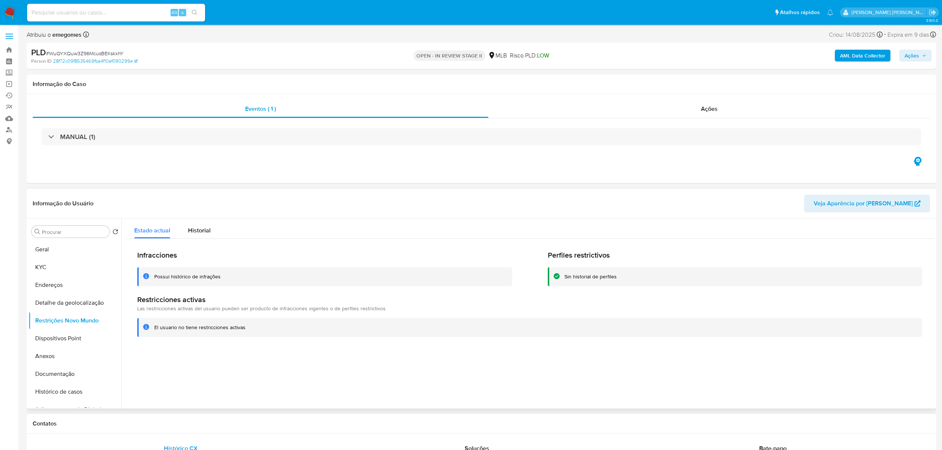
click at [352, 199] on header "Informação do Usuário Veja Aparência por Pessoa" at bounding box center [481, 204] width 897 height 18
click at [81, 340] on button "Dispositivos Point" at bounding box center [72, 339] width 87 height 18
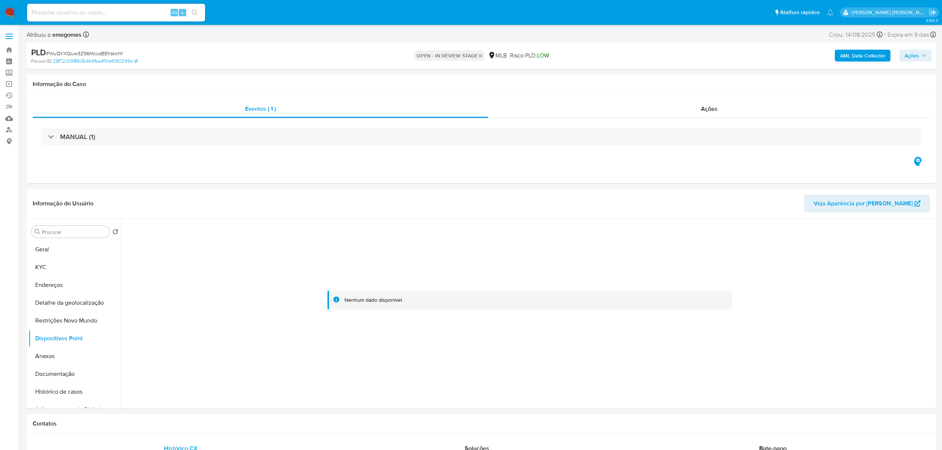
click at [63, 392] on button "Histórico de casos" at bounding box center [72, 392] width 87 height 18
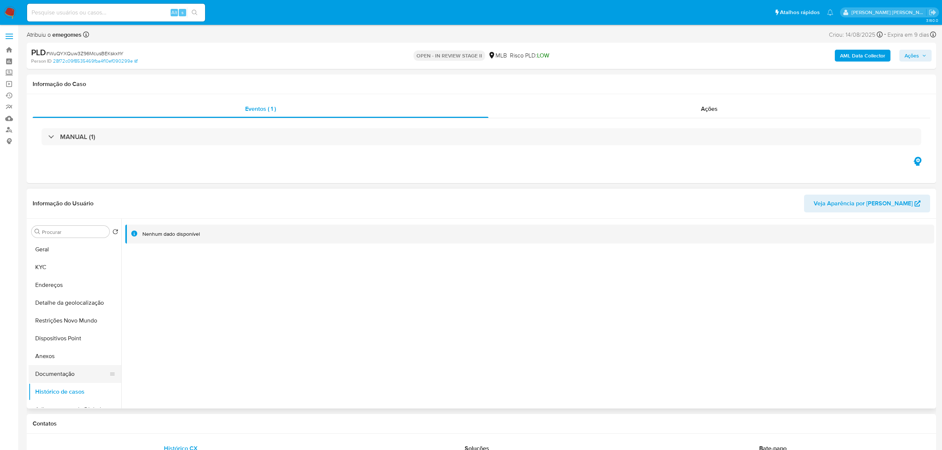
click at [62, 369] on button "Documentação" at bounding box center [72, 374] width 87 height 18
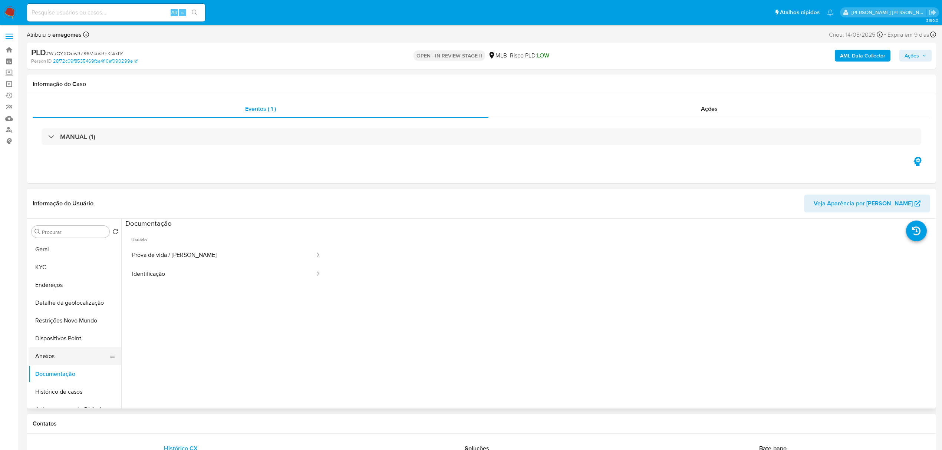
click at [57, 356] on button "Anexos" at bounding box center [72, 356] width 87 height 18
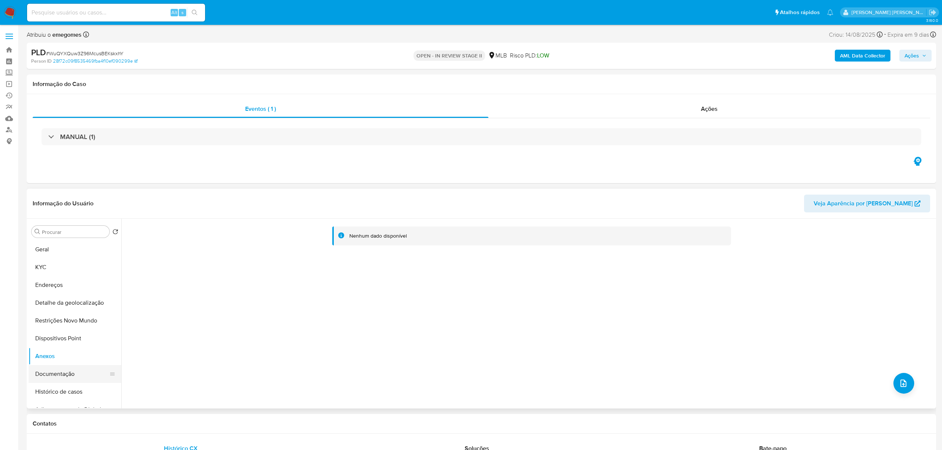
click at [62, 373] on button "Documentação" at bounding box center [72, 374] width 87 height 18
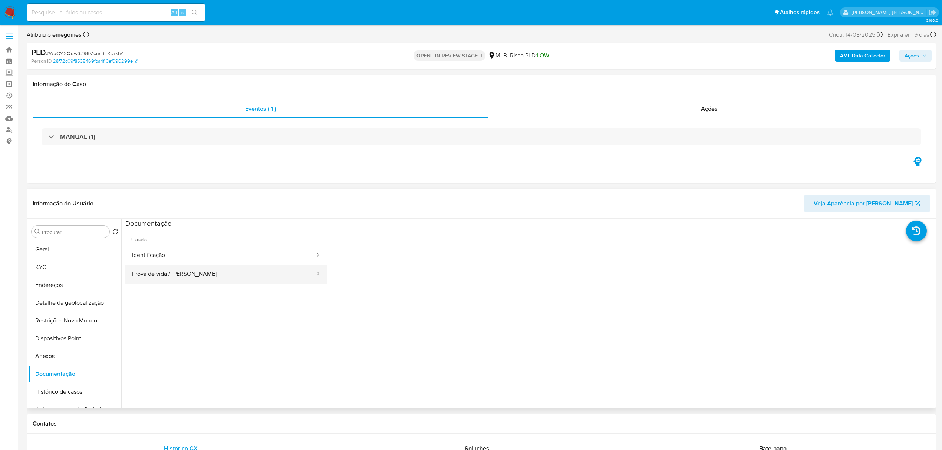
click at [195, 274] on button "Prova de vida / Selfie" at bounding box center [220, 274] width 190 height 19
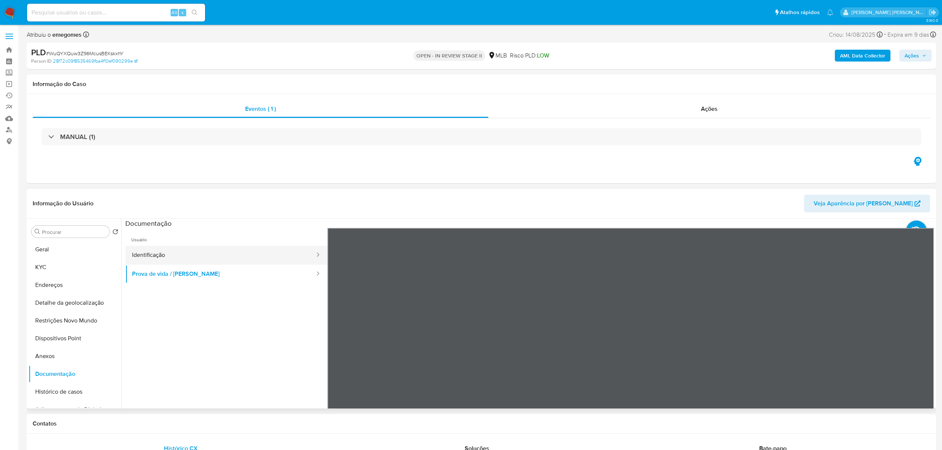
click at [175, 258] on button "Identificação" at bounding box center [220, 255] width 190 height 19
click at [66, 261] on button "KYC" at bounding box center [72, 267] width 87 height 18
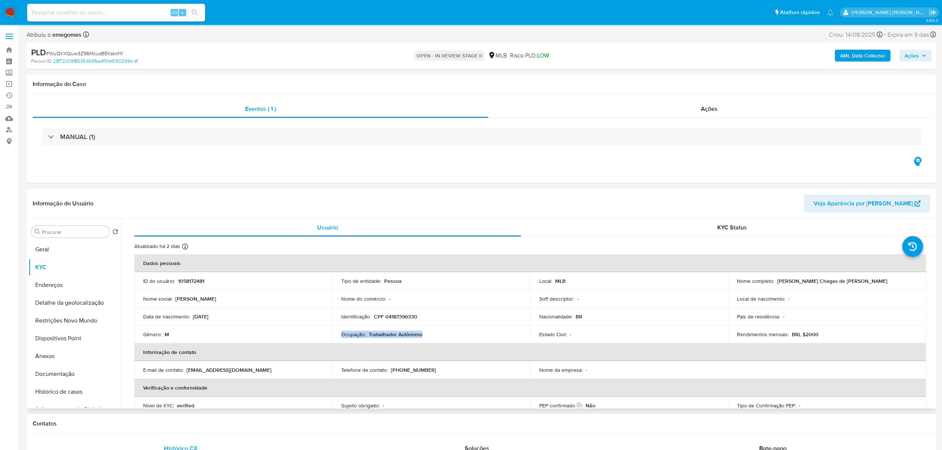
drag, startPoint x: 428, startPoint y: 337, endPoint x: 340, endPoint y: 337, distance: 87.5
click at [341, 337] on div "Ocupação : Trabalhador Autônomo" at bounding box center [431, 334] width 180 height 7
copy div "Ocupação : Trabalhador Autônomo"
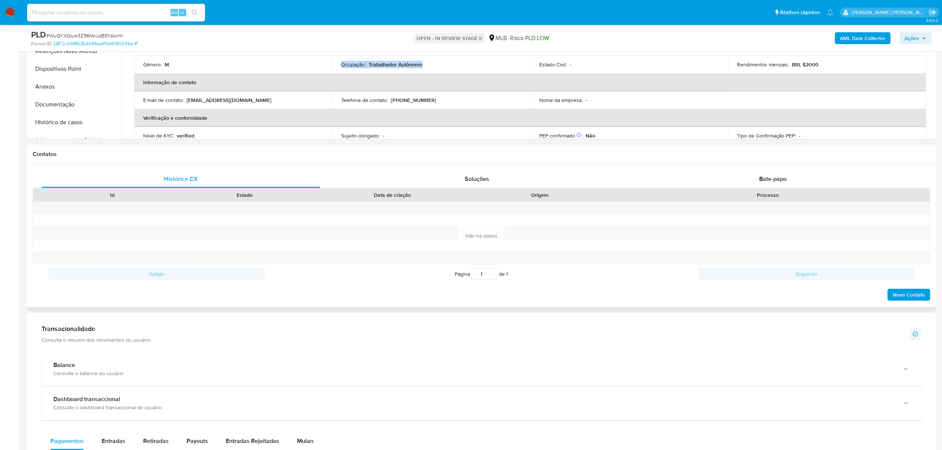
scroll to position [247, 0]
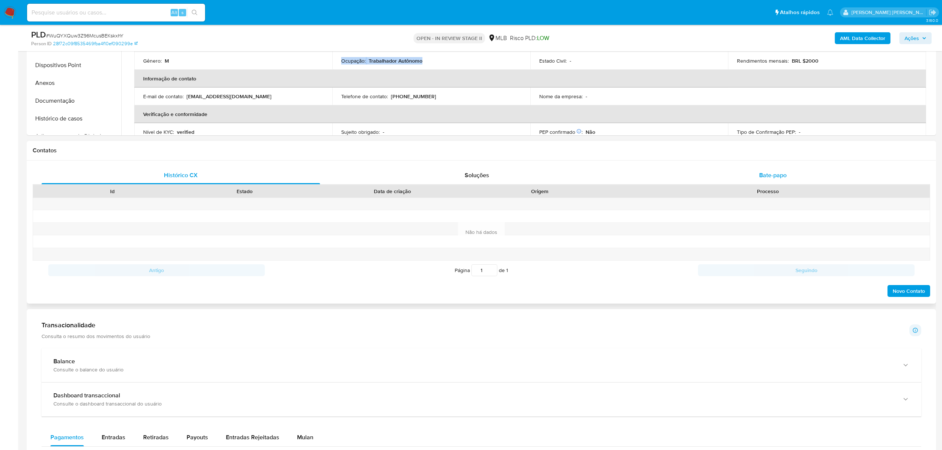
click at [767, 174] on span "Bate-papo" at bounding box center [772, 175] width 27 height 9
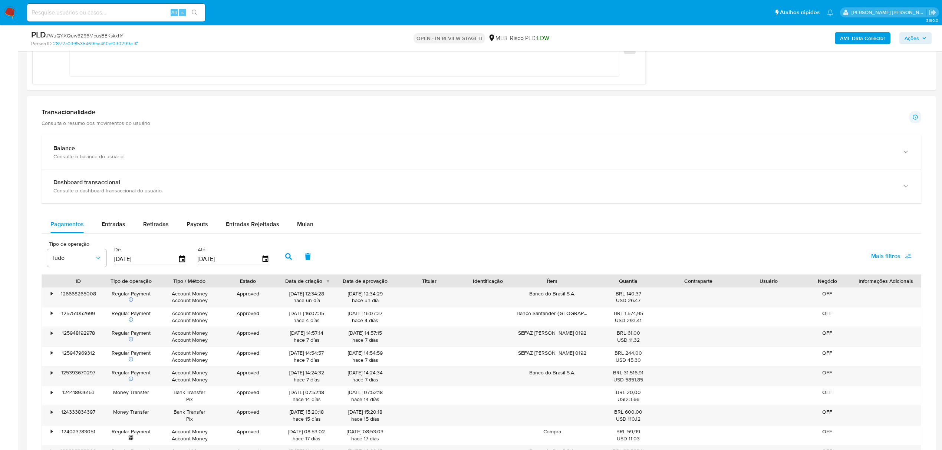
scroll to position [742, 0]
click at [245, 227] on span "Entradas Rejeitadas" at bounding box center [252, 223] width 53 height 9
select select "10"
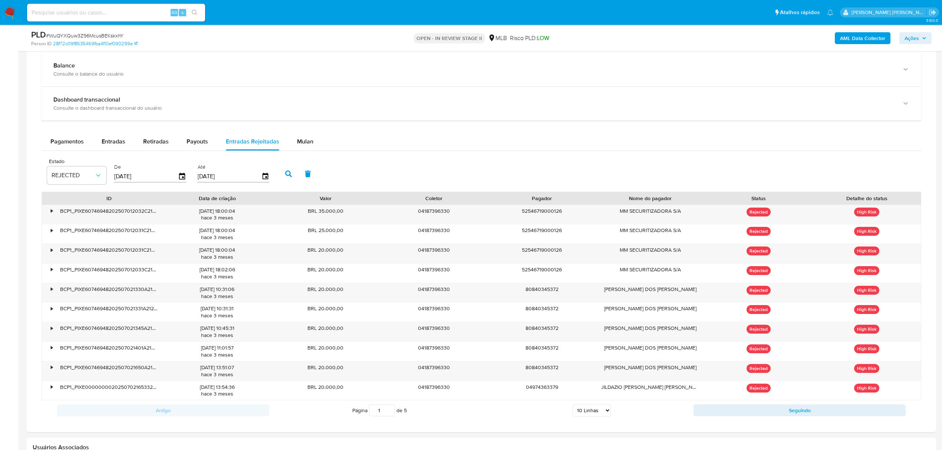
scroll to position [840, 0]
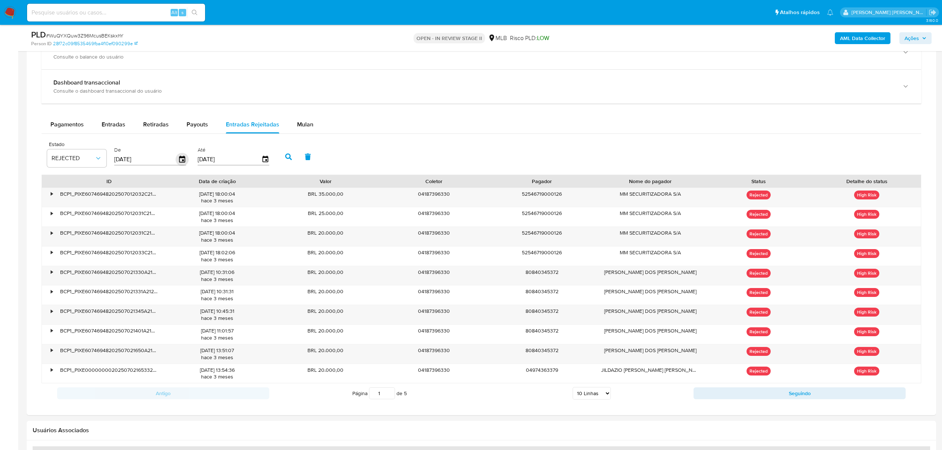
click at [177, 159] on icon "button" at bounding box center [182, 159] width 13 height 13
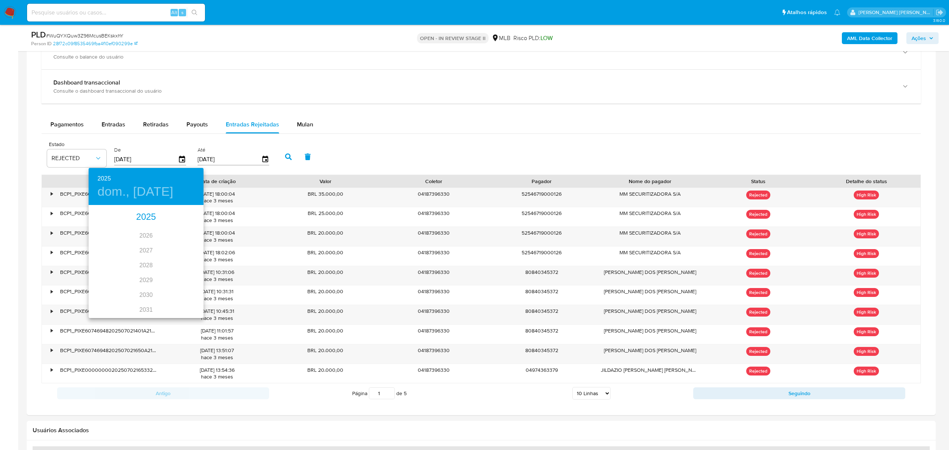
click at [140, 215] on div "2025" at bounding box center [146, 217] width 115 height 15
click at [103, 276] on div "[DATE]." at bounding box center [108, 276] width 38 height 28
click at [111, 245] on span "1" at bounding box center [116, 244] width 13 height 7
type input "[DATE]"
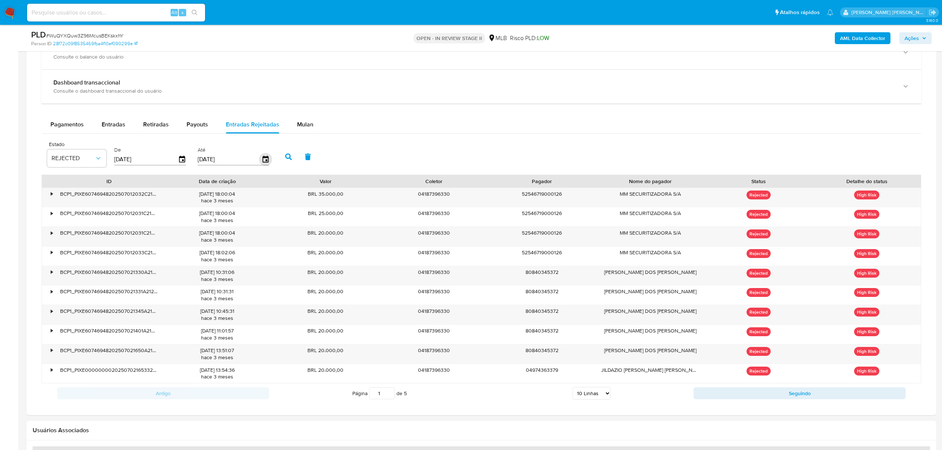
click at [268, 159] on icon "button" at bounding box center [265, 159] width 13 height 13
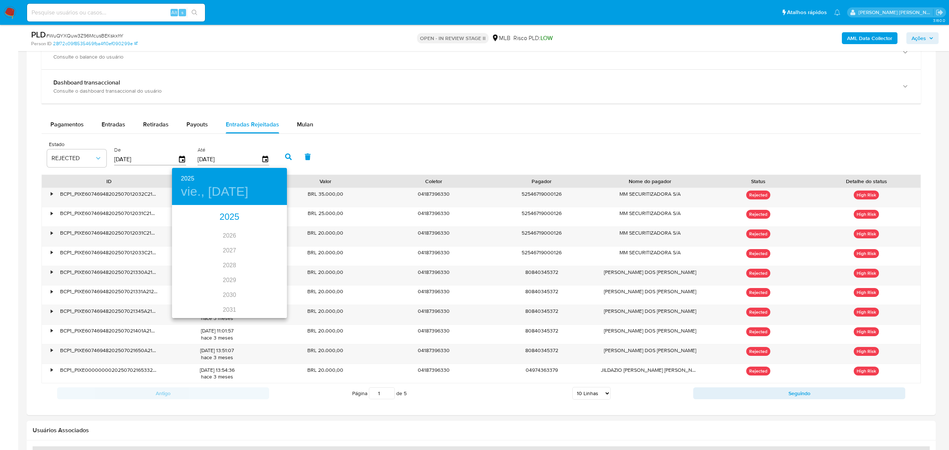
click at [223, 214] on div "2025" at bounding box center [229, 217] width 115 height 15
click at [191, 274] on div "[DATE]." at bounding box center [191, 276] width 38 height 28
click at [226, 297] on span "31" at bounding box center [229, 297] width 13 height 7
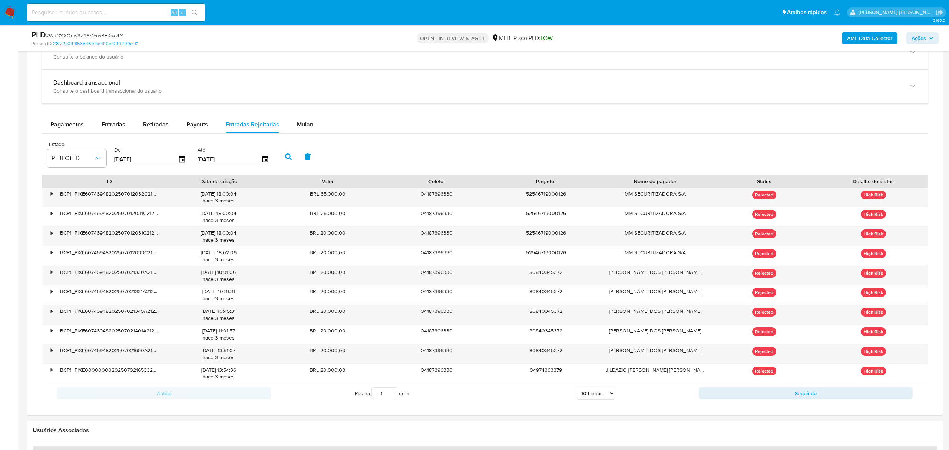
type input "[DATE]"
click at [291, 160] on icon "button" at bounding box center [288, 157] width 7 height 7
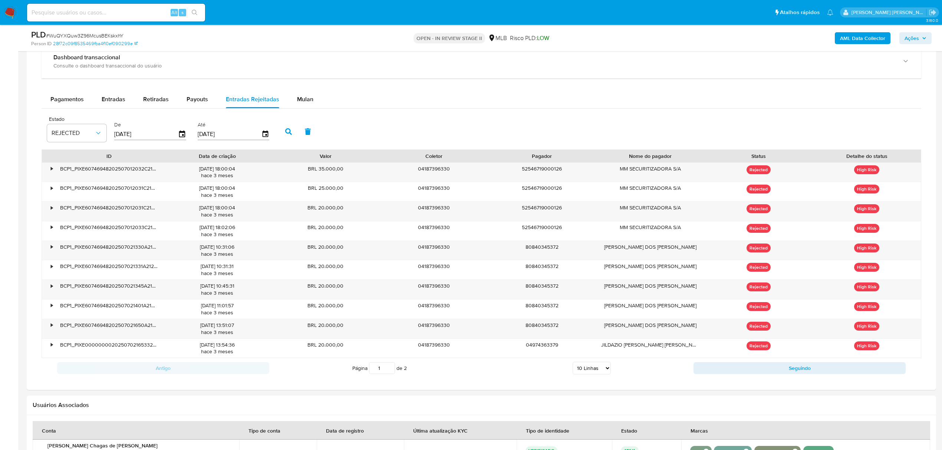
scroll to position [890, 0]
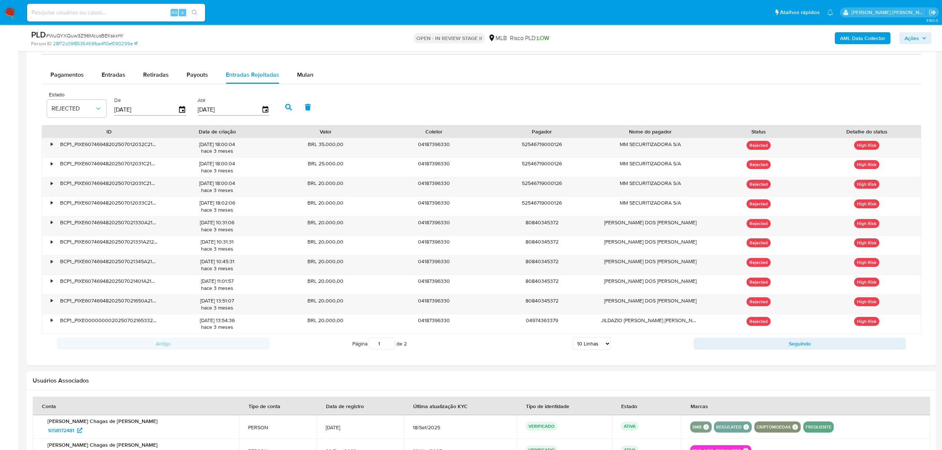
click at [607, 348] on select "5 Linhas 10 Linhas 20 Linhas 25 Linhas 50 Linhas 100 Linhas" at bounding box center [592, 343] width 38 height 13
click at [573, 342] on select "5 Linhas 10 Linhas 20 Linhas 25 Linhas 50 Linhas 100 Linhas" at bounding box center [592, 343] width 38 height 13
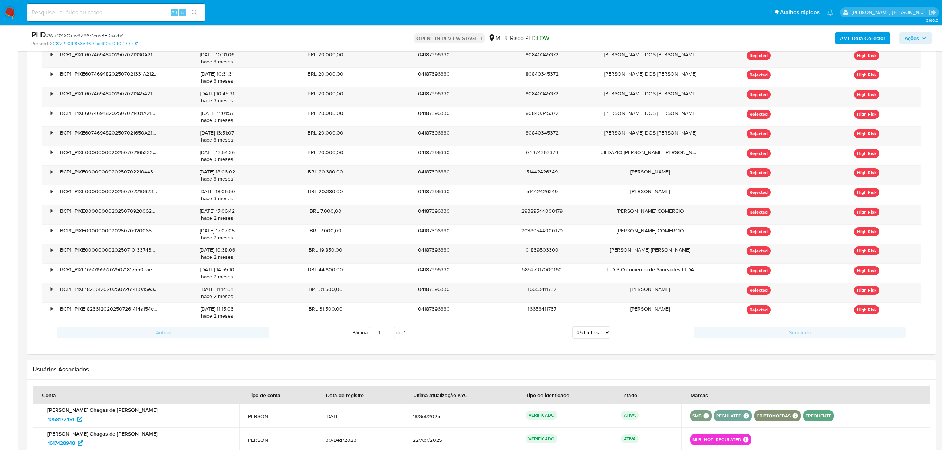
scroll to position [1059, 0]
click at [607, 336] on select "5 Linhas 10 Linhas 20 Linhas 25 Linhas 50 Linhas 100 Linhas" at bounding box center [591, 331] width 38 height 13
click at [572, 330] on select "5 Linhas 10 Linhas 20 Linhas 25 Linhas 50 Linhas 100 Linhas" at bounding box center [591, 331] width 38 height 13
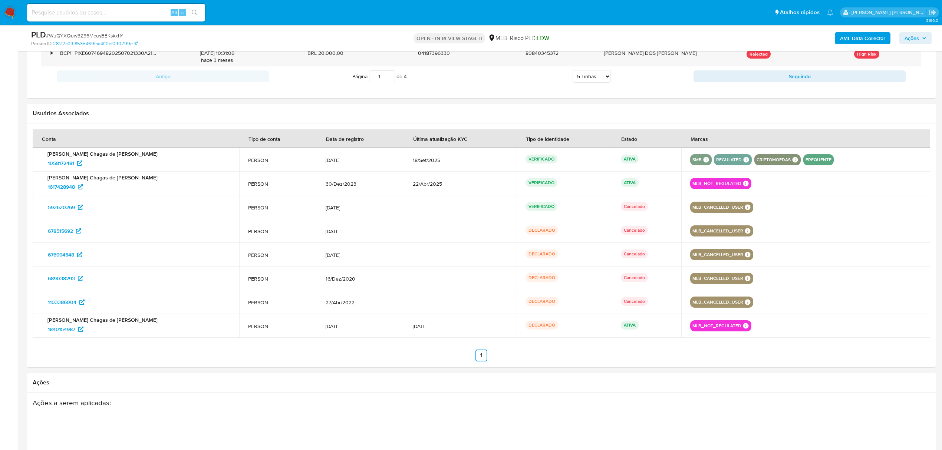
click at [612, 336] on td "ATIVA" at bounding box center [646, 326] width 69 height 24
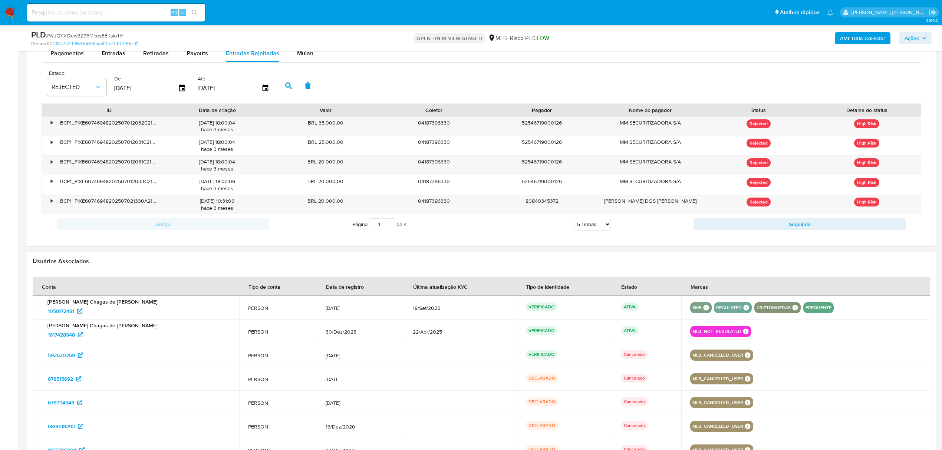
scroll to position [911, 0]
click at [607, 231] on select "5 Linhas 10 Linhas 20 Linhas 25 Linhas 50 Linhas 100 Linhas" at bounding box center [592, 224] width 38 height 13
select select "10"
click at [573, 222] on select "5 Linhas 10 Linhas 20 Linhas 25 Linhas 50 Linhas 100 Linhas" at bounding box center [592, 224] width 38 height 13
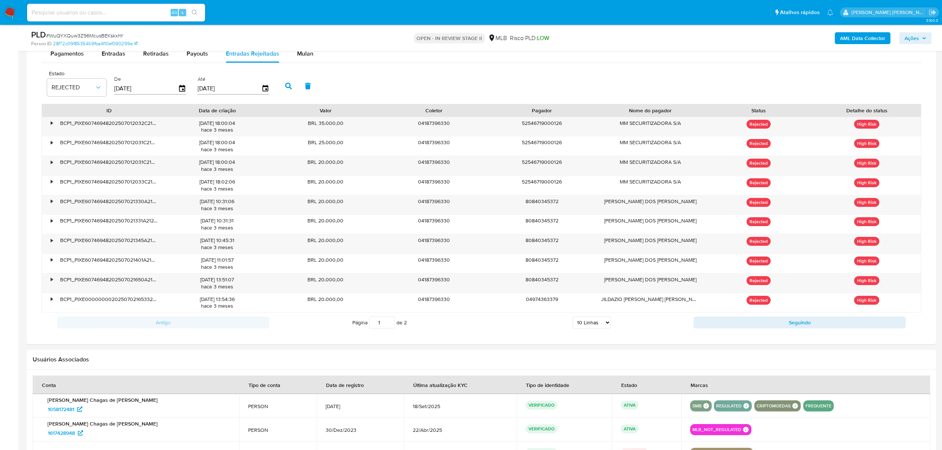
click at [765, 333] on div "Antigo Página 1 de 2 5 Linhas 10 Linhas 20 Linhas 25 Linhas 50 Linhas 100 Linha…" at bounding box center [482, 323] width 880 height 20
click at [766, 327] on button "Seguindo" at bounding box center [799, 323] width 212 height 12
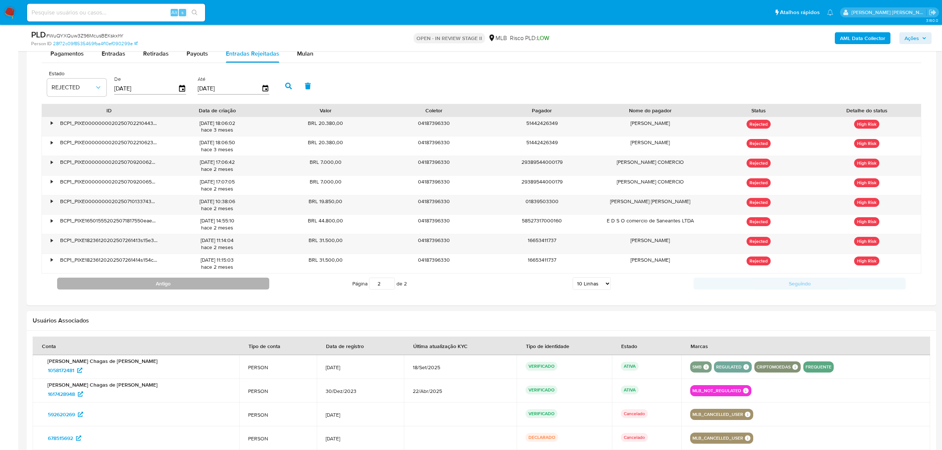
click at [165, 281] on button "Antigo" at bounding box center [163, 284] width 212 height 12
type input "1"
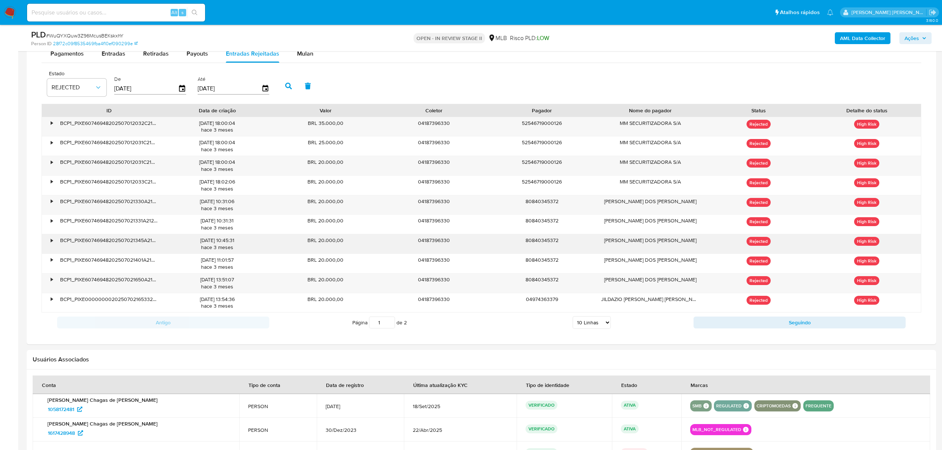
click at [49, 248] on div "•" at bounding box center [48, 243] width 13 height 19
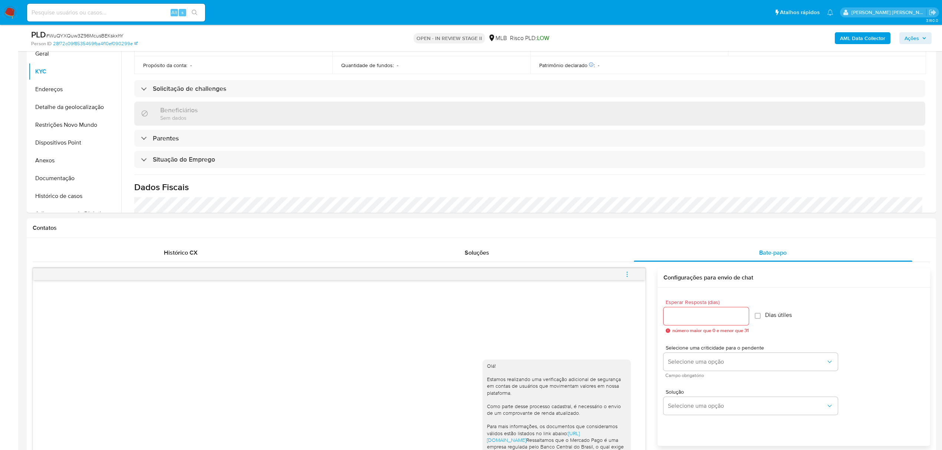
scroll to position [70, 0]
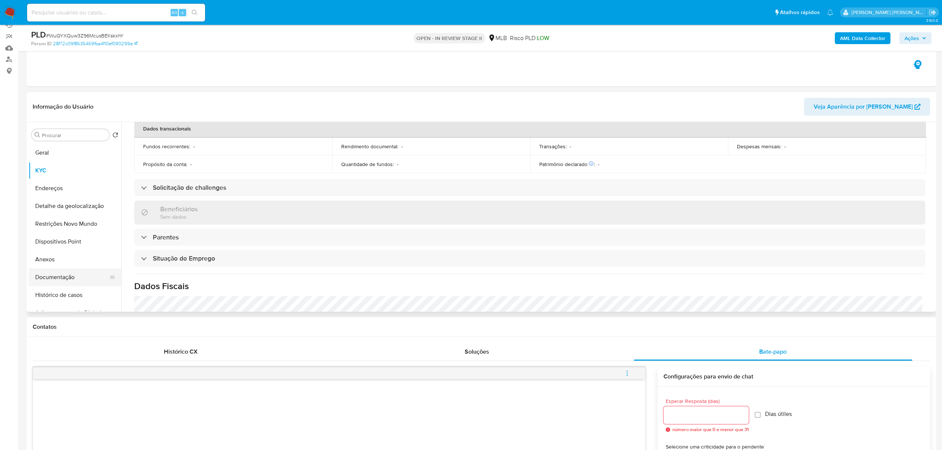
drag, startPoint x: 50, startPoint y: 273, endPoint x: 44, endPoint y: 273, distance: 5.9
click at [50, 273] on button "Documentação" at bounding box center [72, 277] width 87 height 18
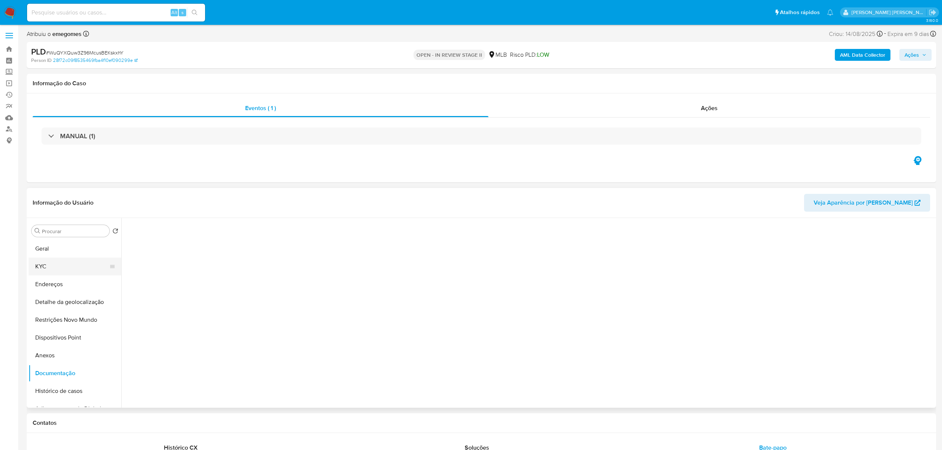
scroll to position [0, 0]
click at [54, 261] on button "KYC" at bounding box center [72, 267] width 87 height 18
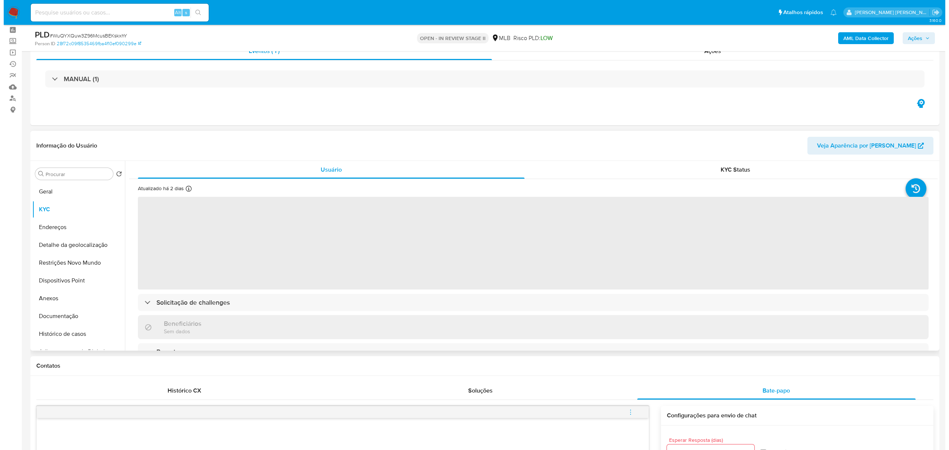
scroll to position [49, 0]
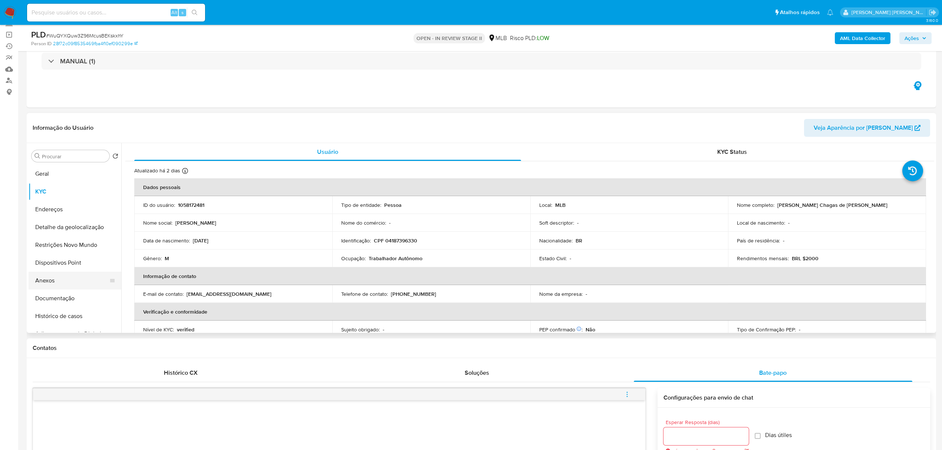
click at [51, 283] on button "Anexos" at bounding box center [72, 281] width 87 height 18
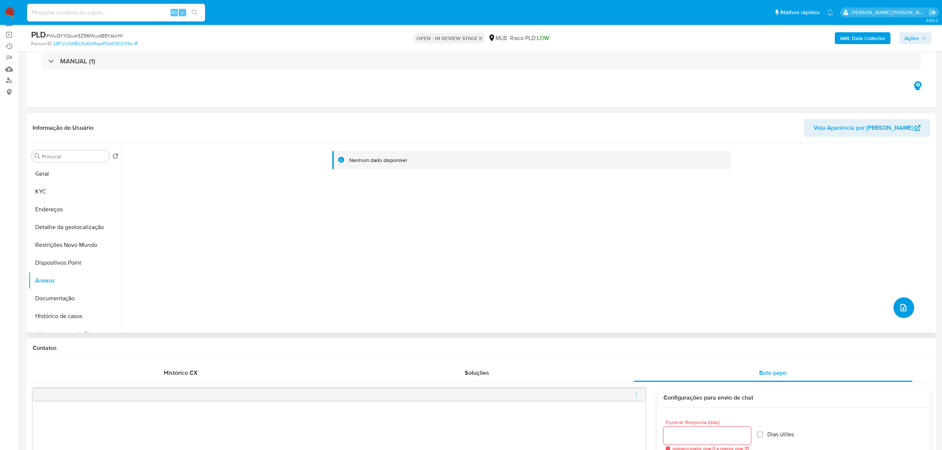
click at [901, 308] on icon "upload-file" at bounding box center [903, 307] width 9 height 9
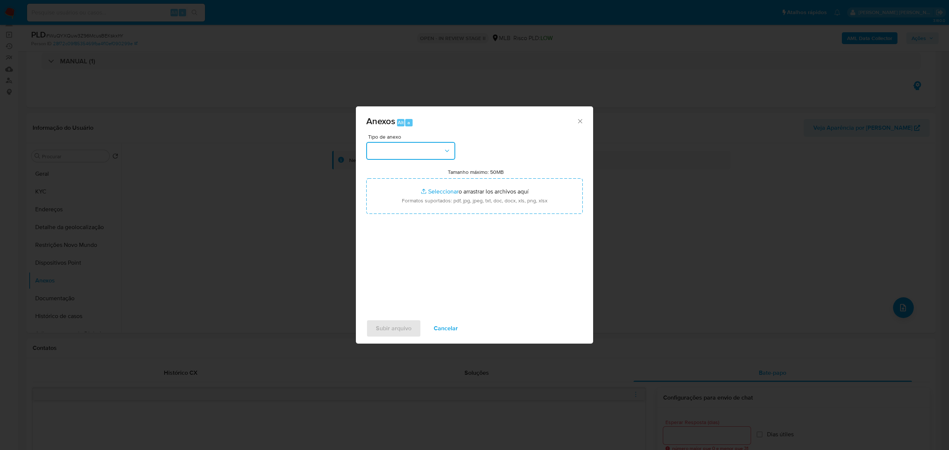
click at [453, 151] on button "button" at bounding box center [410, 151] width 89 height 18
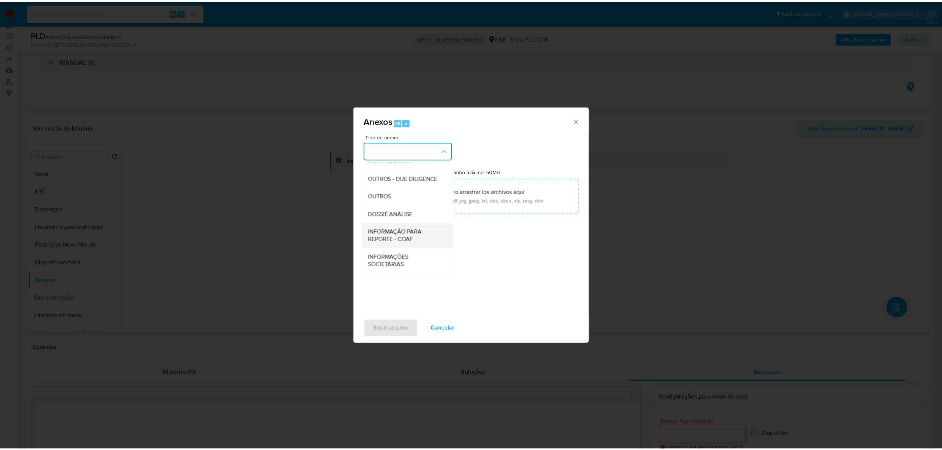
scroll to position [114, 0]
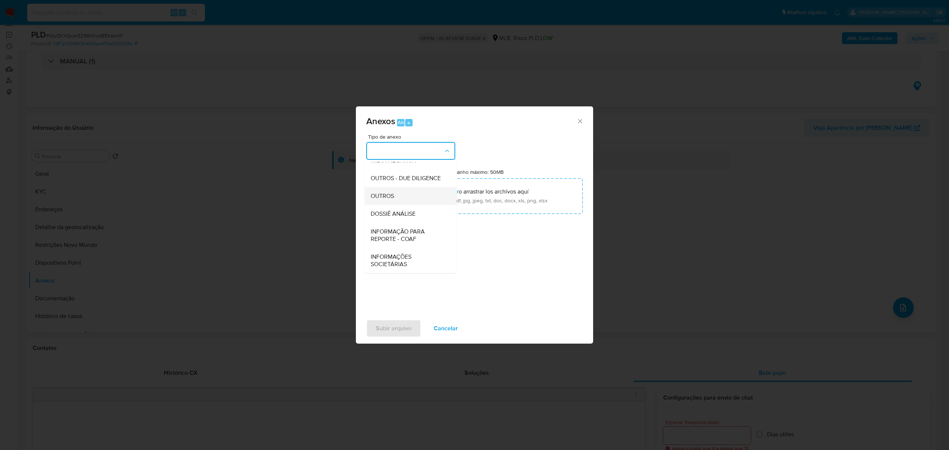
click at [392, 193] on span "OUTROS" at bounding box center [382, 195] width 23 height 7
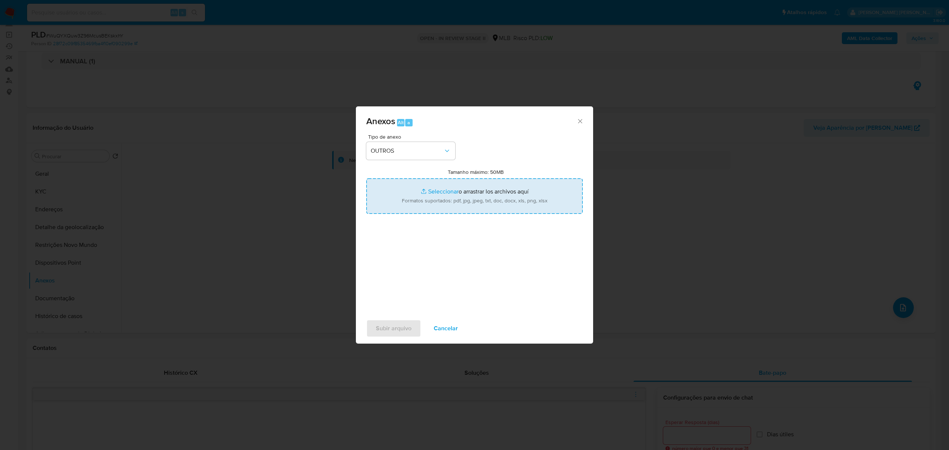
click at [432, 189] on input "Tamanho máximo: 50MB Seleccionar archivos" at bounding box center [474, 196] width 217 height 36
type input "C:\fakepath\SAR - WuQYXQuw3Z96McusBEKskxhY - CPF 04187396330 - FRANCISCO DAS CH…"
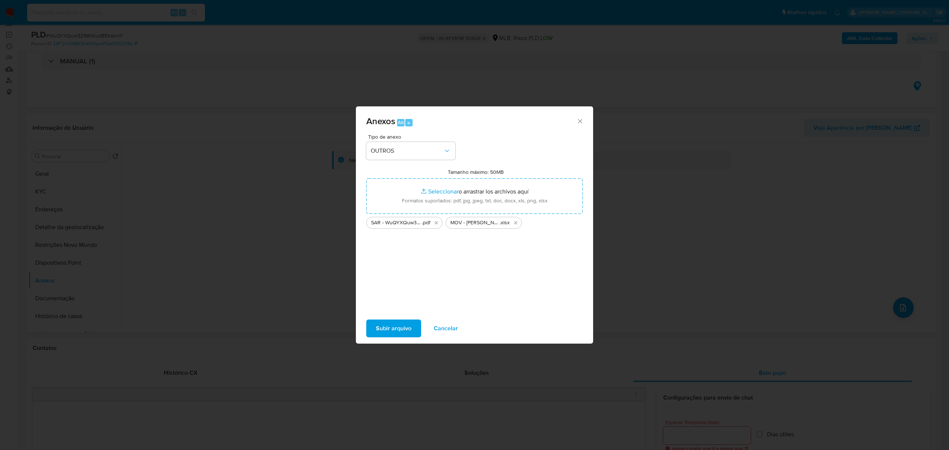
click at [404, 327] on span "Subir arquivo" at bounding box center [394, 328] width 36 height 16
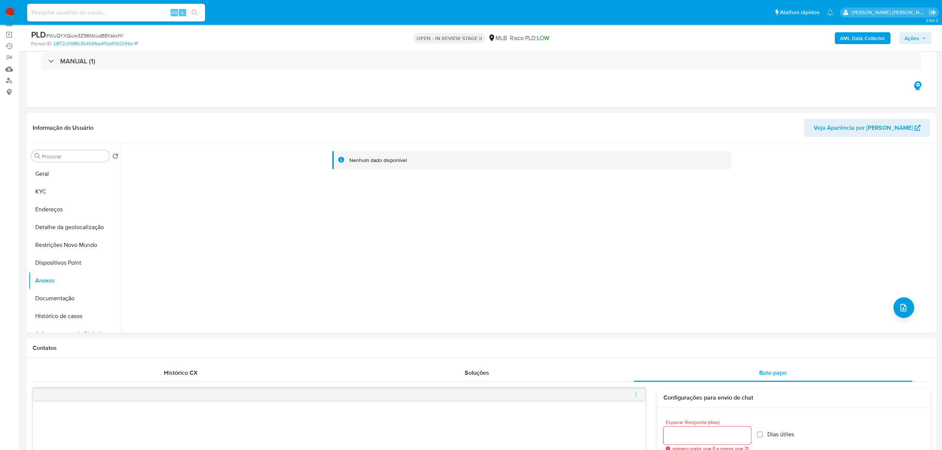
click at [926, 38] on button "Ações" at bounding box center [915, 38] width 32 height 12
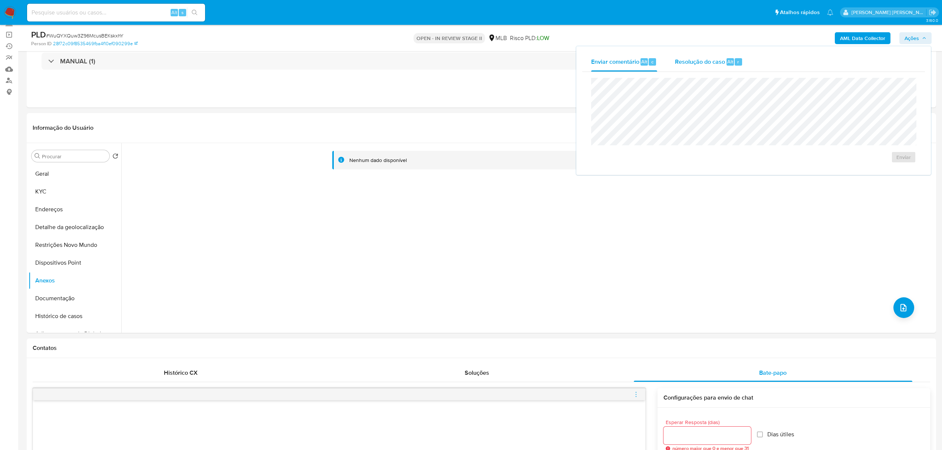
click at [678, 61] on span "Resolução do caso" at bounding box center [700, 61] width 50 height 9
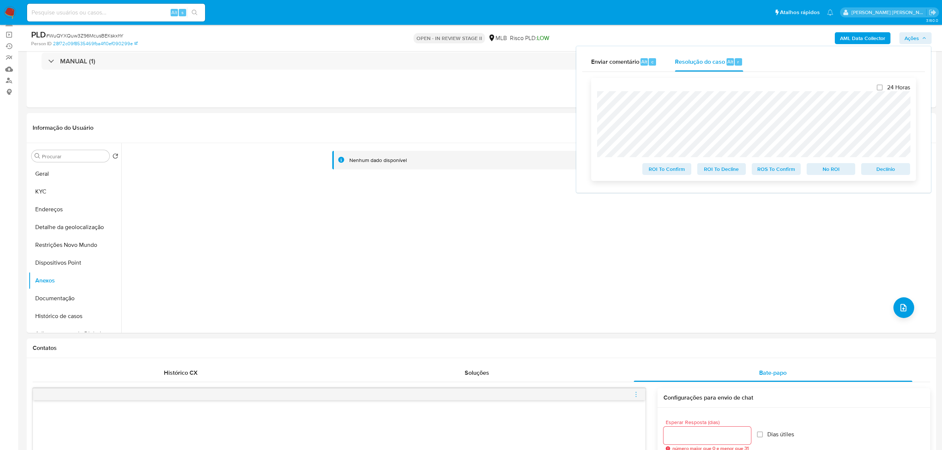
click at [782, 169] on span "ROS To Confirm" at bounding box center [776, 169] width 39 height 10
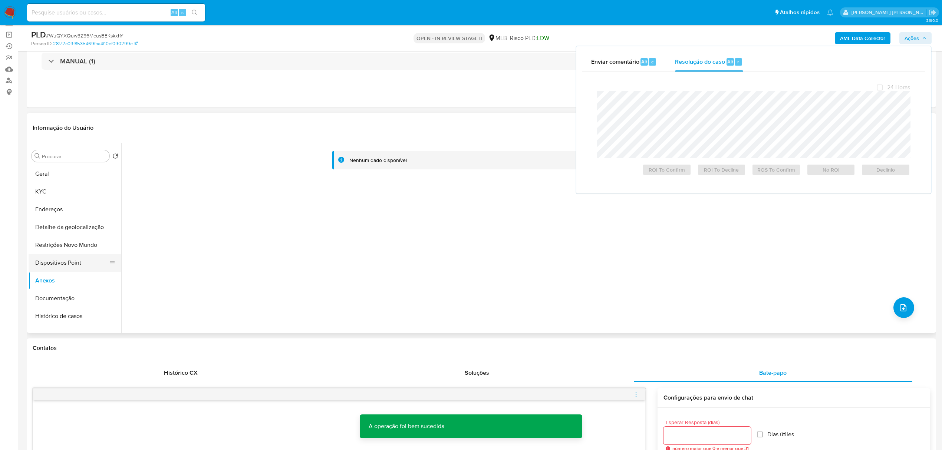
click at [72, 260] on button "Dispositivos Point" at bounding box center [72, 263] width 87 height 18
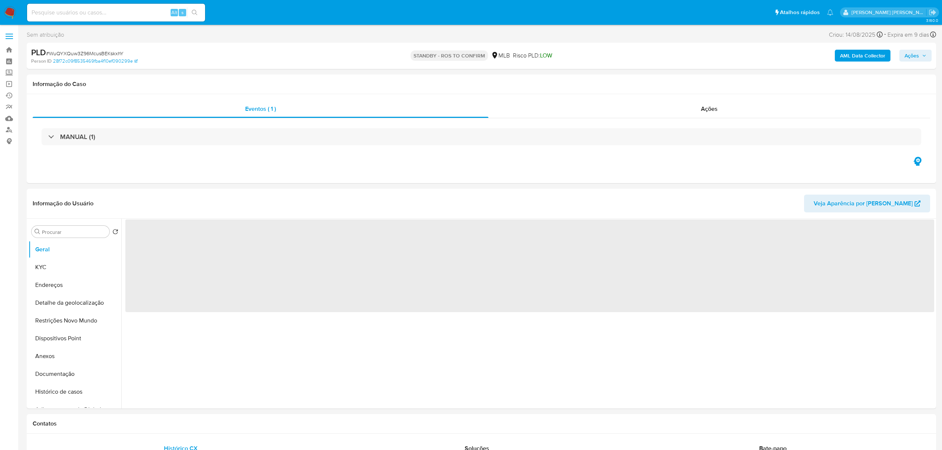
select select "10"
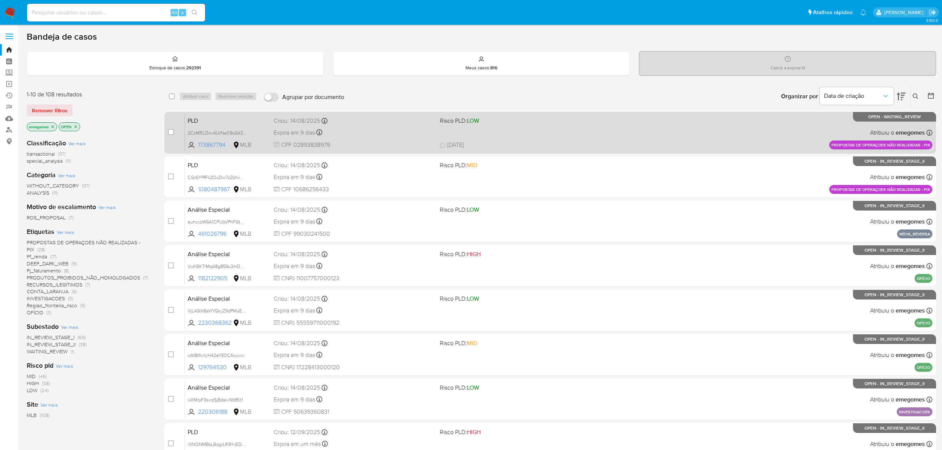
click at [394, 128] on div "Expira em 9 dias Expira em [DATE] 11:55:57" at bounding box center [354, 133] width 160 height 10
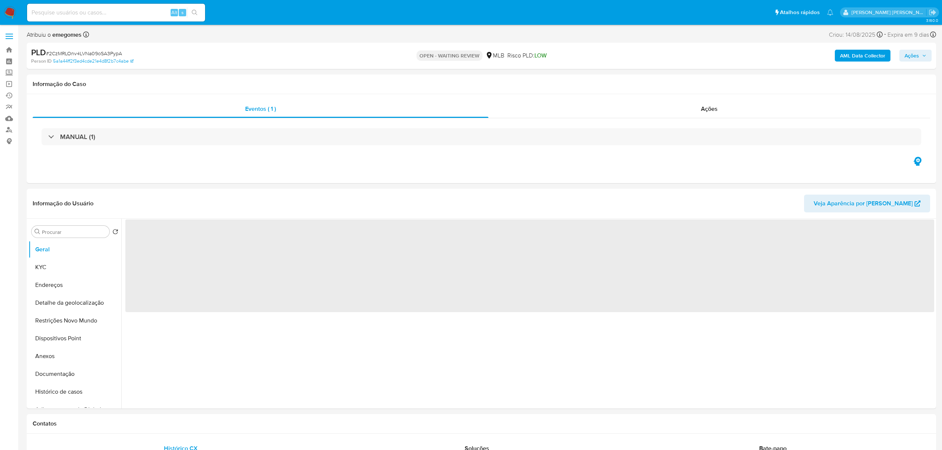
select select "10"
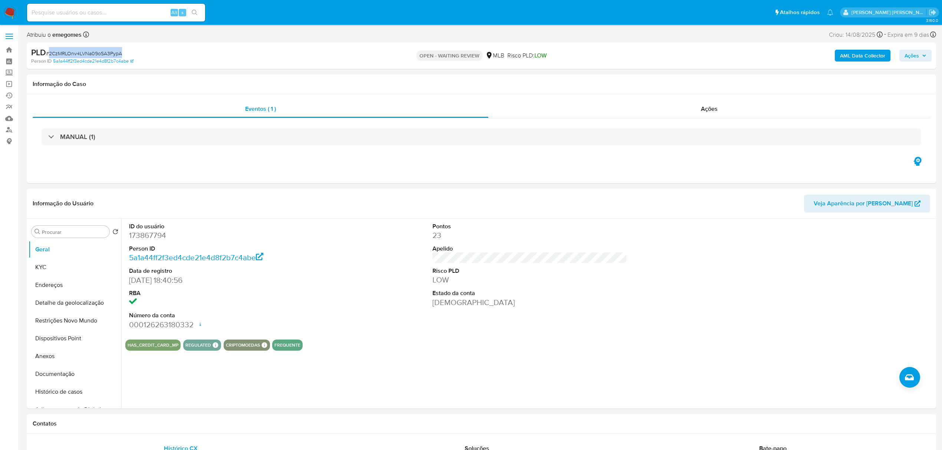
drag, startPoint x: 126, startPoint y: 54, endPoint x: 49, endPoint y: 52, distance: 77.2
click at [49, 52] on div "PLD # 2CzMRLOnv4LVNa09oSA3PypA" at bounding box center [179, 52] width 297 height 11
copy span "2CzMRLOnv4LVNa09oSA3PypA"
click at [11, 33] on span at bounding box center [9, 33] width 7 height 1
click at [0, 0] on input "checkbox" at bounding box center [0, 0] width 0 height 0
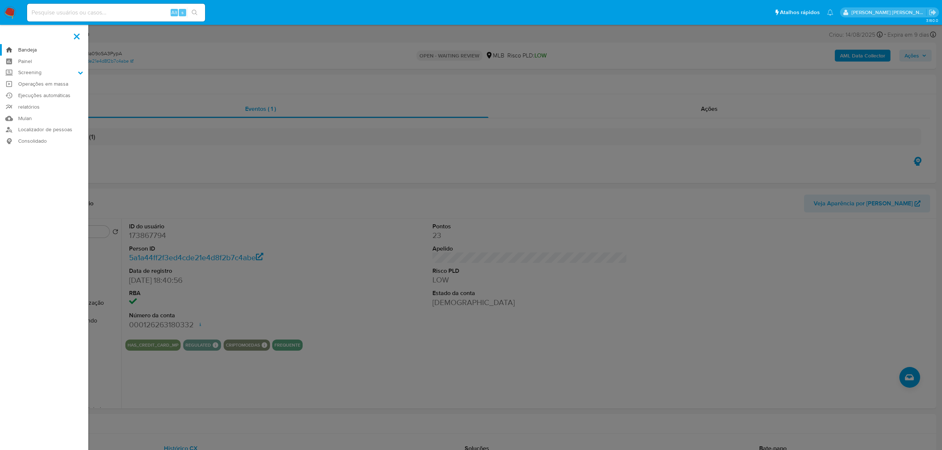
click at [21, 49] on link "Bandeja" at bounding box center [44, 49] width 88 height 11
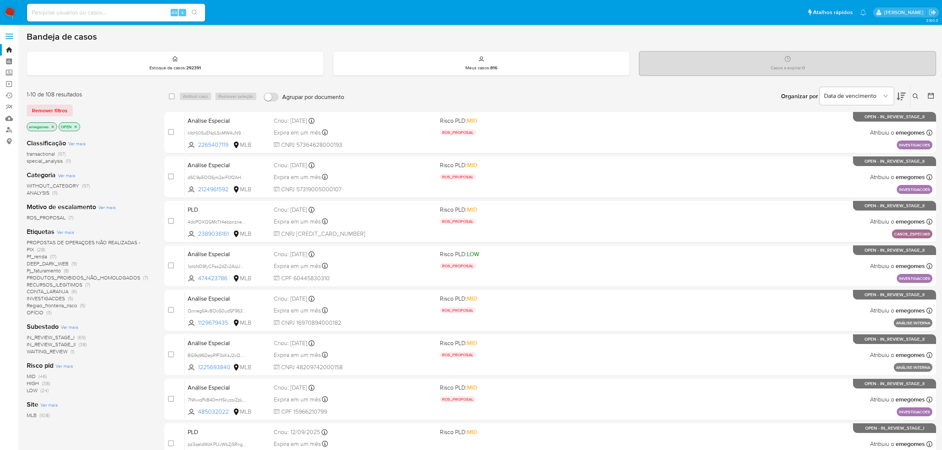
click at [914, 95] on icon at bounding box center [916, 96] width 6 height 6
click at [818, 124] on input at bounding box center [853, 125] width 125 height 10
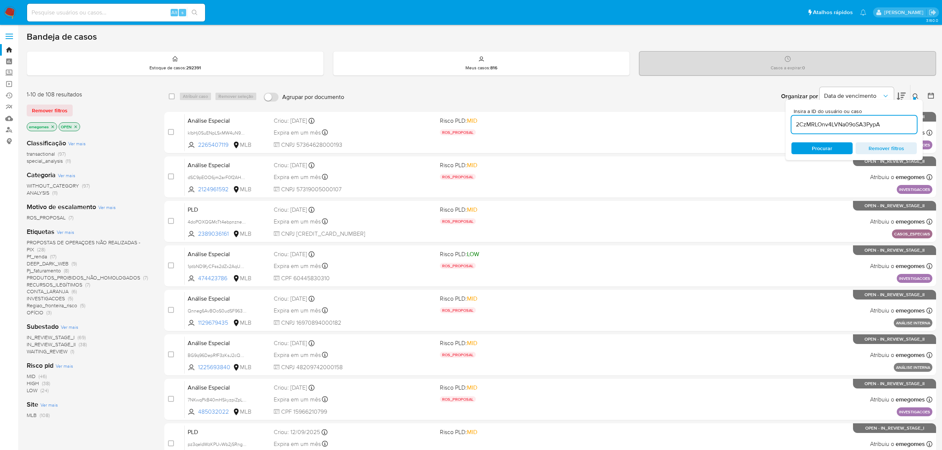
type input "2CzMRLOnv4LVNa09oSA3PypA"
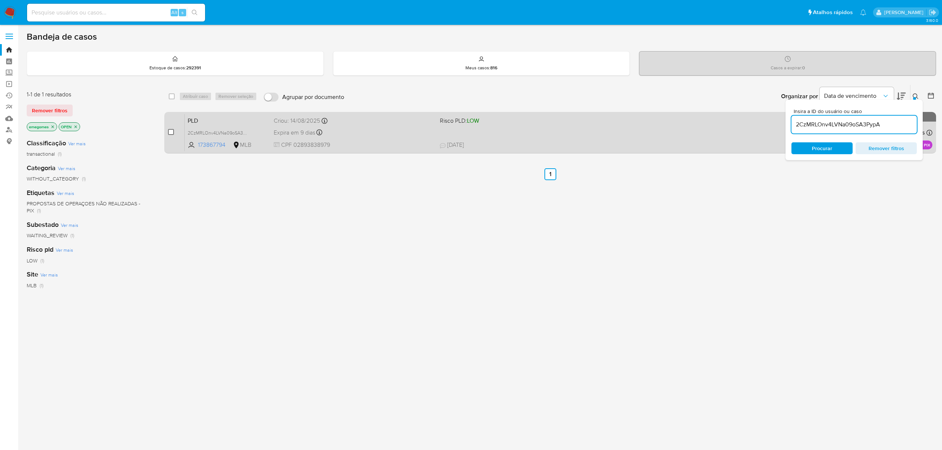
click at [171, 131] on input "checkbox" at bounding box center [171, 132] width 6 height 6
checkbox input "true"
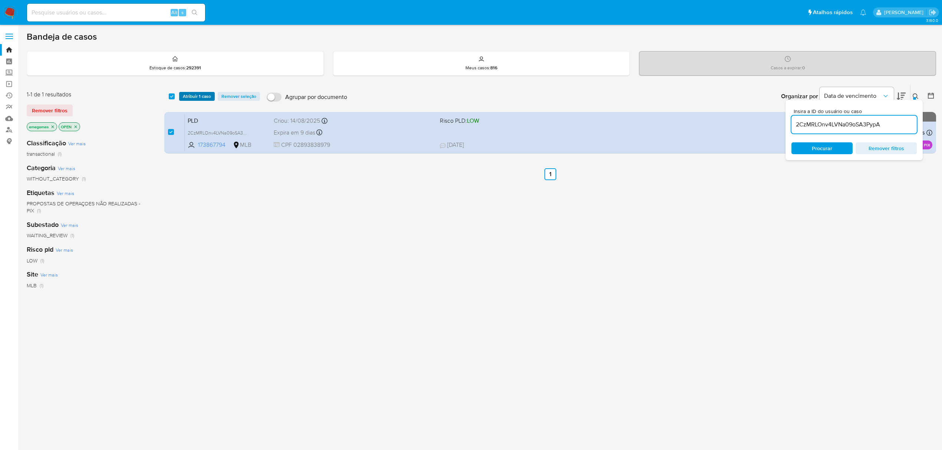
click at [202, 96] on span "Atribuir 1 caso" at bounding box center [197, 96] width 28 height 7
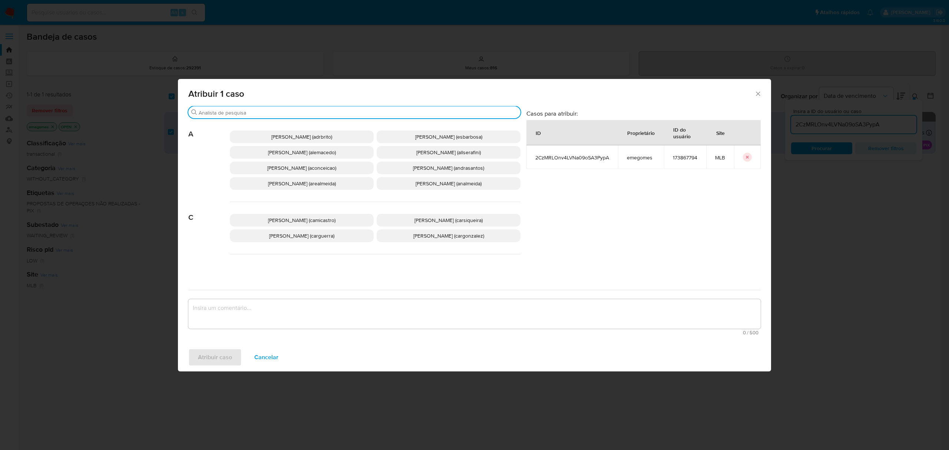
click at [261, 112] on input "Buscar" at bounding box center [358, 112] width 319 height 7
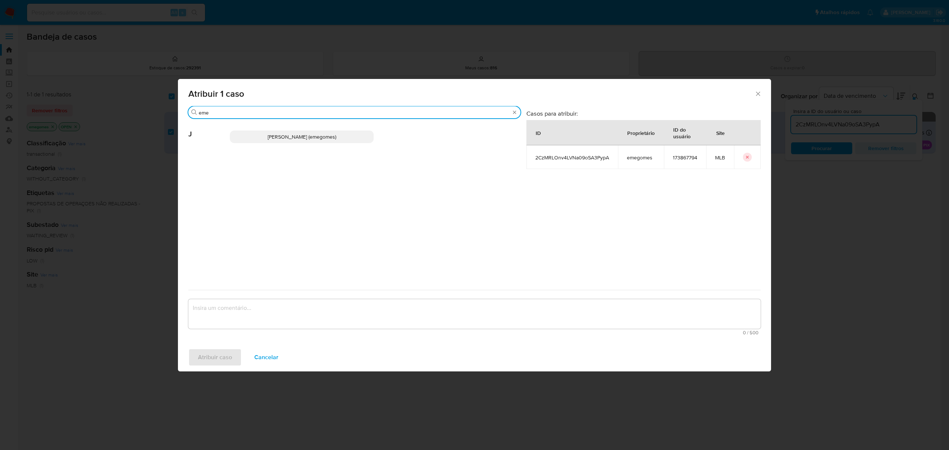
type input "eme"
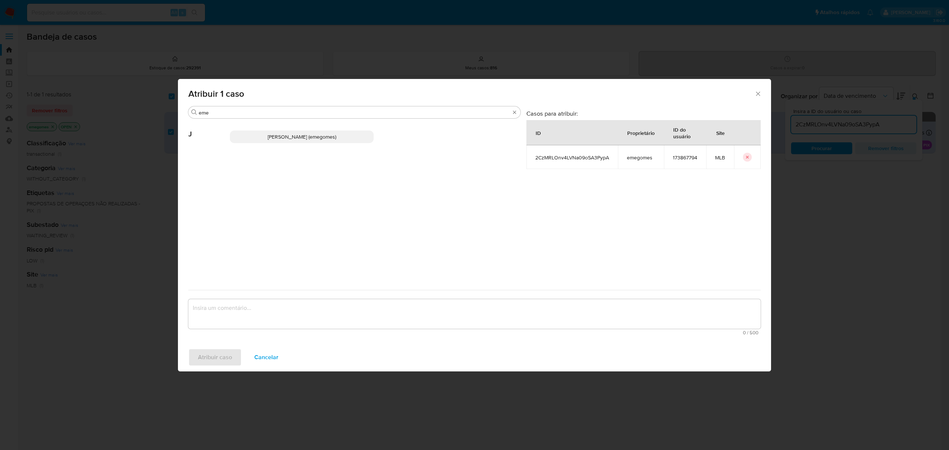
click at [296, 134] on span "Jose Emerson Gomes Pereira (emegomes)" at bounding box center [302, 136] width 69 height 7
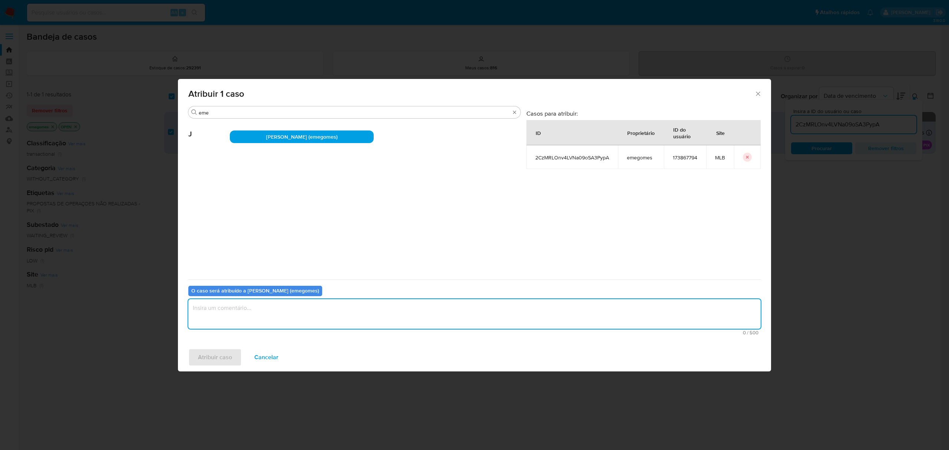
click at [290, 311] on textarea "assign-modal" at bounding box center [474, 314] width 573 height 30
type textarea "."
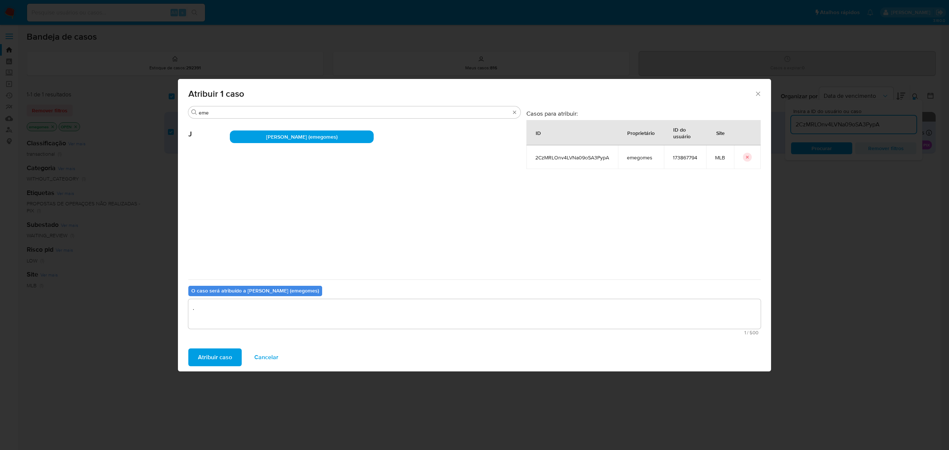
click at [217, 353] on span "Atribuir caso" at bounding box center [215, 357] width 34 height 16
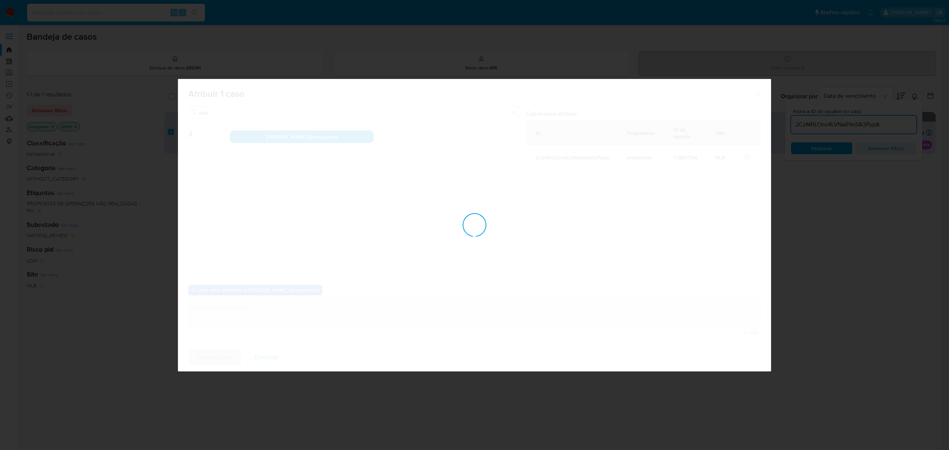
checkbox input "false"
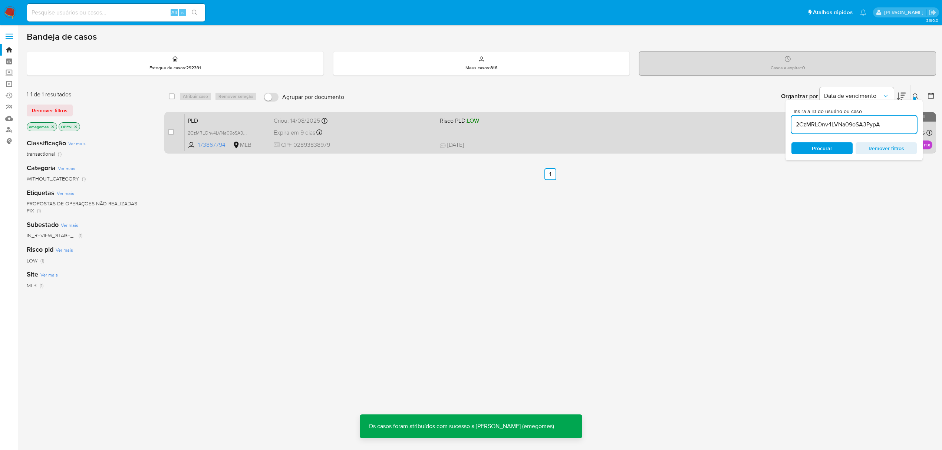
click at [347, 126] on div "PLD 2CzMRLOnv4LVNa09oSA3PypA 173867794 MLB Risco PLD: LOW Criou: 14/08/2025 Cri…" at bounding box center [559, 132] width 748 height 37
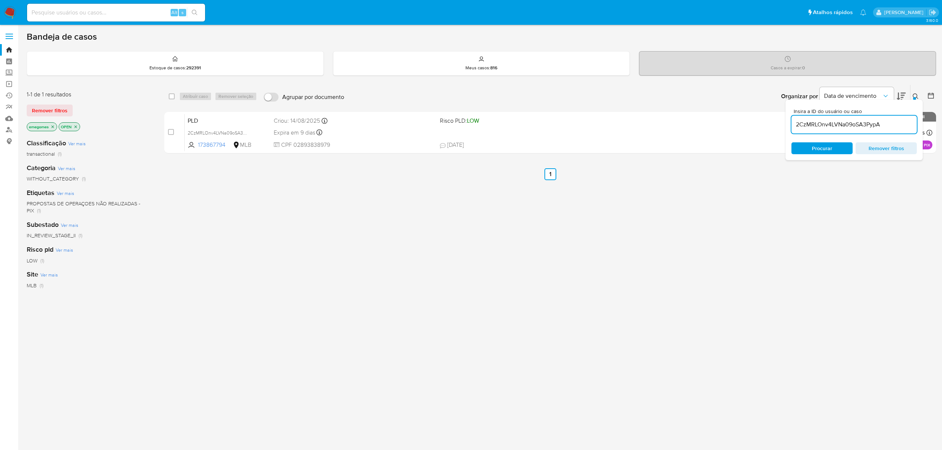
click at [849, 128] on input "2CzMRLOnv4LVNa09oSA3PypA" at bounding box center [853, 125] width 125 height 10
paste input "CGr6YPfFk2OuDw7zZbhvOh3r"
type input "CGr6YPfFk2OuDw7zZbhvOh3r"
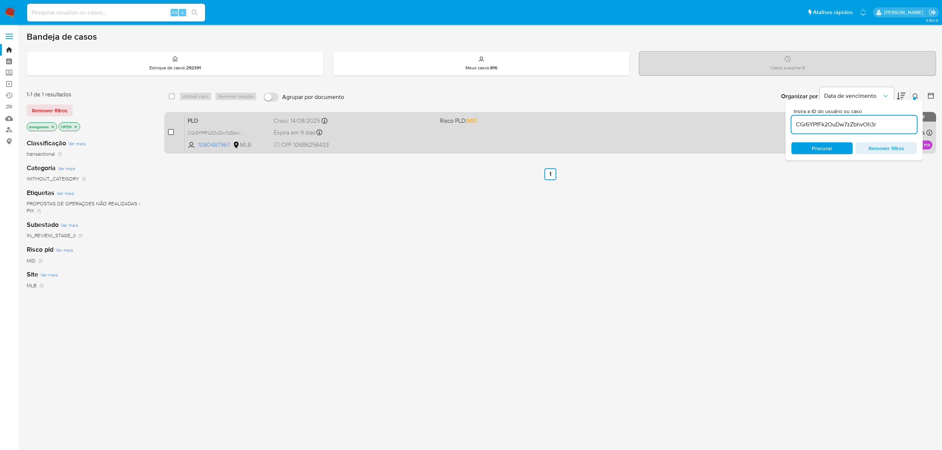
click at [169, 131] on input "checkbox" at bounding box center [171, 132] width 6 height 6
checkbox input "true"
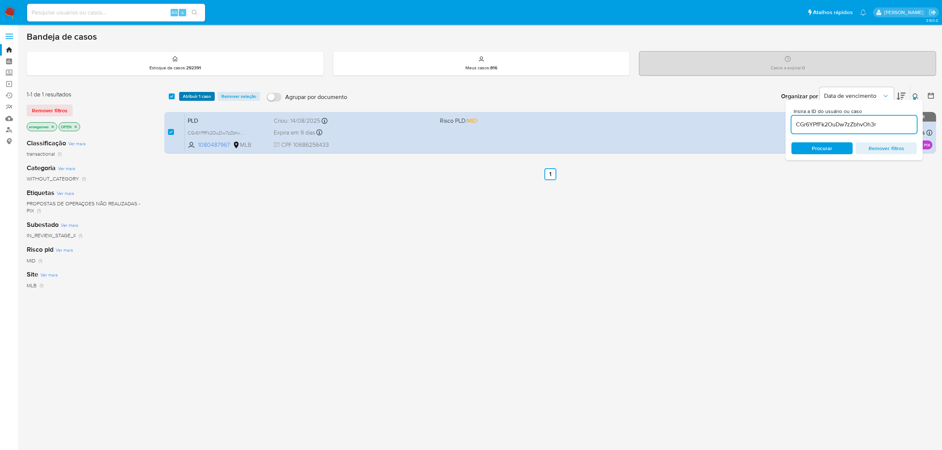
click at [198, 99] on span "Atribuir 1 caso" at bounding box center [197, 96] width 28 height 7
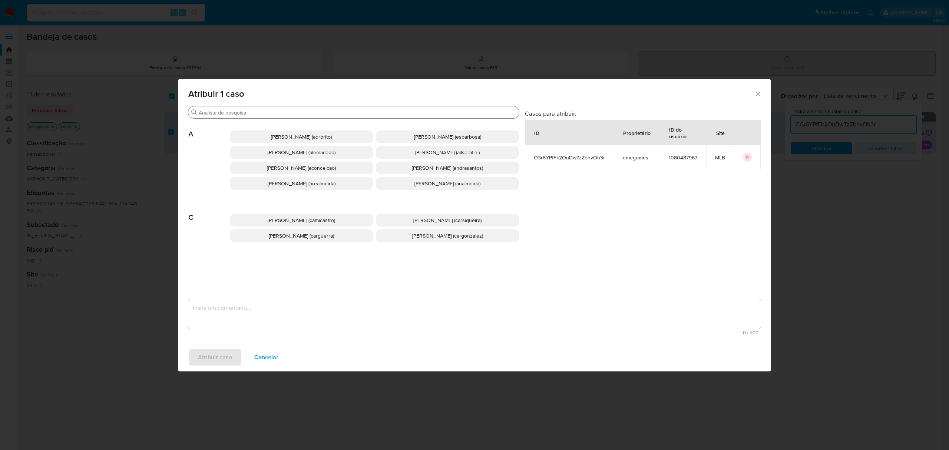
click at [251, 110] on input "Buscar" at bounding box center [357, 112] width 317 height 7
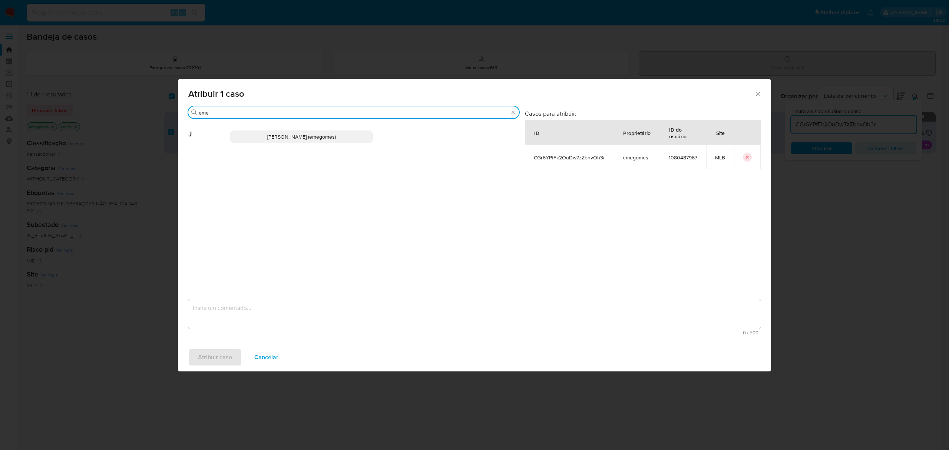
type input "eme"
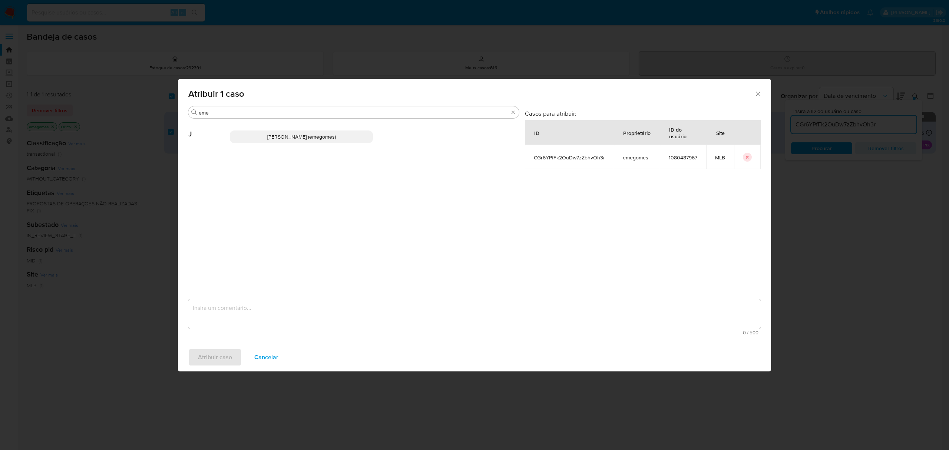
click at [267, 135] on span "Jose Emerson Gomes Pereira (emegomes)" at bounding box center [301, 136] width 69 height 7
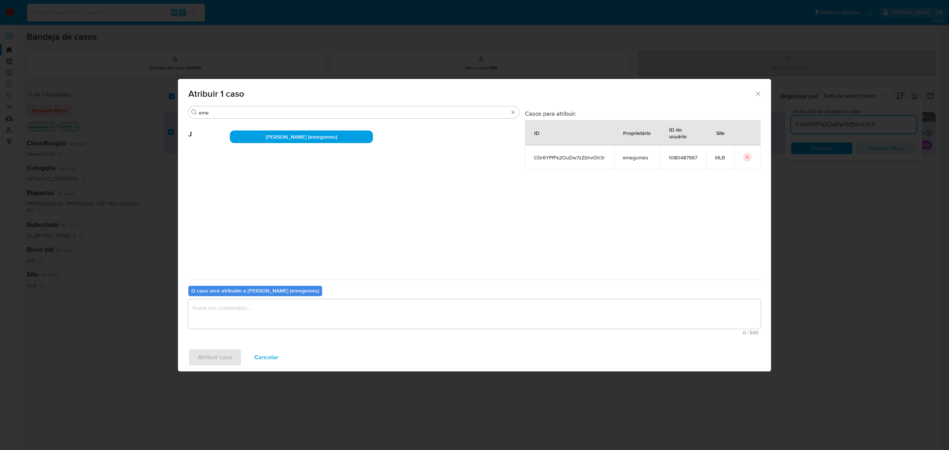
click at [248, 319] on textarea "assign-modal" at bounding box center [474, 314] width 573 height 30
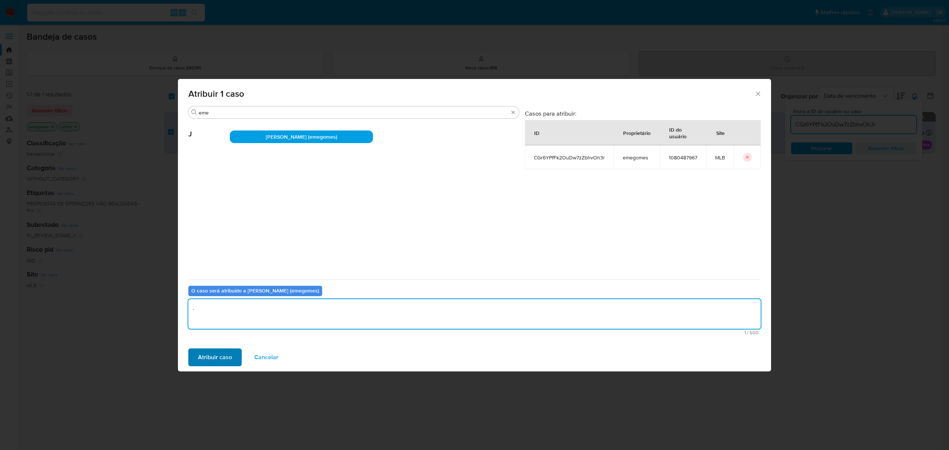
type textarea "."
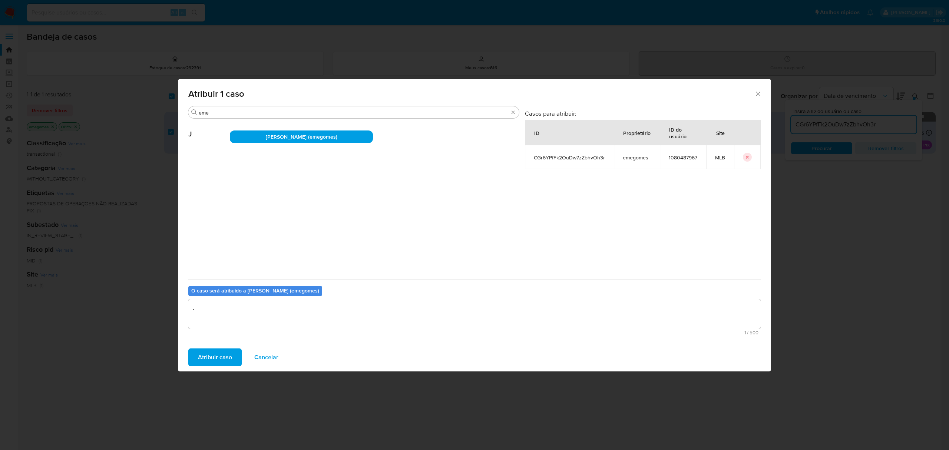
click at [202, 366] on span "Atribuir caso" at bounding box center [215, 357] width 34 height 16
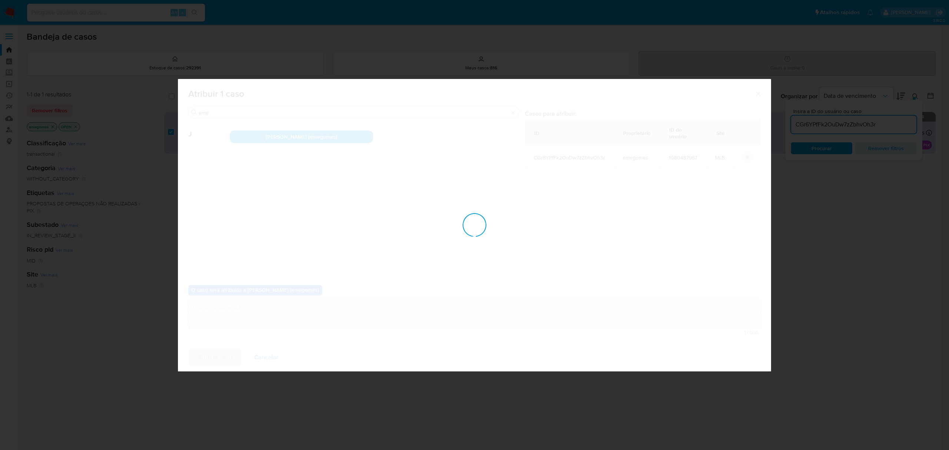
checkbox input "false"
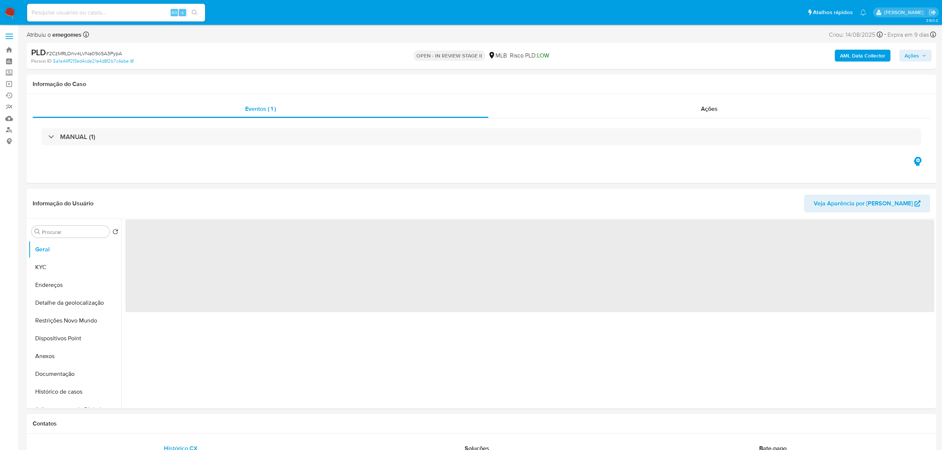
select select "10"
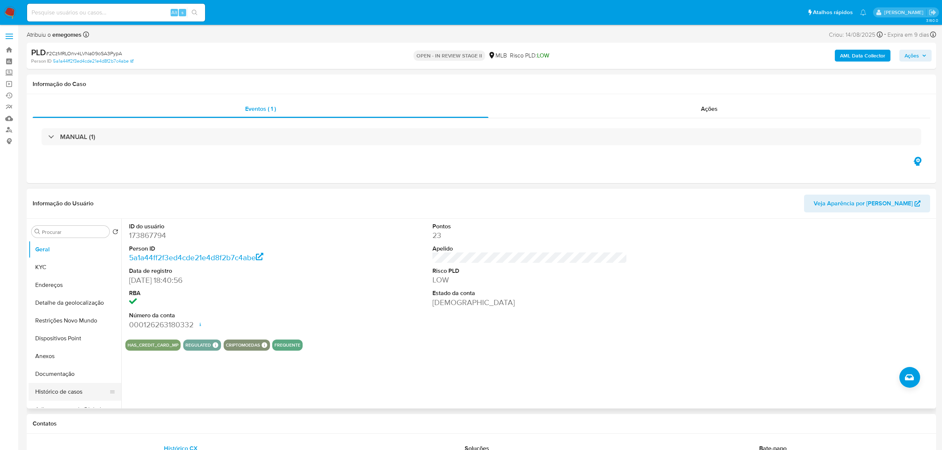
click at [62, 396] on button "Histórico de casos" at bounding box center [72, 392] width 87 height 18
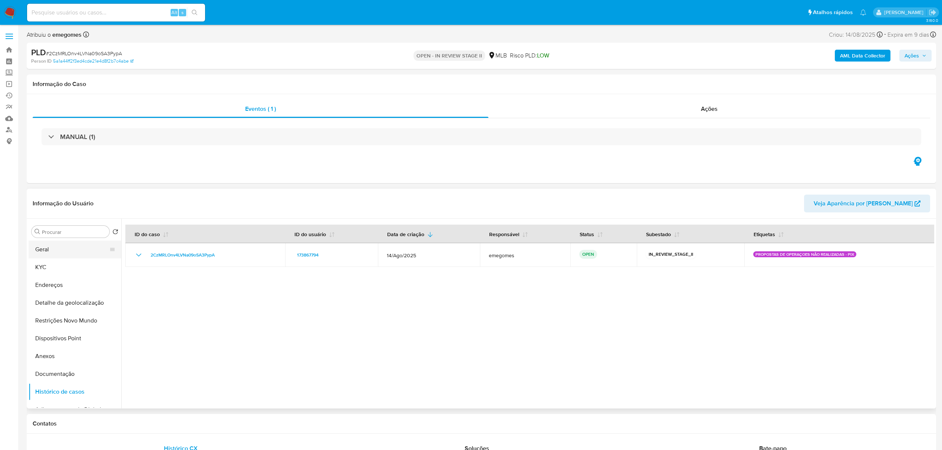
click at [55, 251] on button "Geral" at bounding box center [72, 250] width 87 height 18
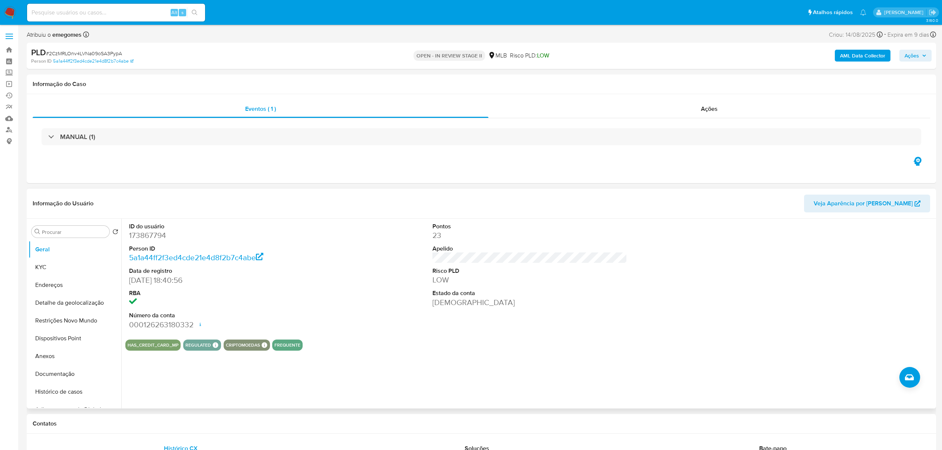
click at [260, 282] on dd "[DATE] 18:40:56" at bounding box center [226, 280] width 195 height 10
click at [63, 270] on button "KYC" at bounding box center [72, 267] width 87 height 18
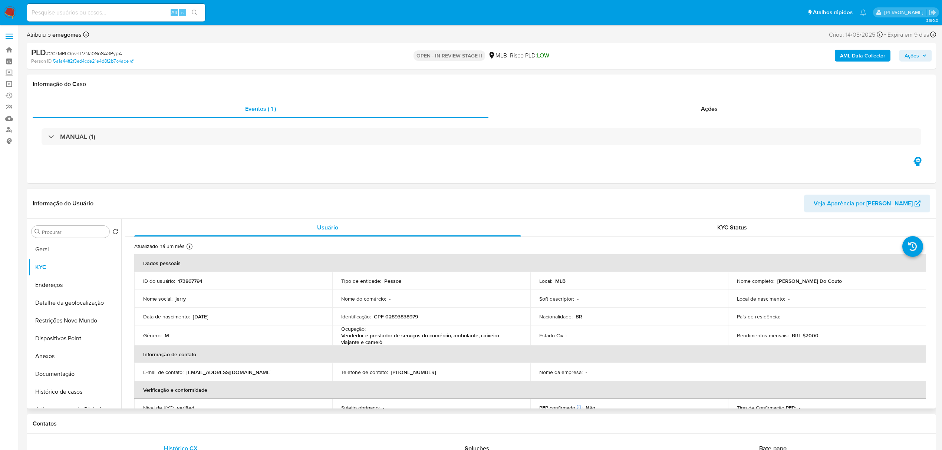
scroll to position [49, 0]
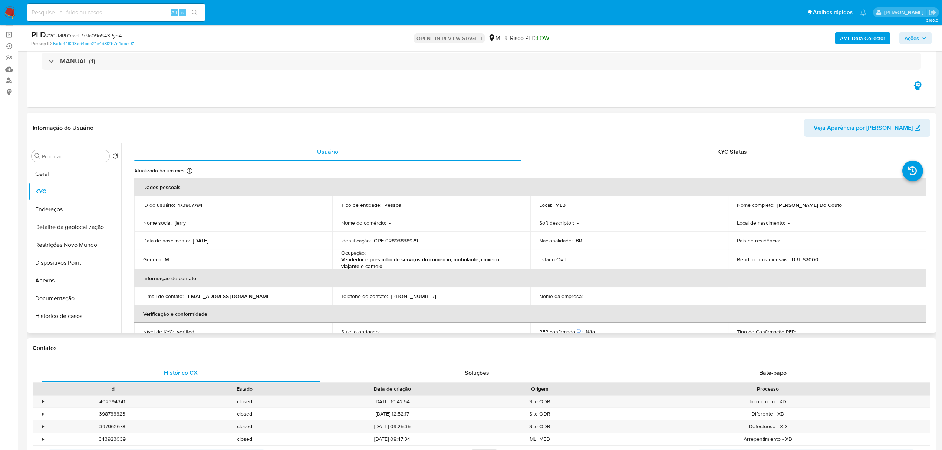
click at [251, 235] on td "Data de nascimento : [DEMOGRAPHIC_DATA]" at bounding box center [233, 241] width 198 height 18
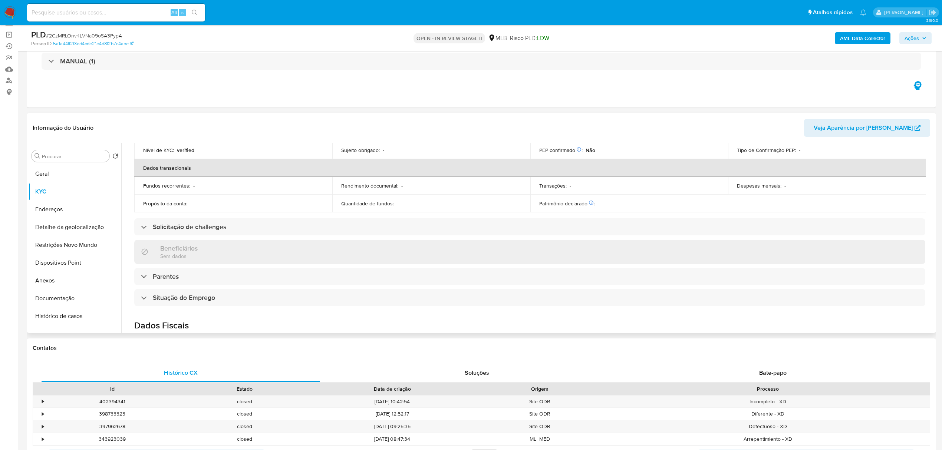
scroll to position [311, 0]
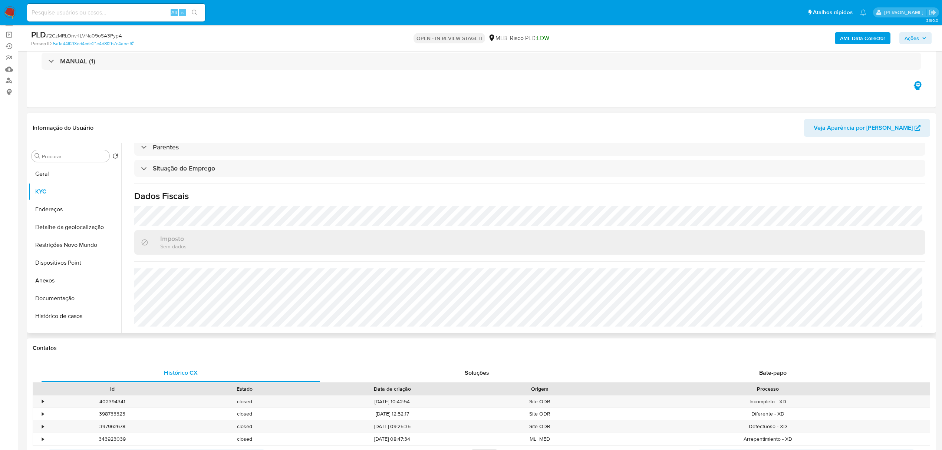
click at [268, 265] on div "Atualizado há um mês Criado: [DATE] 15:52:17 Atualizado: [DATE] 02:11:35 Dados …" at bounding box center [529, 91] width 809 height 483
click at [69, 212] on button "Endereços" at bounding box center [72, 210] width 87 height 18
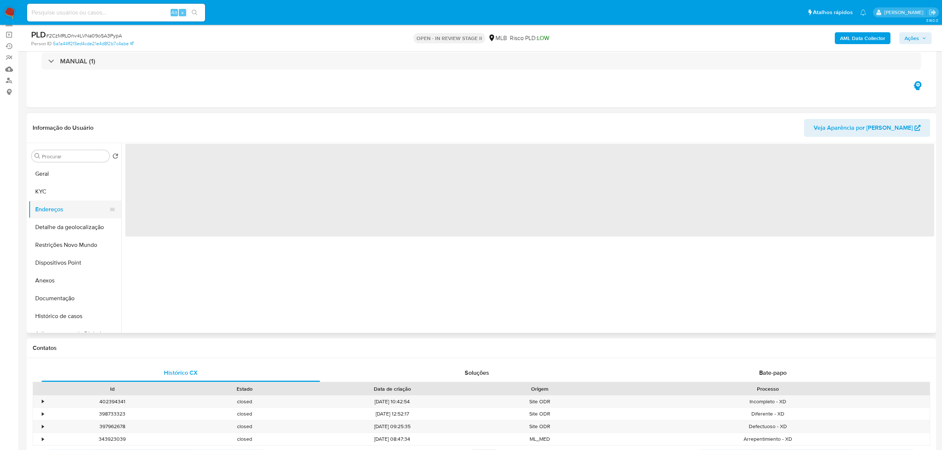
scroll to position [0, 0]
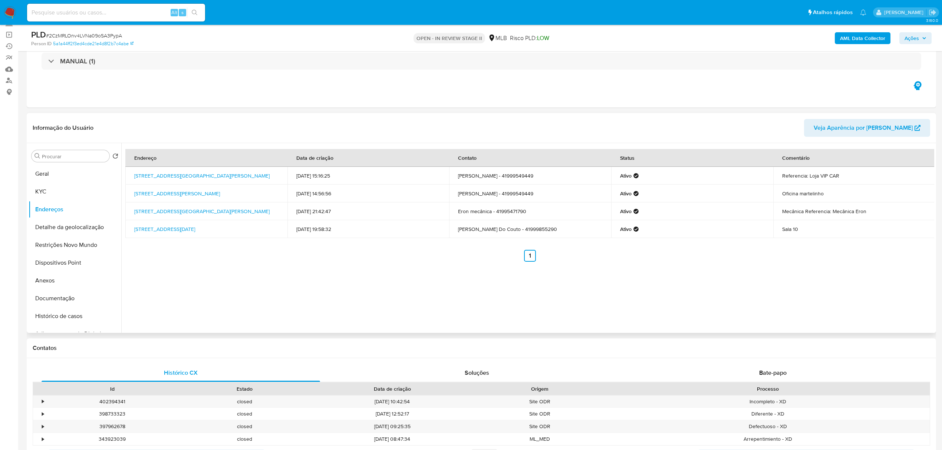
click at [208, 113] on div "Informação do Usuário Veja Aparência por [PERSON_NAME]" at bounding box center [481, 128] width 909 height 30
click at [77, 225] on button "Detalhe da geolocalização" at bounding box center [72, 227] width 87 height 18
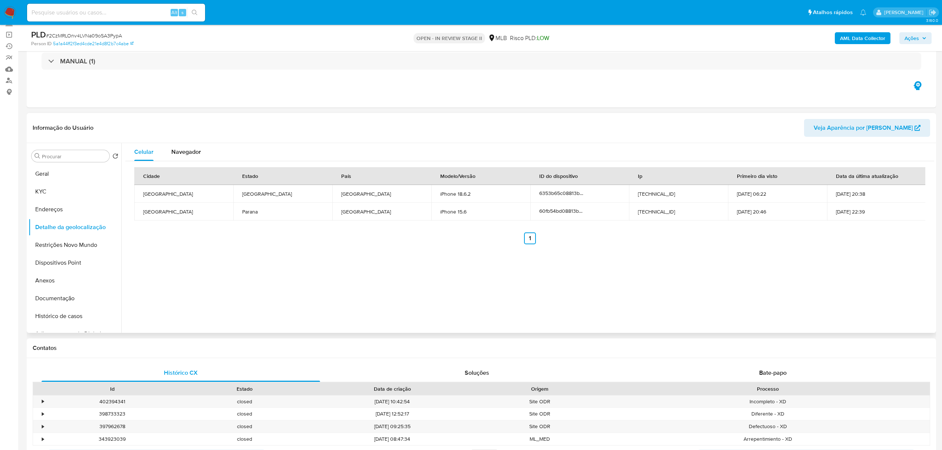
click at [274, 287] on div "Celular Navegador Cidade Estado País Modelo/Versão ID do dispositivo Ip Primeir…" at bounding box center [527, 238] width 813 height 190
click at [60, 240] on button "Restrições Novo Mundo" at bounding box center [72, 245] width 87 height 18
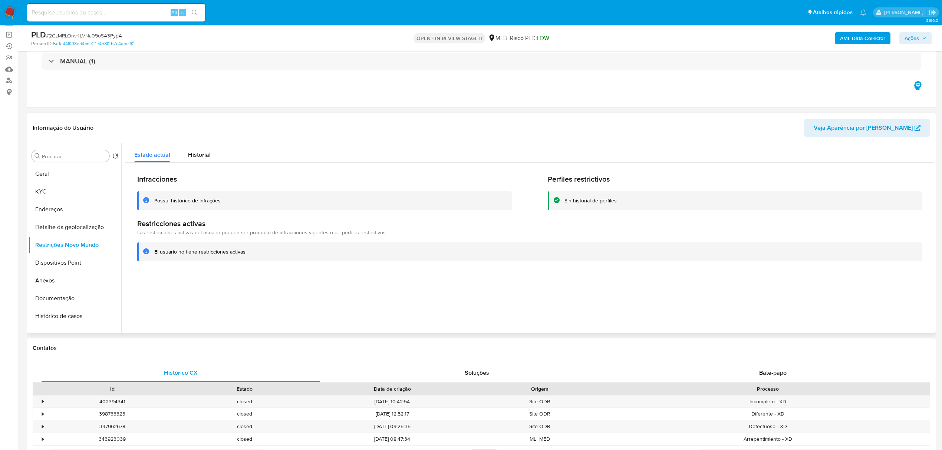
click at [238, 122] on header "Informação do Usuário Veja Aparência por [PERSON_NAME]" at bounding box center [481, 128] width 897 height 18
click at [64, 261] on button "Dispositivos Point" at bounding box center [72, 263] width 87 height 18
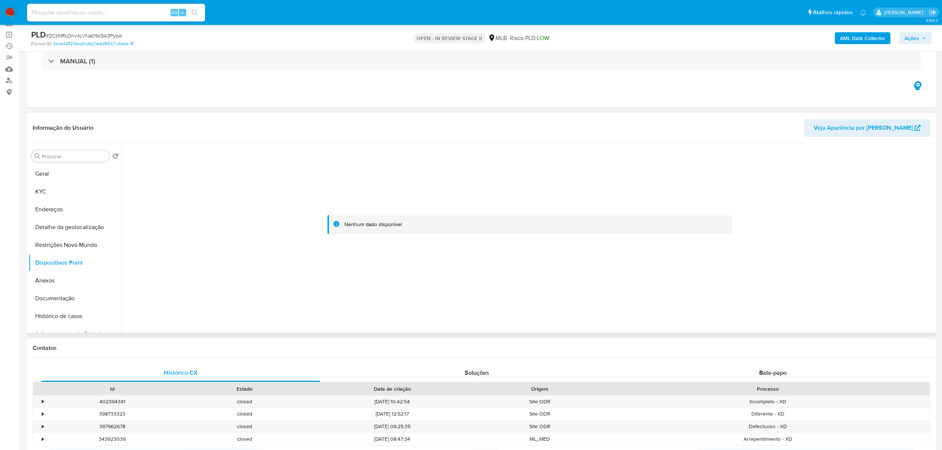
click at [194, 116] on div "Informação do Usuário Veja Aparência por [PERSON_NAME]" at bounding box center [481, 128] width 909 height 30
click at [47, 184] on button "KYC" at bounding box center [72, 192] width 87 height 18
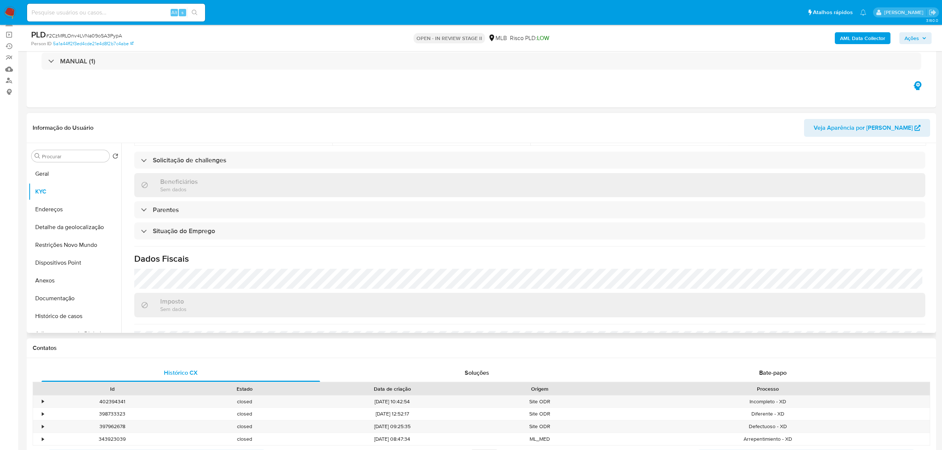
scroll to position [311, 0]
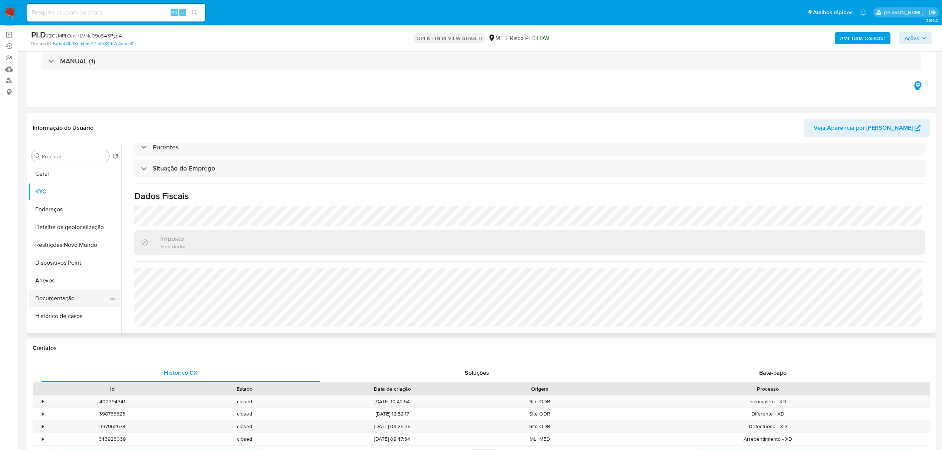
click at [73, 300] on button "Documentação" at bounding box center [72, 299] width 87 height 18
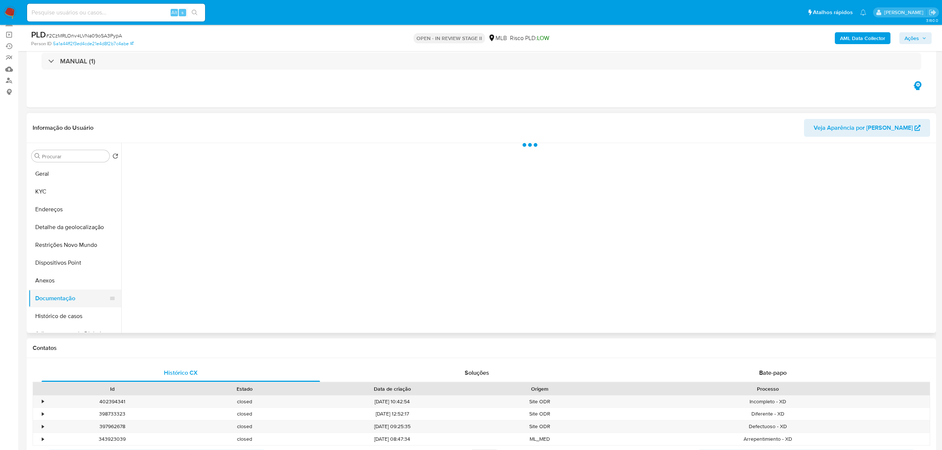
scroll to position [0, 0]
click at [186, 175] on button "Prova de vida / [PERSON_NAME]" at bounding box center [220, 179] width 190 height 19
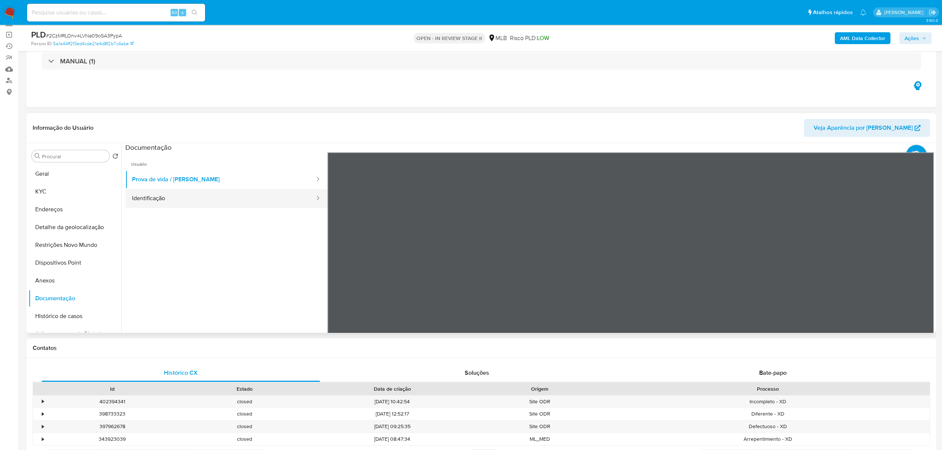
click at [162, 205] on button "Identificação" at bounding box center [220, 198] width 190 height 19
click at [55, 190] on button "KYC" at bounding box center [72, 192] width 87 height 18
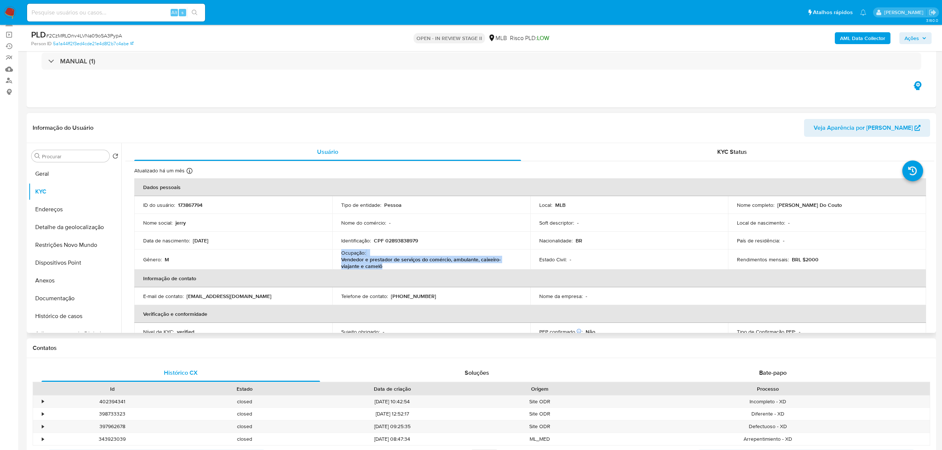
drag, startPoint x: 363, startPoint y: 268, endPoint x: 340, endPoint y: 255, distance: 25.8
click at [341, 255] on div "Ocupação : Vendedor e prestador de serviços do comércio, ambulante, caixeiro-vi…" at bounding box center [431, 260] width 180 height 20
copy div "Ocupação : Vendedor e prestador de serviços do comércio, ambulante, caixeiro-vi…"
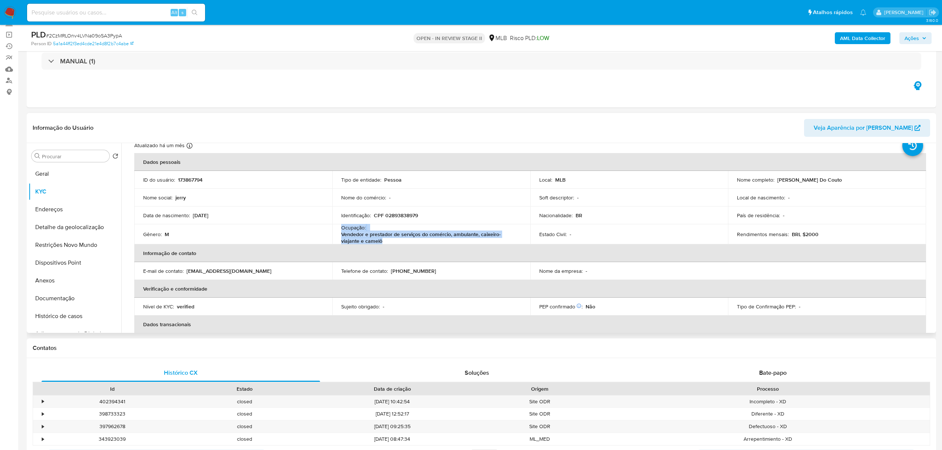
scroll to position [49, 0]
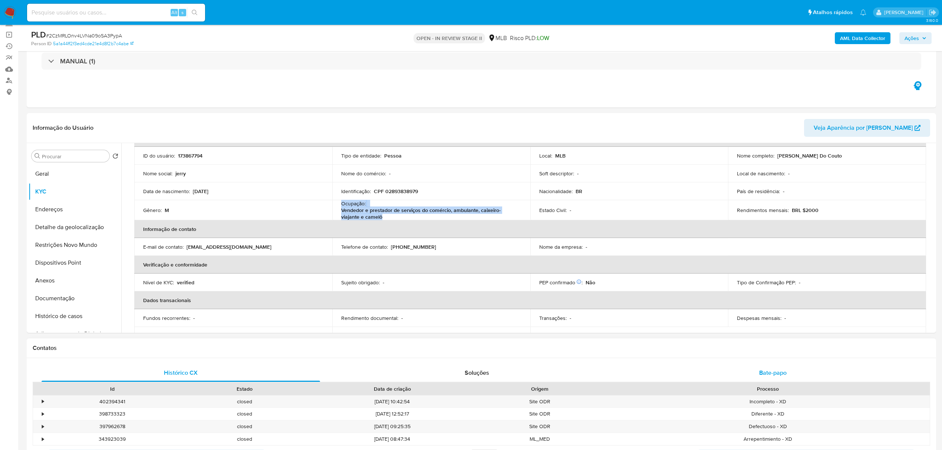
click at [755, 374] on div "Bate-papo" at bounding box center [773, 373] width 278 height 18
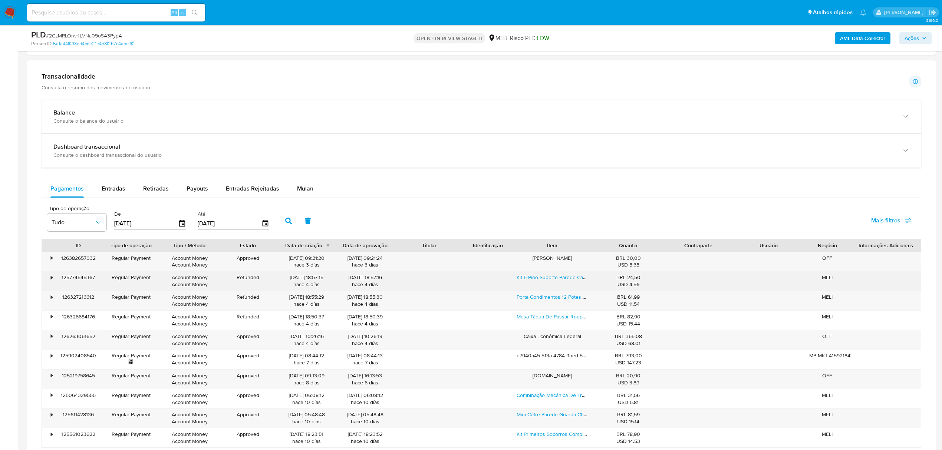
scroll to position [791, 0]
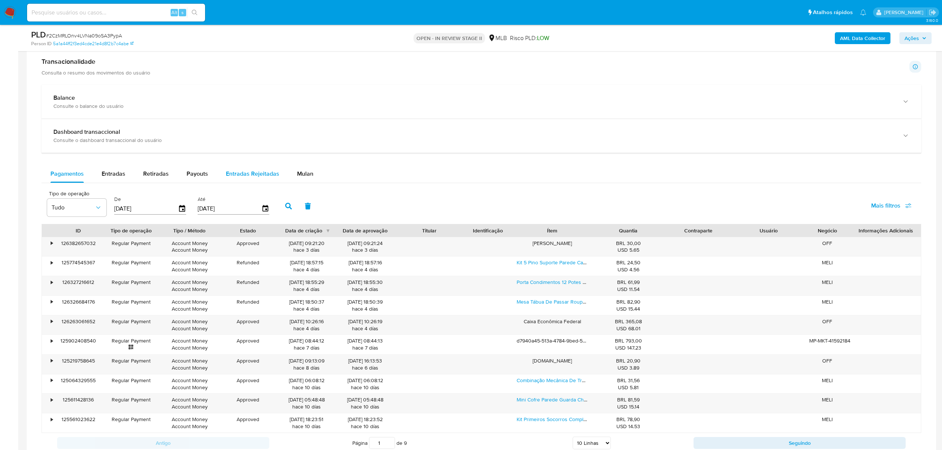
click at [231, 175] on span "Entradas Rejeitadas" at bounding box center [252, 173] width 53 height 9
select select "10"
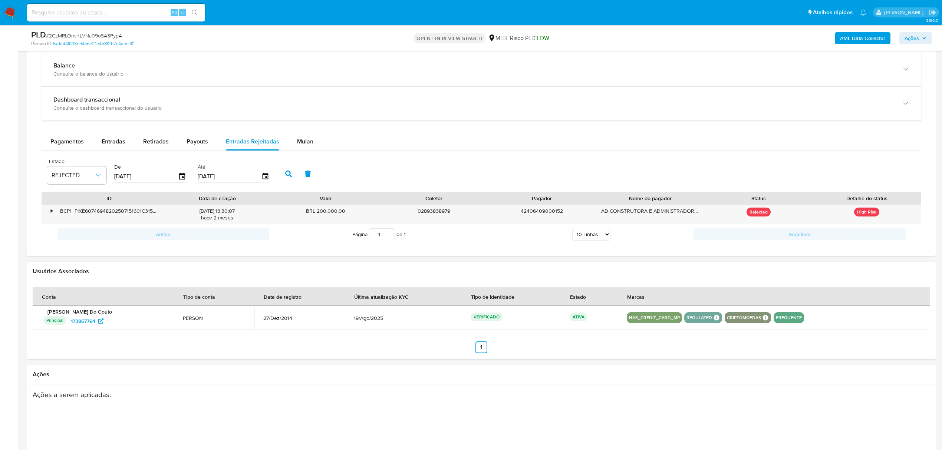
scroll to position [890, 0]
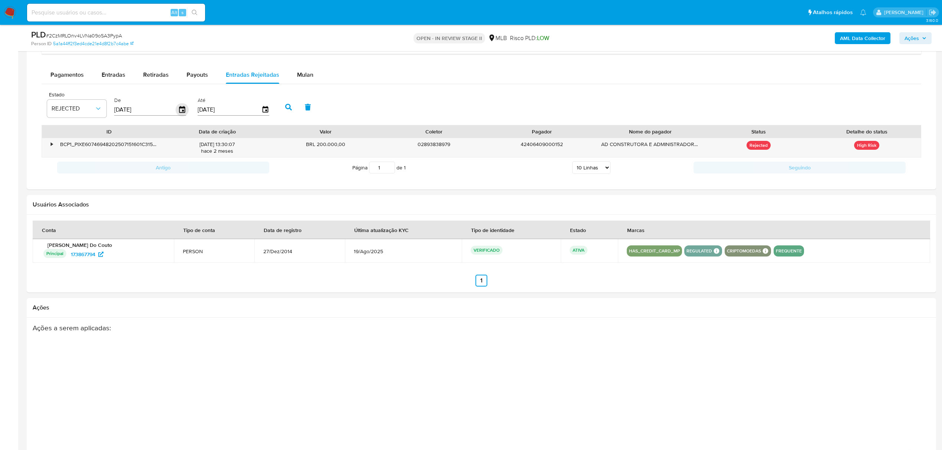
click at [184, 110] on icon "button" at bounding box center [182, 109] width 6 height 7
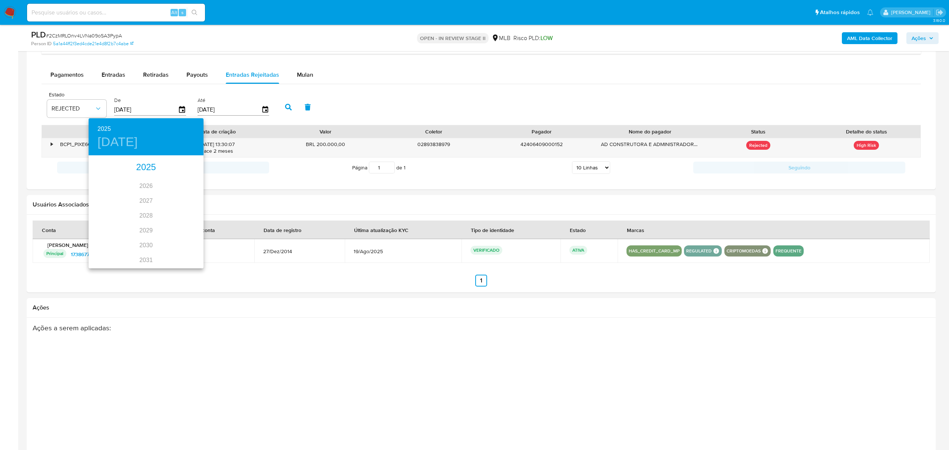
click at [141, 167] on div "2025" at bounding box center [146, 167] width 115 height 15
click at [103, 230] on div "[DATE]." at bounding box center [108, 226] width 38 height 28
click at [118, 197] on span "1" at bounding box center [116, 194] width 13 height 7
type input "[DATE]"
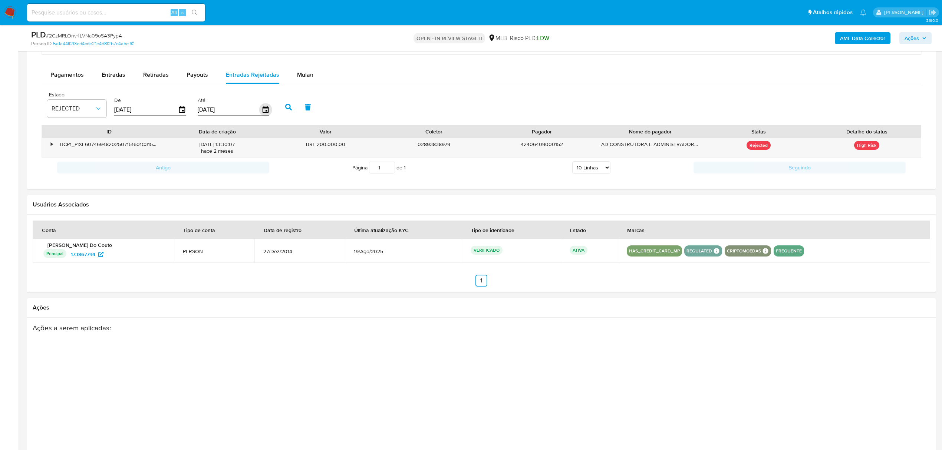
click at [261, 113] on icon "button" at bounding box center [265, 109] width 13 height 13
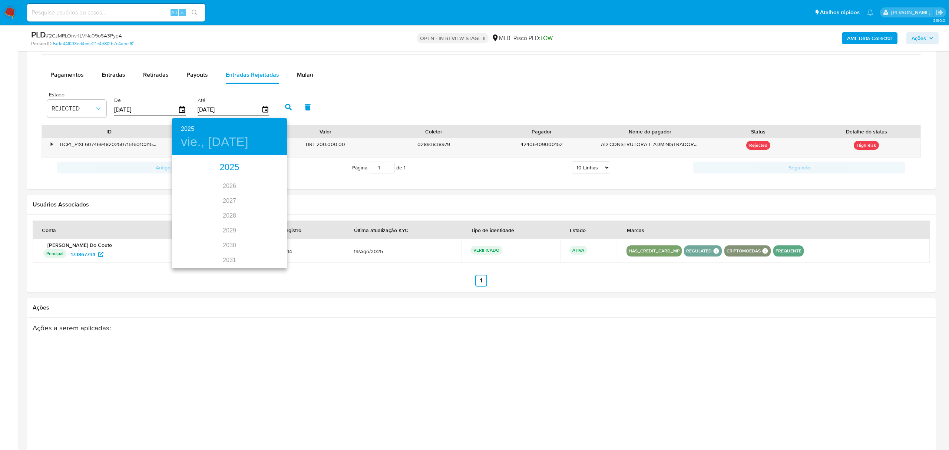
click at [228, 168] on div "2025" at bounding box center [229, 167] width 115 height 15
click at [192, 220] on div "[DATE]." at bounding box center [191, 226] width 38 height 28
click at [230, 248] on p "31" at bounding box center [230, 247] width 6 height 7
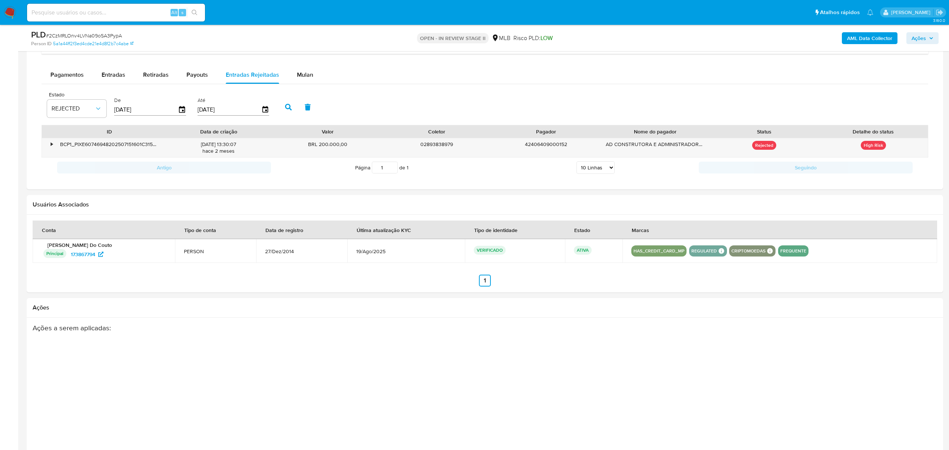
type input "[DATE]"
click at [291, 109] on icon "button" at bounding box center [288, 107] width 7 height 7
click at [51, 148] on div "•" at bounding box center [52, 144] width 2 height 7
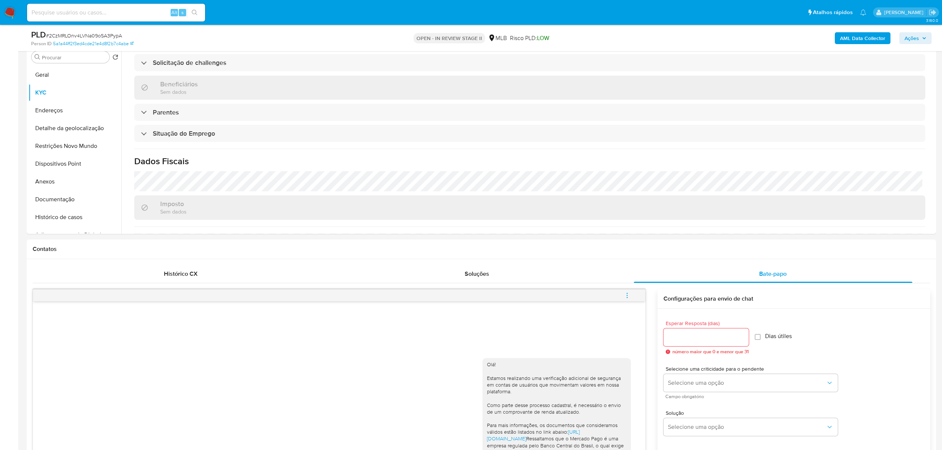
scroll to position [0, 0]
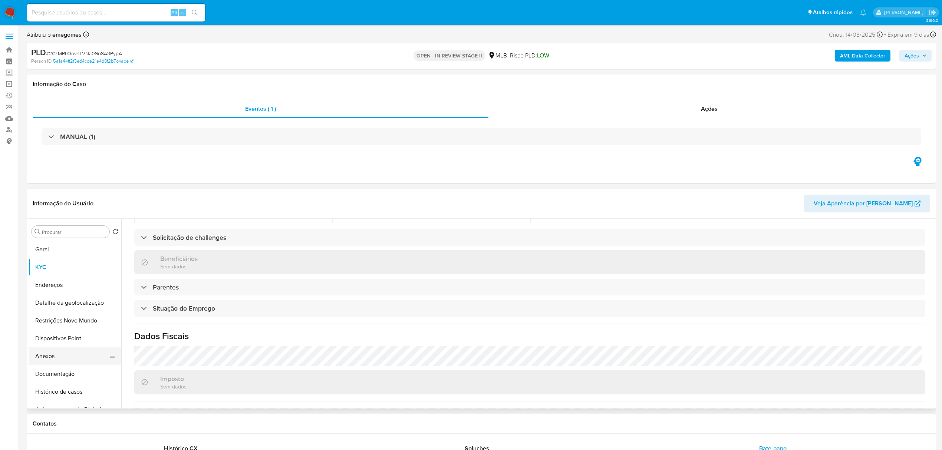
click at [46, 358] on button "Anexos" at bounding box center [72, 356] width 87 height 18
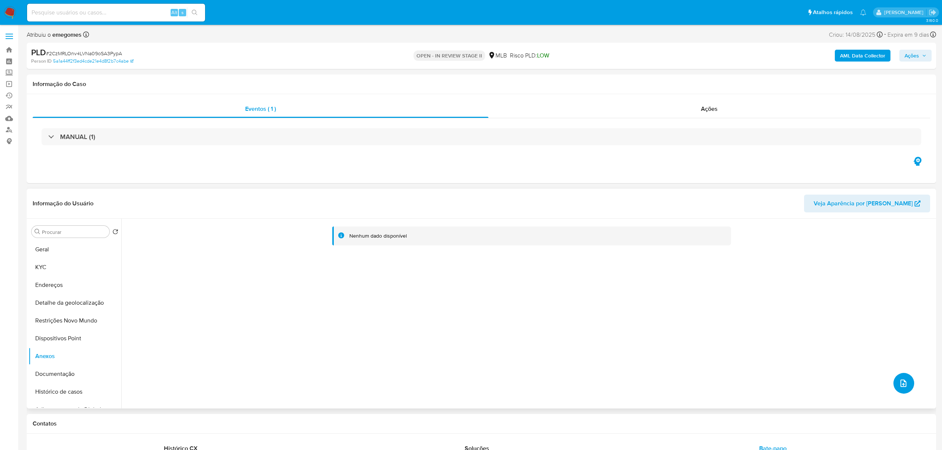
click at [901, 380] on icon "upload-file" at bounding box center [903, 383] width 9 height 9
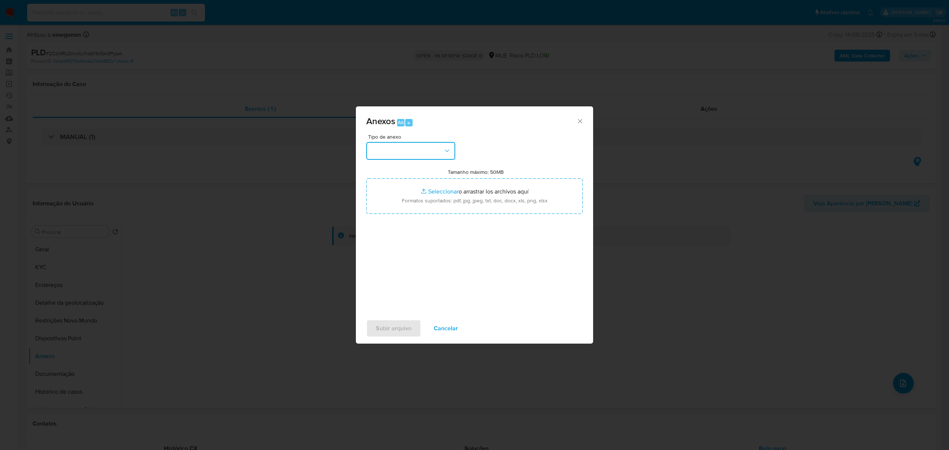
click at [447, 154] on icon "button" at bounding box center [446, 150] width 7 height 7
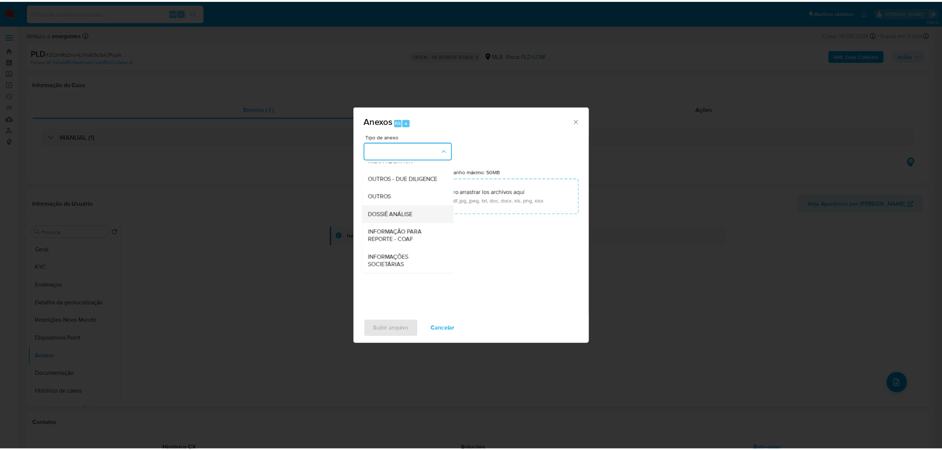
scroll to position [114, 0]
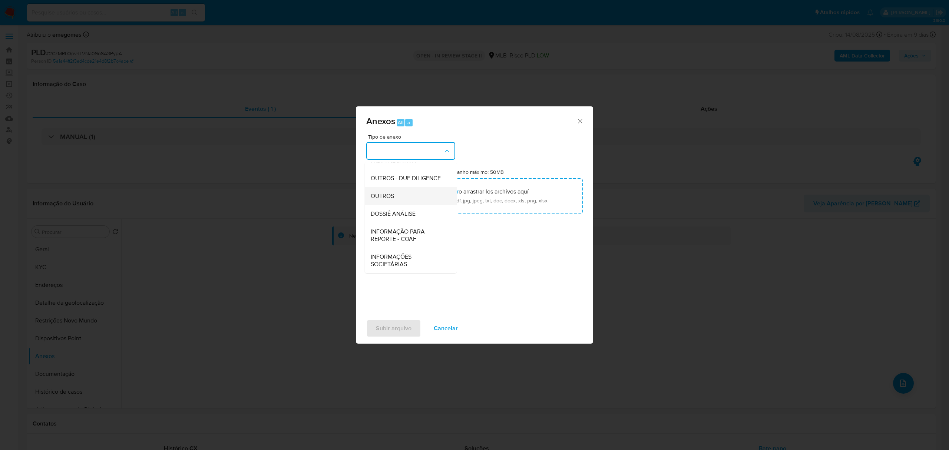
click at [389, 197] on span "OUTROS" at bounding box center [382, 195] width 23 height 7
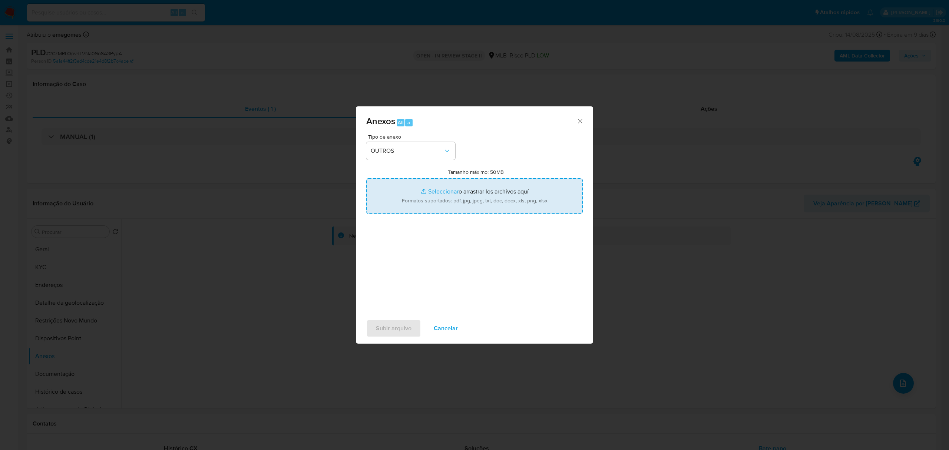
click at [438, 192] on input "Tamanho máximo: 50MB Seleccionar archivos" at bounding box center [474, 196] width 217 height 36
type input "C:\fakepath\MOV - [PERSON_NAME] Do Couto .xlsx"
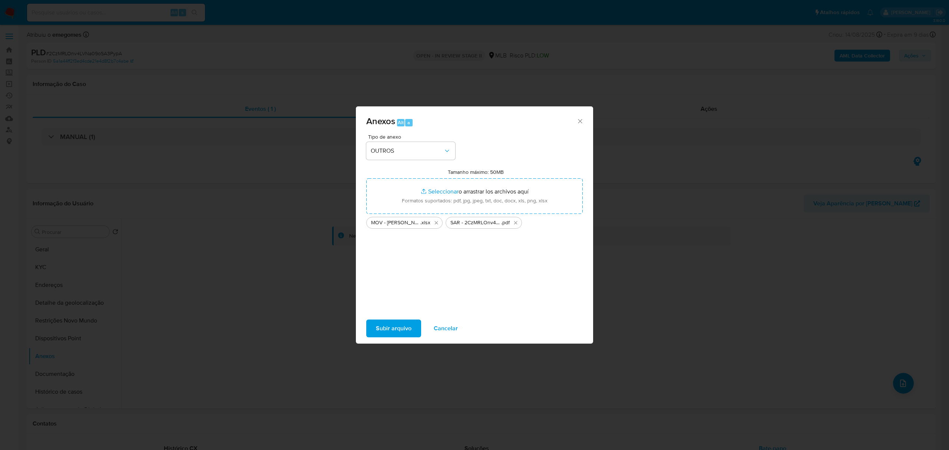
click at [389, 331] on span "Subir arquivo" at bounding box center [394, 328] width 36 height 16
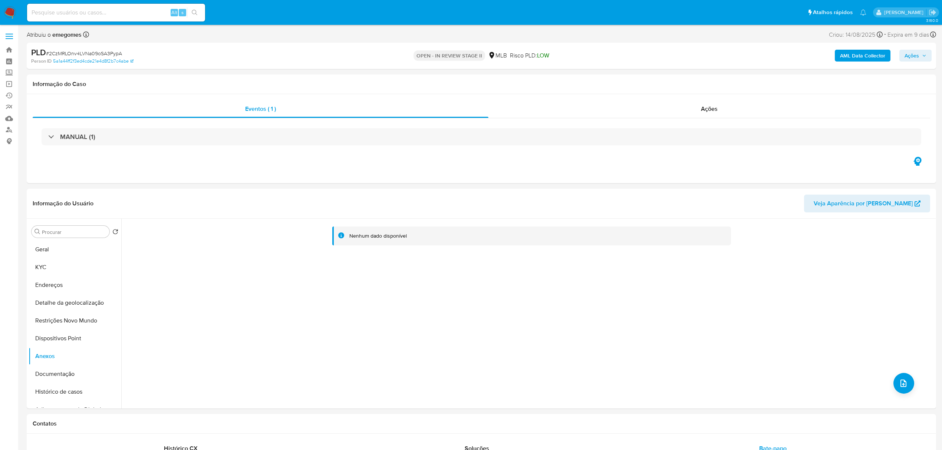
click at [920, 53] on span "Ações" at bounding box center [915, 55] width 22 height 10
click at [713, 76] on span "Resolução do caso" at bounding box center [700, 79] width 50 height 9
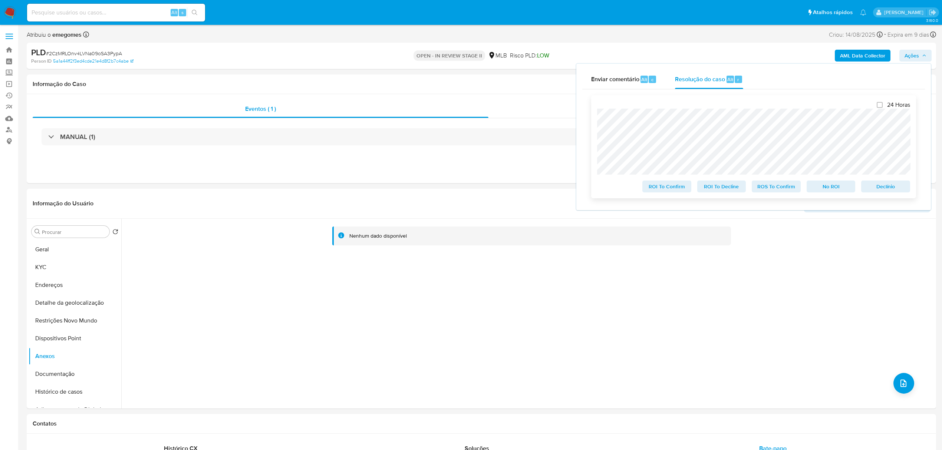
click at [783, 187] on span "ROS To Confirm" at bounding box center [776, 186] width 39 height 10
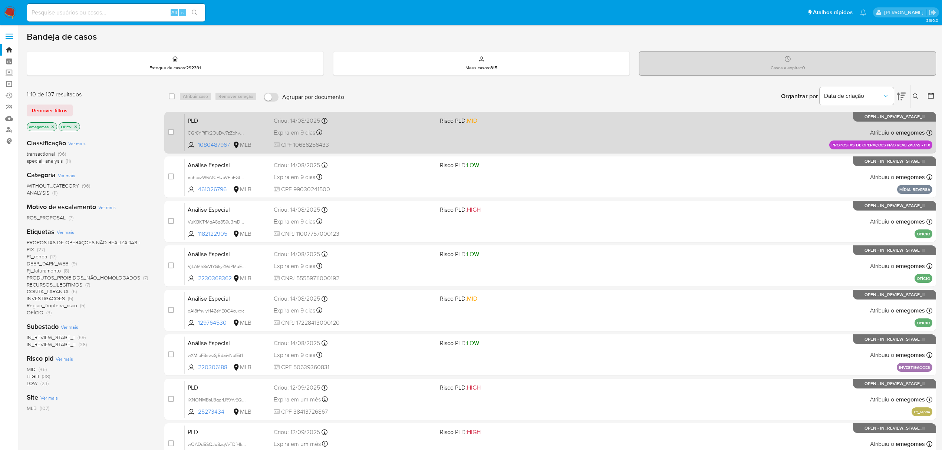
click at [509, 124] on span "Risco PLD: MID" at bounding box center [520, 120] width 160 height 10
click at [418, 142] on span "CPF 10686256433" at bounding box center [354, 145] width 160 height 8
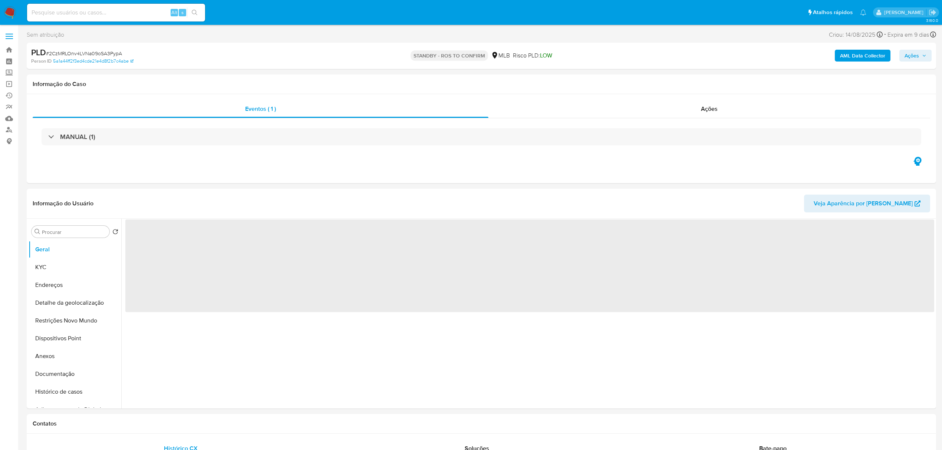
select select "10"
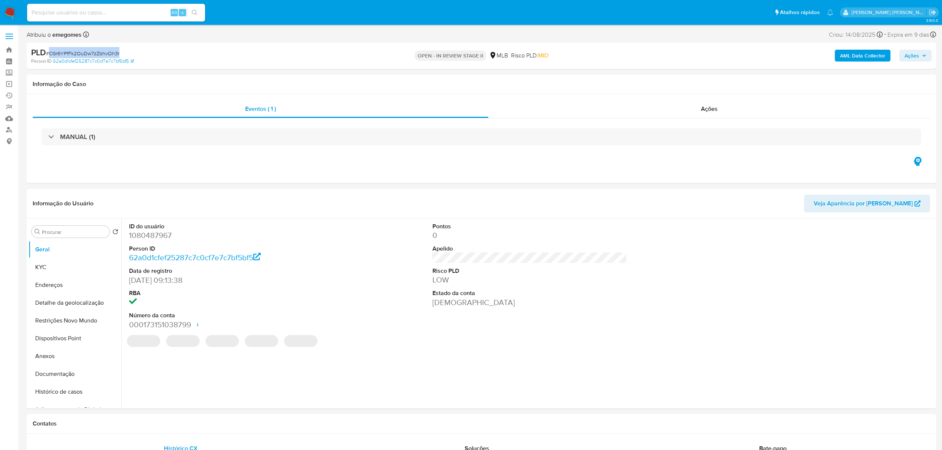
drag, startPoint x: 123, startPoint y: 54, endPoint x: 50, endPoint y: 52, distance: 73.1
click at [50, 52] on div "PLD # CGr6YPfFk2OuDw7zZbhvOh3r" at bounding box center [179, 52] width 297 height 11
copy span "CGr6YPfFk2OuDw7zZbhvOh3r"
select select "10"
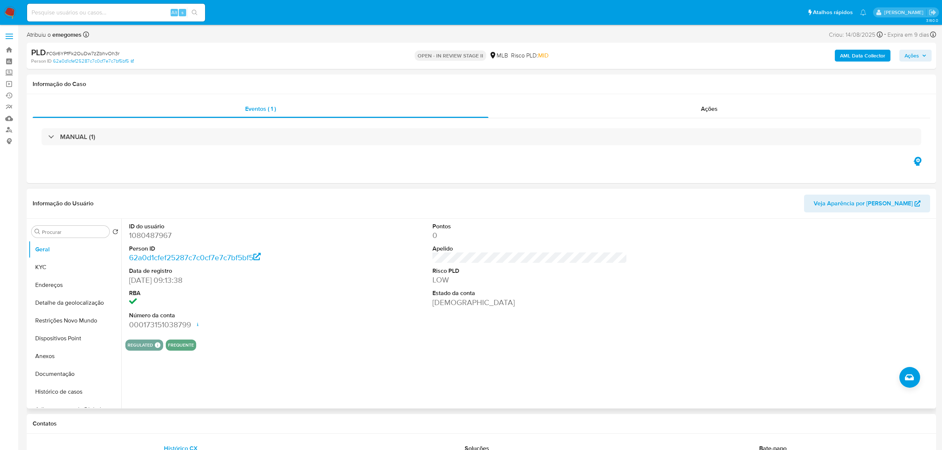
click at [273, 316] on dt "Número da conta" at bounding box center [226, 315] width 195 height 8
click at [49, 266] on button "KYC" at bounding box center [72, 267] width 87 height 18
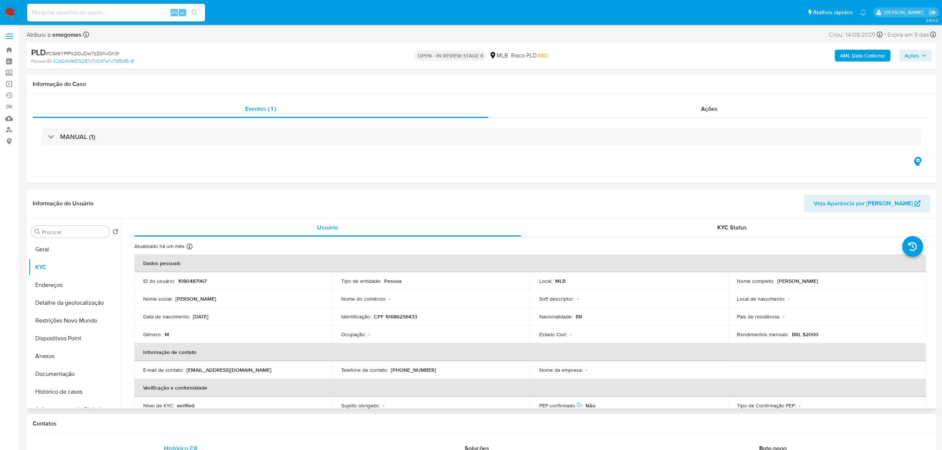
click at [211, 204] on header "Informação do Usuário Veja Aparência por Pessoa" at bounding box center [481, 204] width 897 height 18
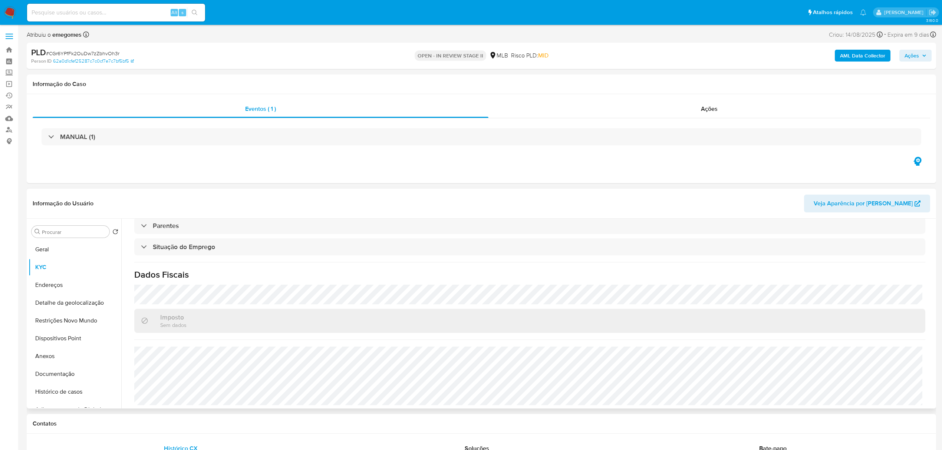
scroll to position [309, 0]
click at [46, 285] on button "Endereços" at bounding box center [72, 285] width 87 height 18
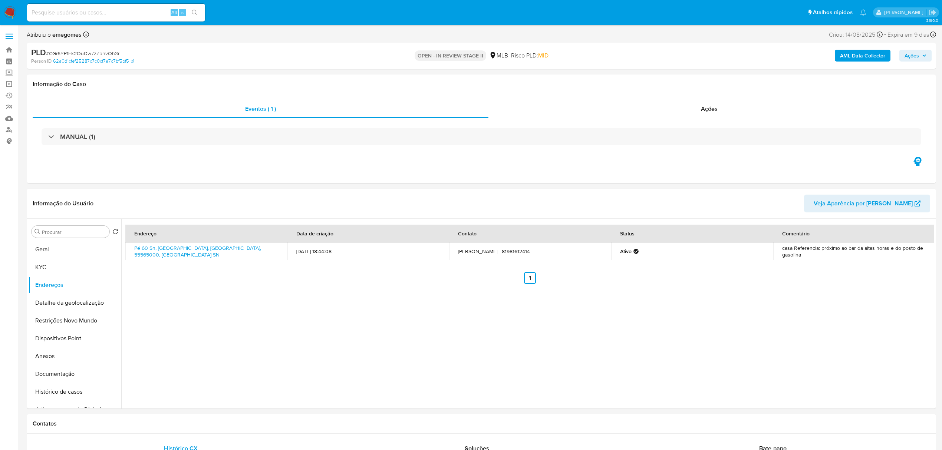
click at [77, 301] on button "Detalhe da geolocalização" at bounding box center [72, 303] width 87 height 18
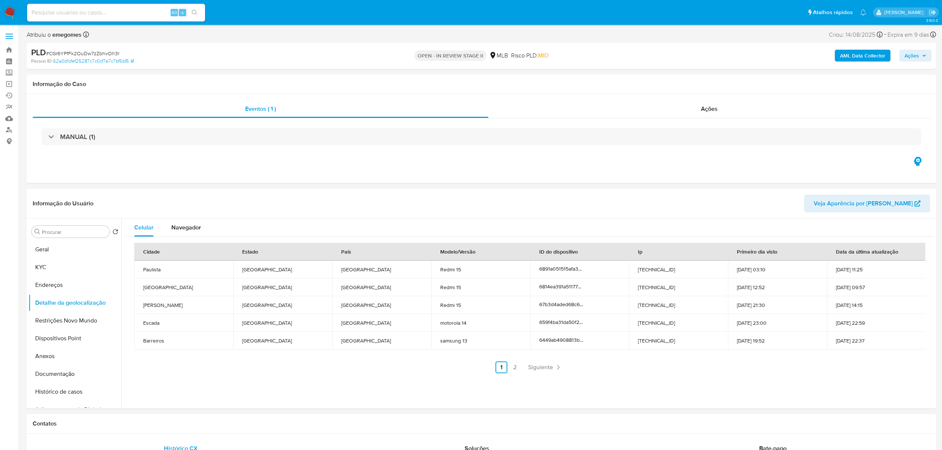
click at [60, 324] on button "Restrições Novo Mundo" at bounding box center [72, 321] width 87 height 18
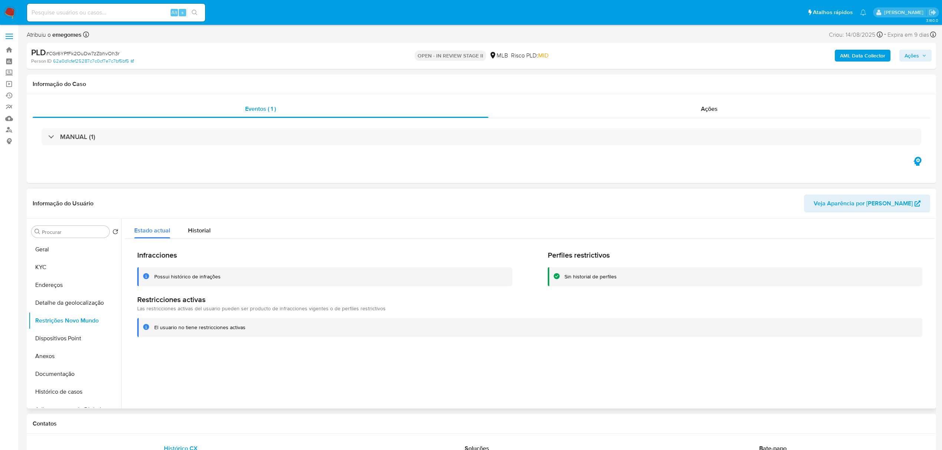
click at [207, 192] on div "Informação do Usuário Veja Aparência por Pessoa" at bounding box center [481, 204] width 909 height 30
click at [57, 342] on button "Dispositivos Point" at bounding box center [72, 339] width 87 height 18
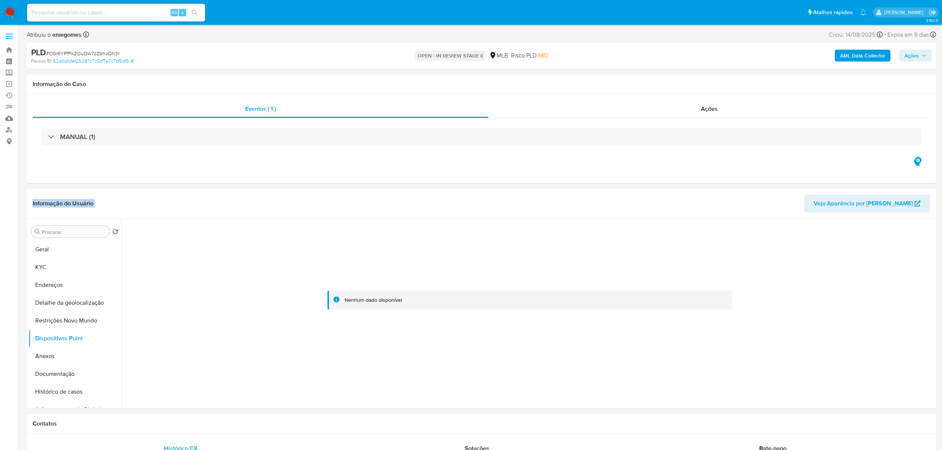
click at [56, 379] on button "Documentação" at bounding box center [72, 374] width 87 height 18
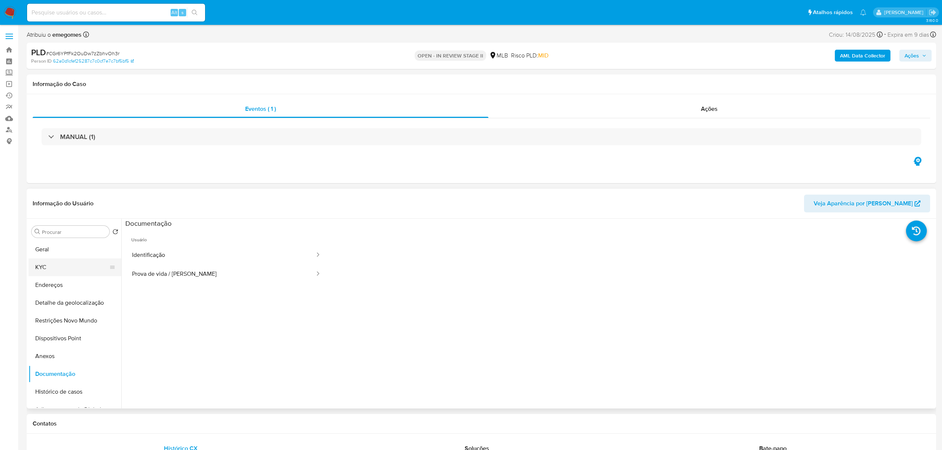
click at [53, 275] on button "KYC" at bounding box center [72, 267] width 87 height 18
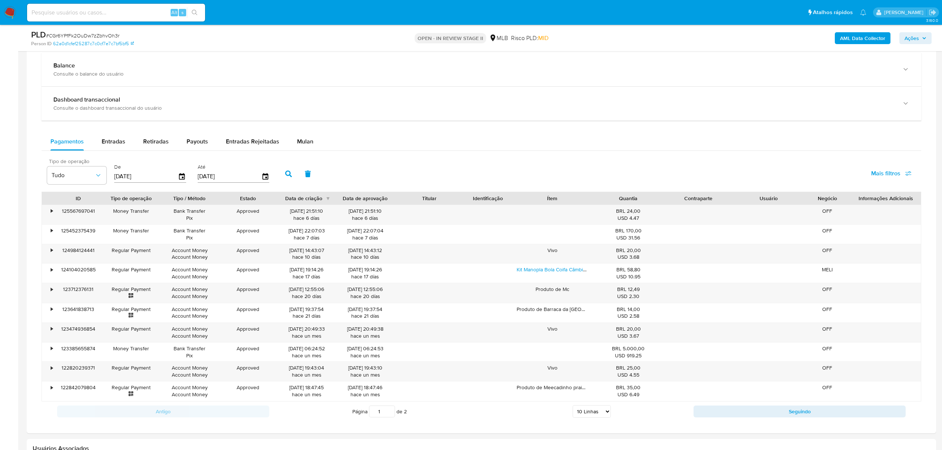
scroll to position [544, 0]
drag, startPoint x: 247, startPoint y: 132, endPoint x: 245, endPoint y: 142, distance: 9.8
click at [247, 133] on div "Balance Consulte o balance do usuário Dashboard transaccional Consulte o dashbo…" at bounding box center [482, 236] width 880 height 369
click at [245, 142] on span "Entradas Rejeitadas" at bounding box center [252, 140] width 53 height 9
select select "10"
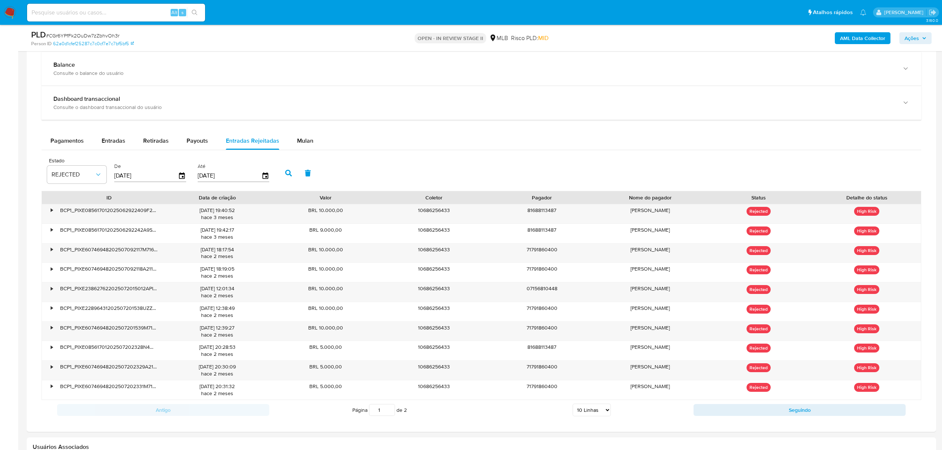
scroll to position [593, 0]
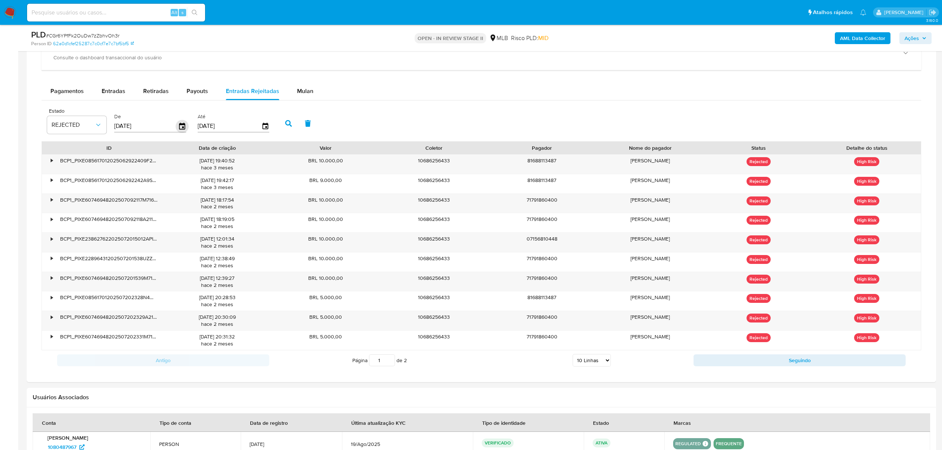
click at [180, 129] on icon "button" at bounding box center [182, 126] width 13 height 13
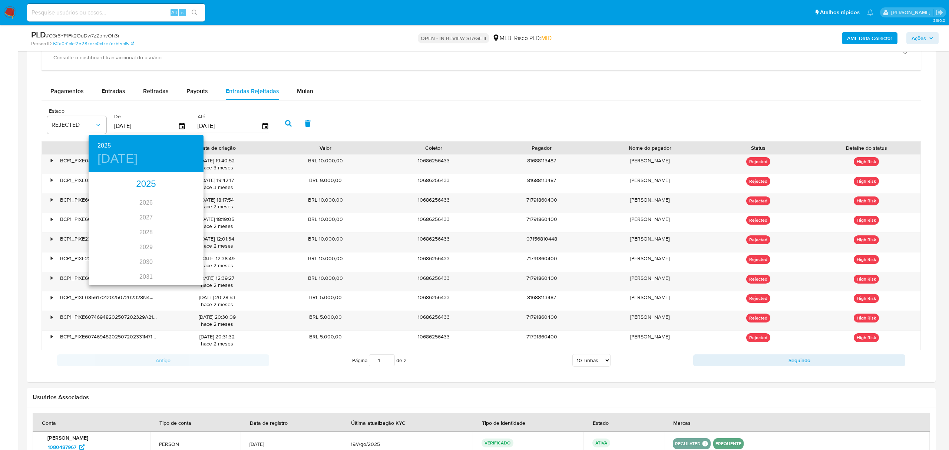
click at [140, 178] on div "2025" at bounding box center [146, 184] width 115 height 15
click at [106, 238] on div "jul." at bounding box center [108, 243] width 38 height 28
click at [120, 211] on span "1" at bounding box center [116, 211] width 13 height 7
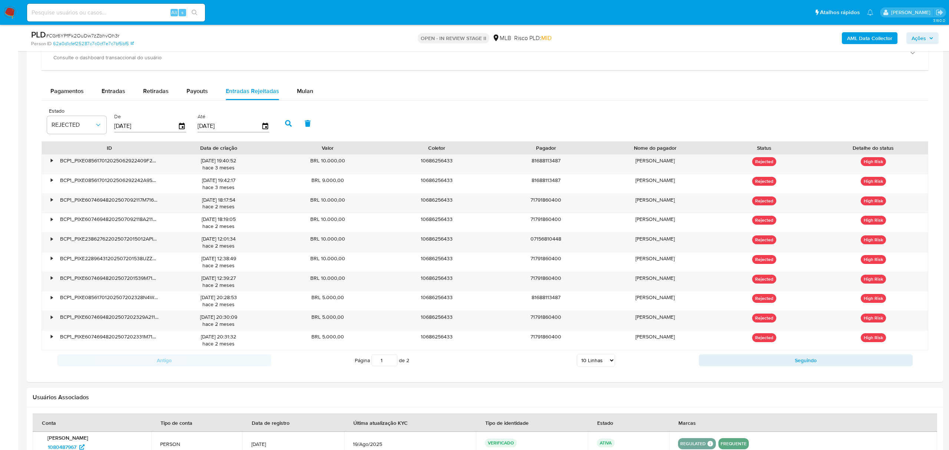
type input "01/07/2025"
click at [263, 128] on icon "button" at bounding box center [265, 126] width 6 height 7
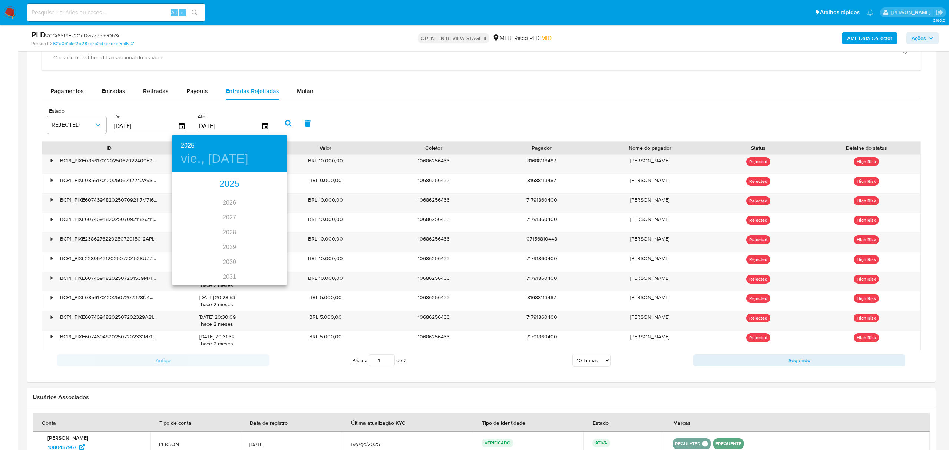
click at [222, 181] on div "2025" at bounding box center [229, 184] width 115 height 15
click at [193, 239] on div "jul." at bounding box center [191, 243] width 38 height 28
click at [229, 261] on p "31" at bounding box center [230, 264] width 6 height 7
type input "31/07/2025"
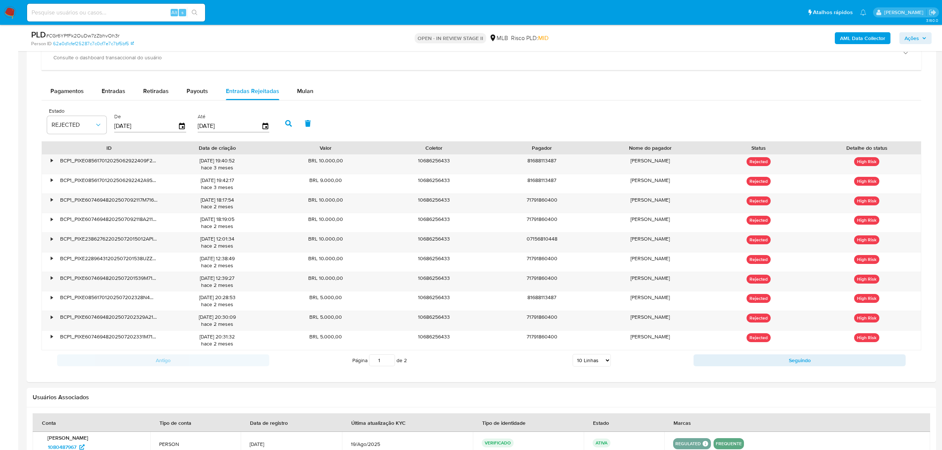
click at [293, 128] on button "button" at bounding box center [288, 124] width 19 height 18
click at [607, 366] on select "5 Linhas 10 Linhas 20 Linhas 25 Linhas 50 Linhas 100 Linhas" at bounding box center [592, 360] width 38 height 13
select select "20"
click at [573, 358] on select "5 Linhas 10 Linhas 20 Linhas 25 Linhas 50 Linhas 100 Linhas" at bounding box center [592, 360] width 38 height 13
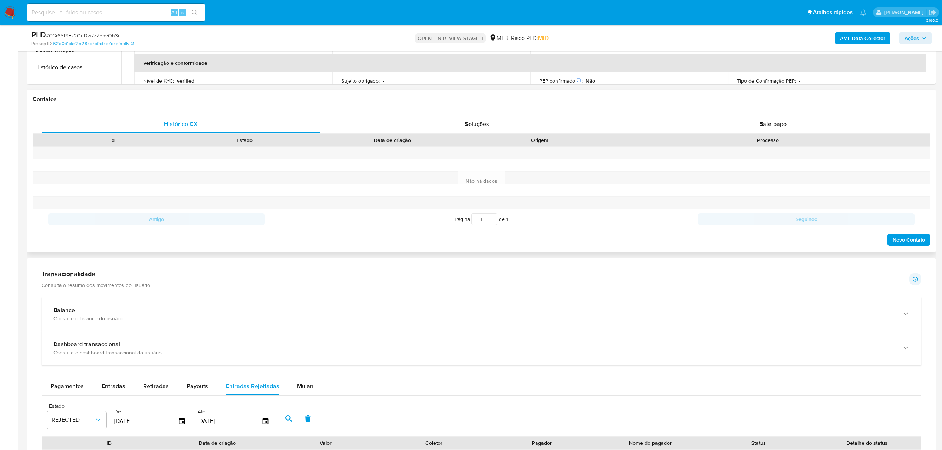
scroll to position [297, 0]
click at [779, 126] on span "Bate-papo" at bounding box center [772, 125] width 27 height 9
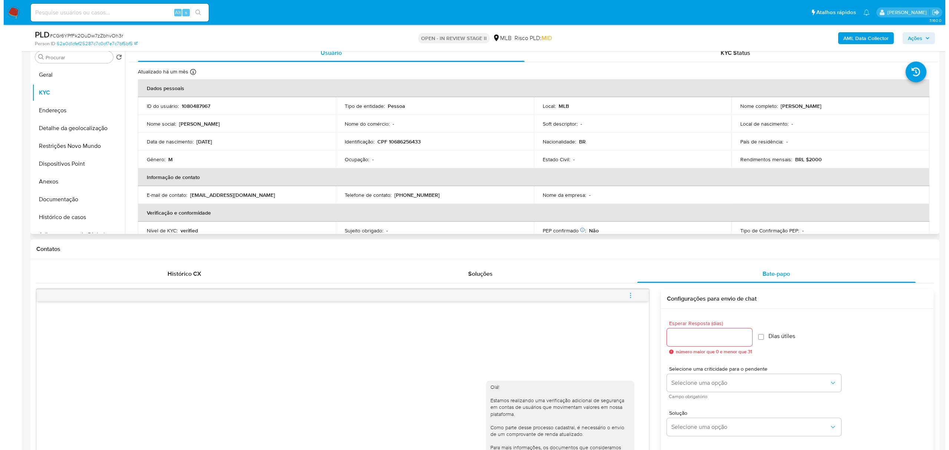
scroll to position [0, 0]
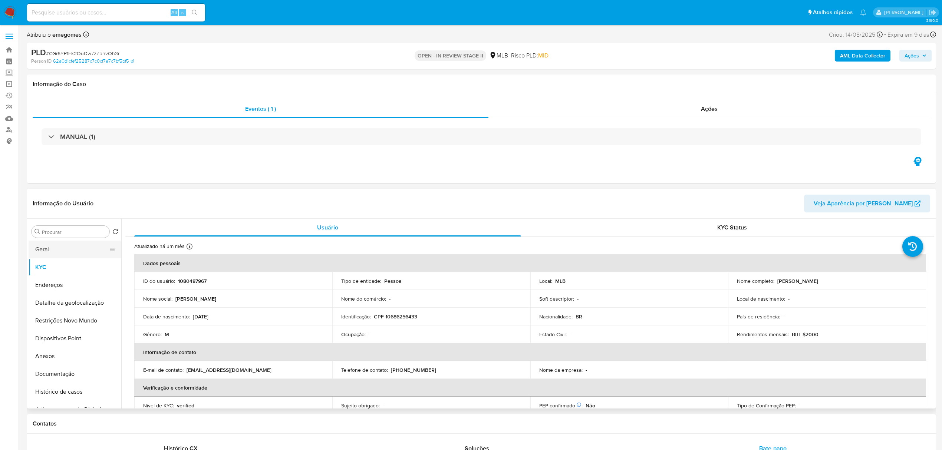
click at [53, 248] on button "Geral" at bounding box center [72, 250] width 87 height 18
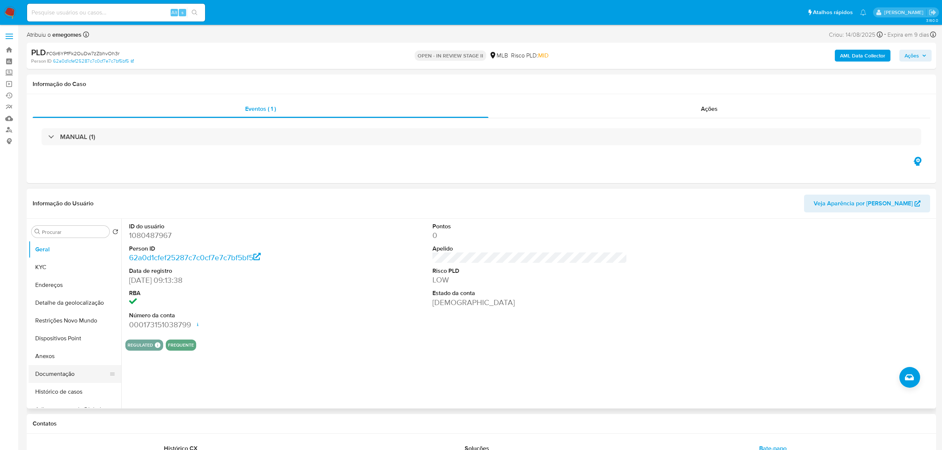
click at [58, 373] on button "Documentação" at bounding box center [72, 374] width 87 height 18
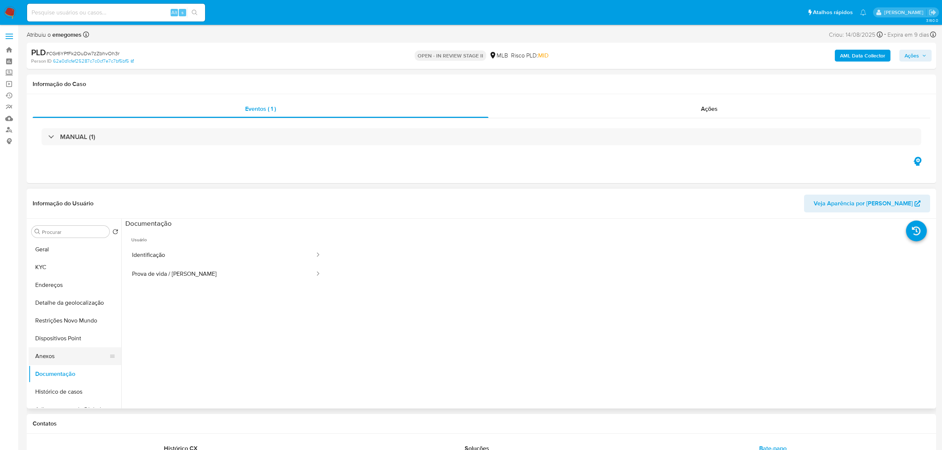
click at [59, 360] on button "Anexos" at bounding box center [72, 356] width 87 height 18
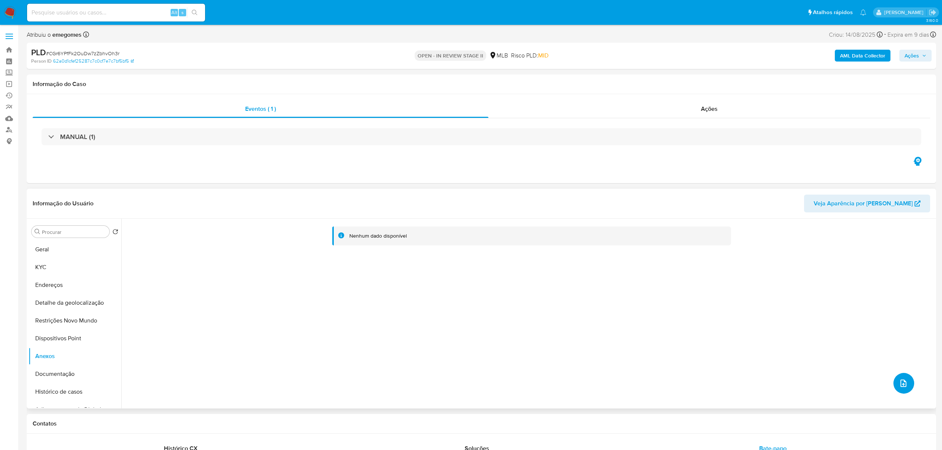
click at [896, 376] on button "upload-file" at bounding box center [903, 383] width 21 height 21
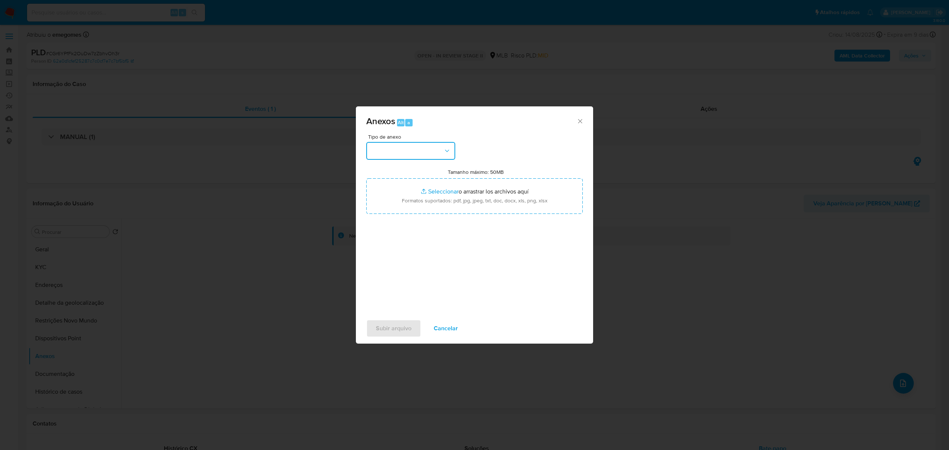
click at [453, 152] on button "button" at bounding box center [410, 151] width 89 height 18
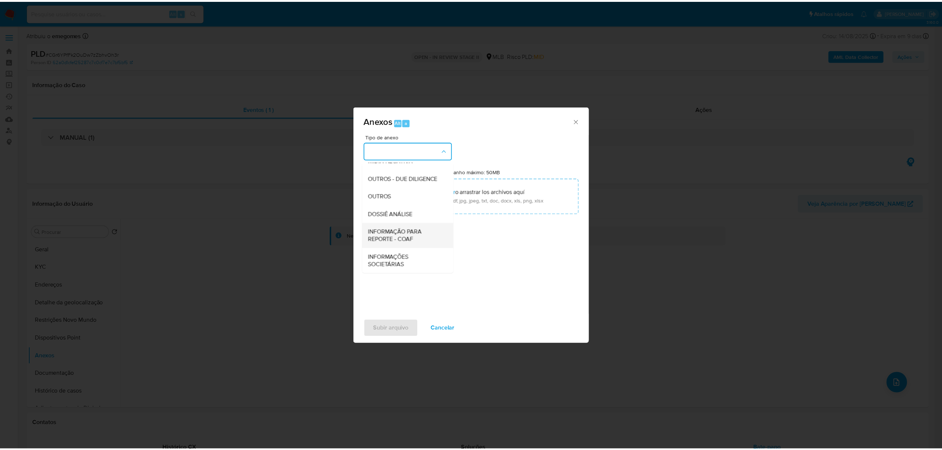
scroll to position [114, 0]
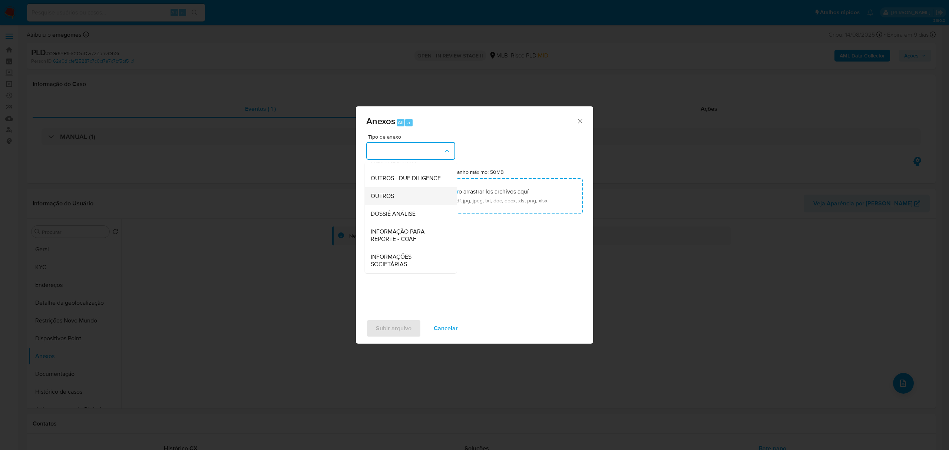
click at [399, 195] on div "OUTROS" at bounding box center [409, 196] width 76 height 18
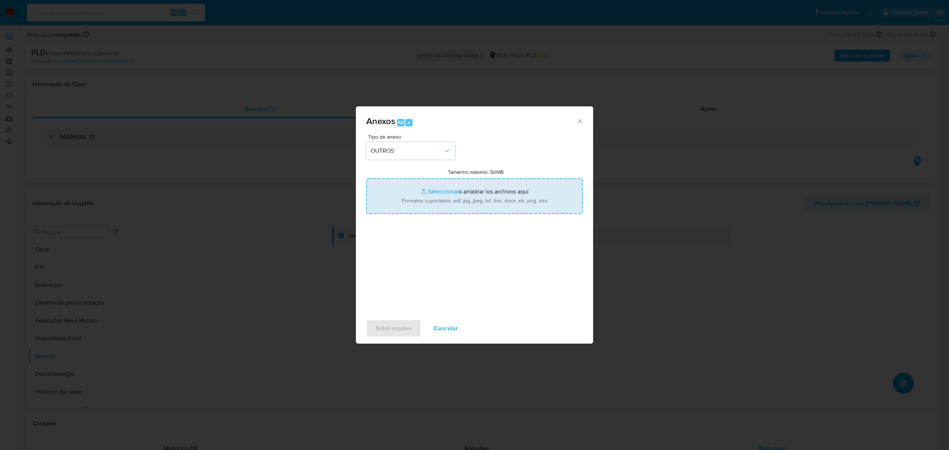
click at [433, 187] on input "Tamanho máximo: 50MB Seleccionar archivos" at bounding box center [474, 196] width 217 height 36
type input "C:\fakepath\MOV - Jonatas Andrais Mendes Do Nascimento.xlsx"
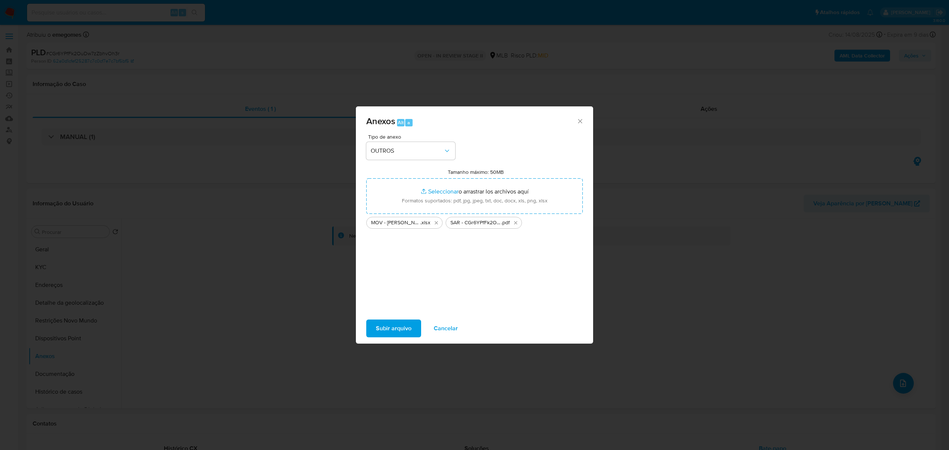
click at [388, 328] on span "Subir arquivo" at bounding box center [394, 328] width 36 height 16
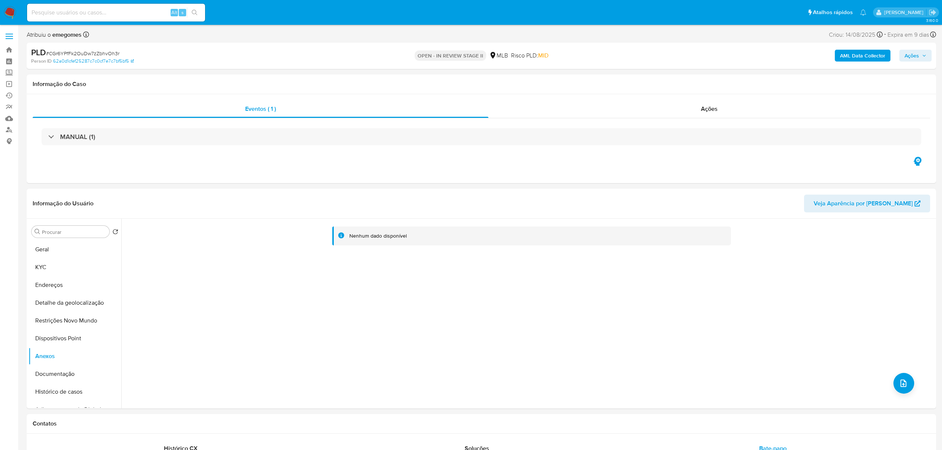
click at [925, 53] on icon "button" at bounding box center [924, 55] width 4 height 4
click at [687, 79] on span "Resolução do caso" at bounding box center [700, 79] width 50 height 9
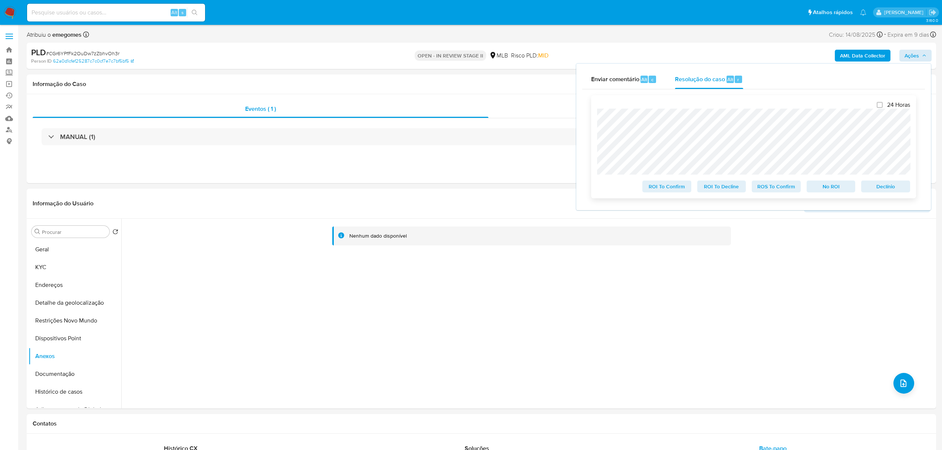
click at [771, 191] on span "ROS To Confirm" at bounding box center [776, 186] width 39 height 10
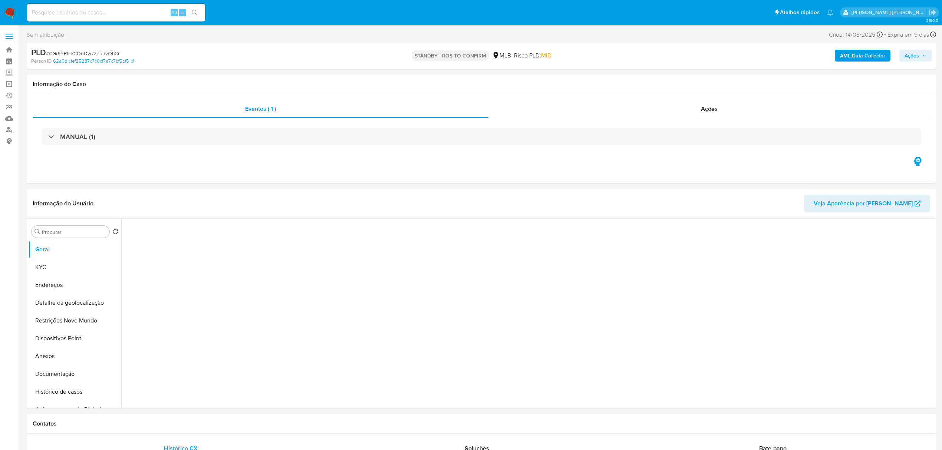
select select "10"
